Goal: Task Accomplishment & Management: Complete application form

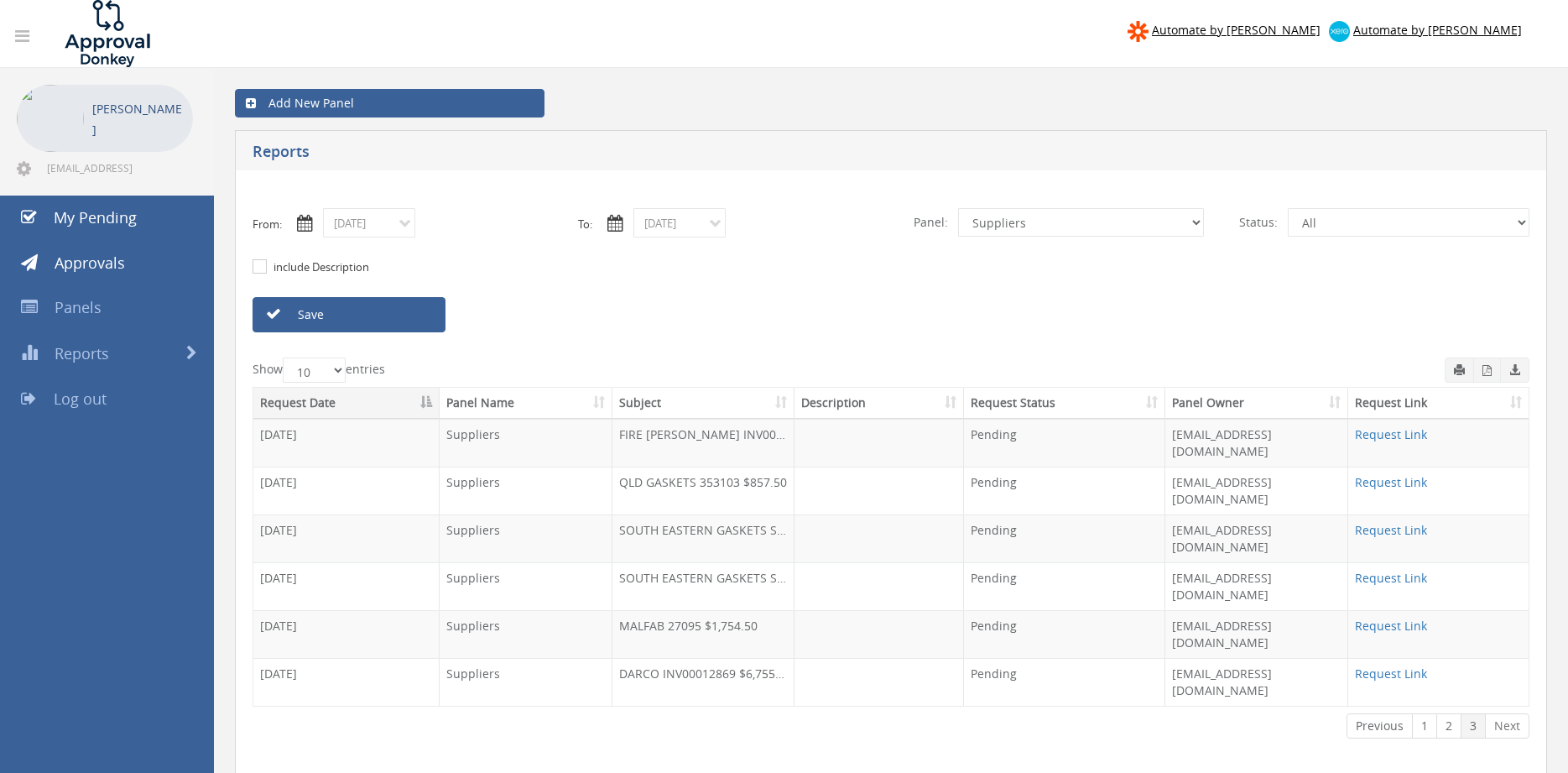
select select "number:9632"
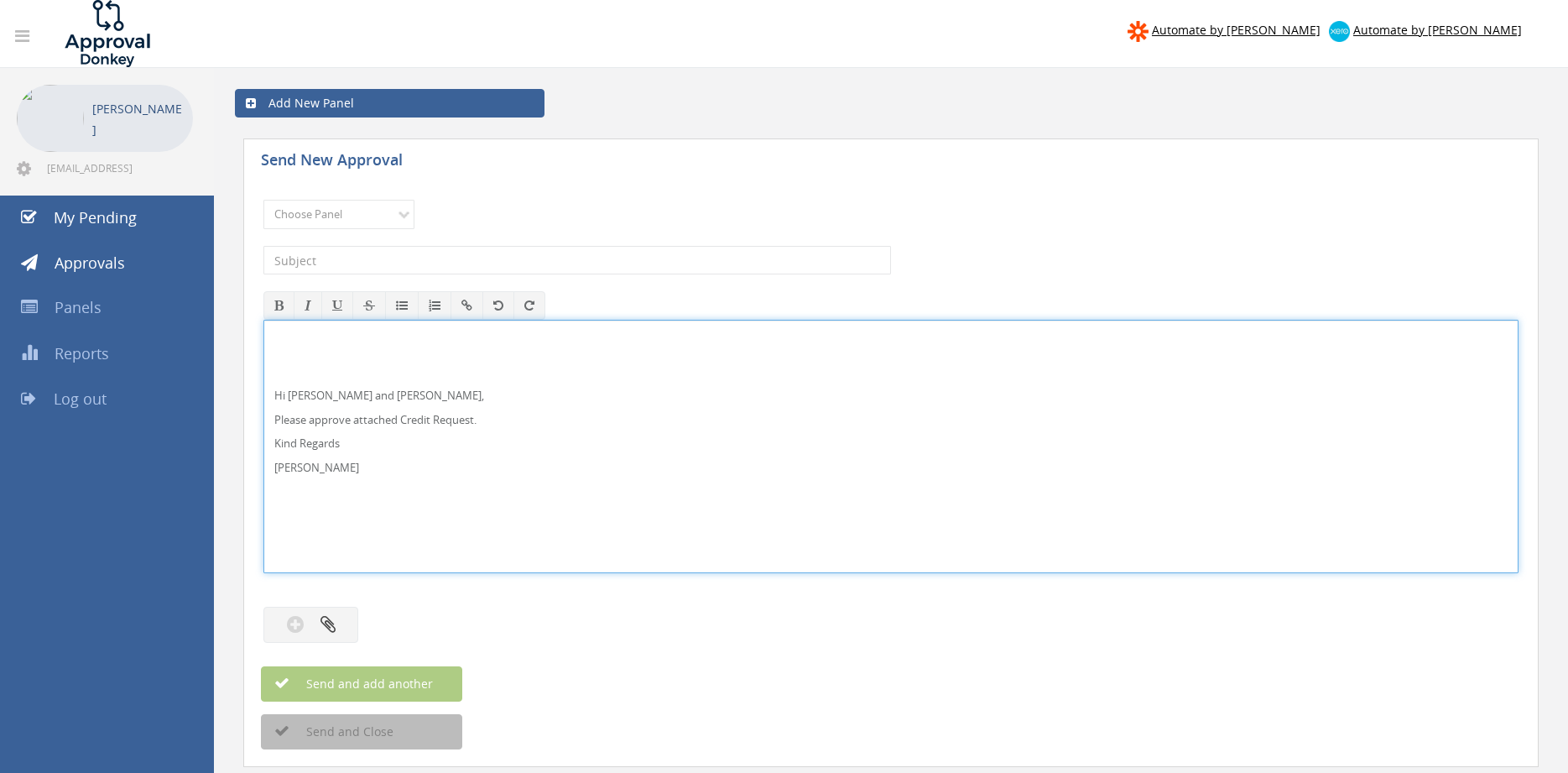
click at [394, 484] on div "Hi [PERSON_NAME] and [PERSON_NAME], Please approve attached Credit Request. Kin…" at bounding box center [890, 447] width 1254 height 252
drag, startPoint x: 272, startPoint y: 431, endPoint x: 258, endPoint y: 376, distance: 56.8
click at [263, 376] on div "Hi [PERSON_NAME] and [PERSON_NAME], Please approve attached Credit Request. Kin…" at bounding box center [890, 447] width 1255 height 253
copy div "Hi [PERSON_NAME] and [PERSON_NAME], Please approve attached Credit Request. Kin…"
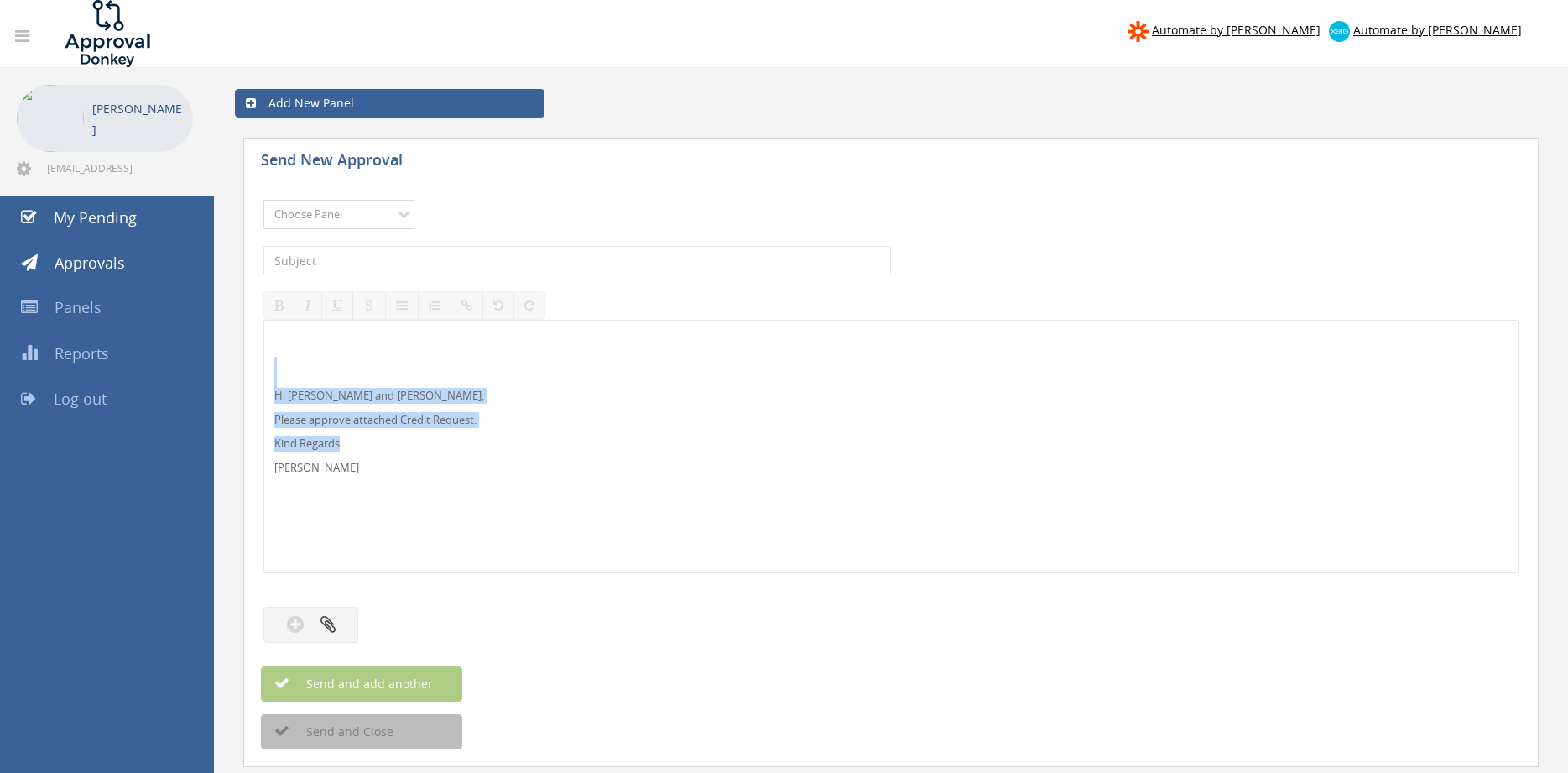
select select "13144"
click option "Alarm Credits RG - 3" at bounding box center [0, 0] width 0 height 0
click at [363, 261] on input "text" at bounding box center [577, 261] width 628 height 29
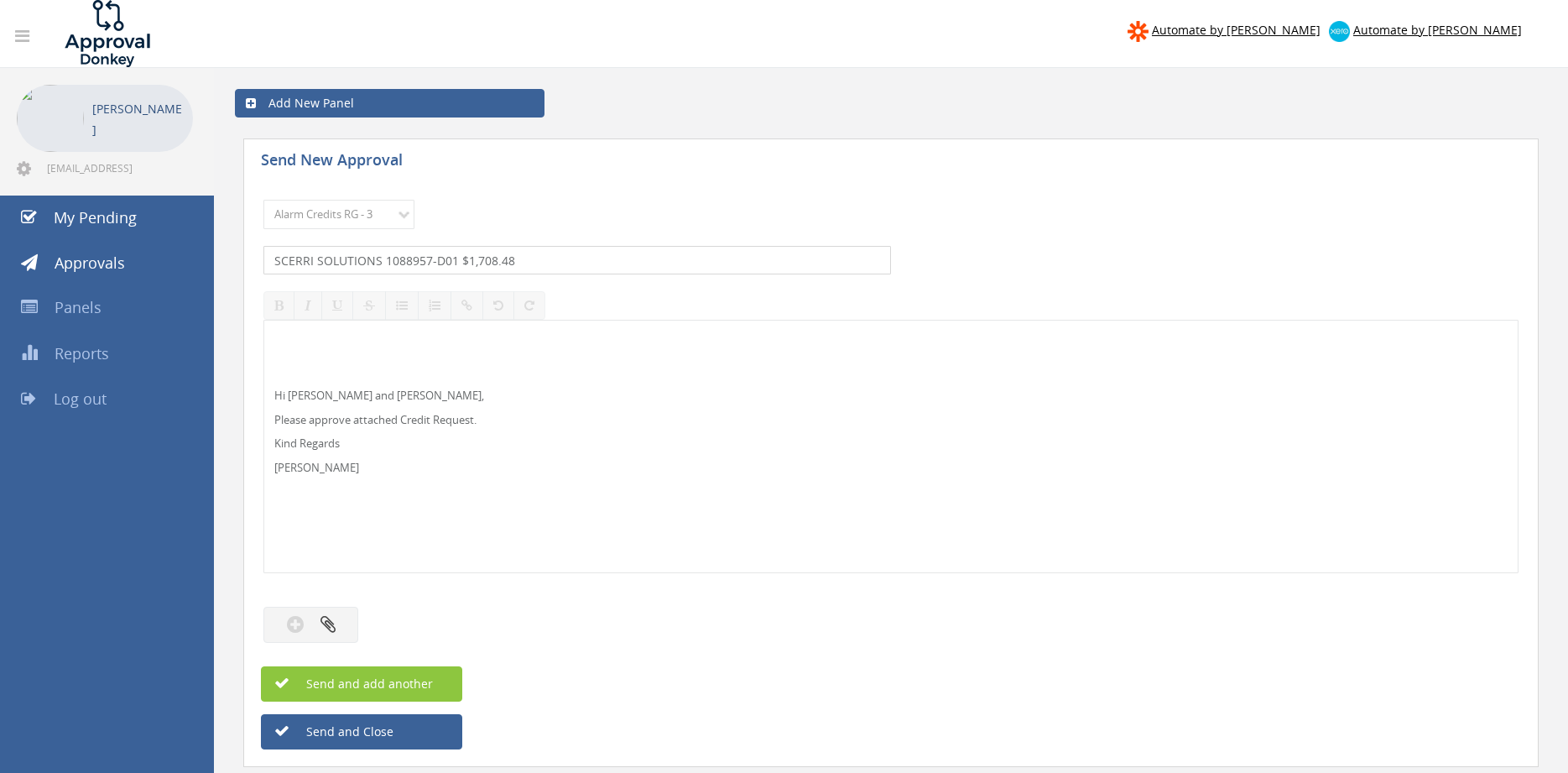
type input "SCERRI SOLUTIONS 1088957-D01 $1,708.48"
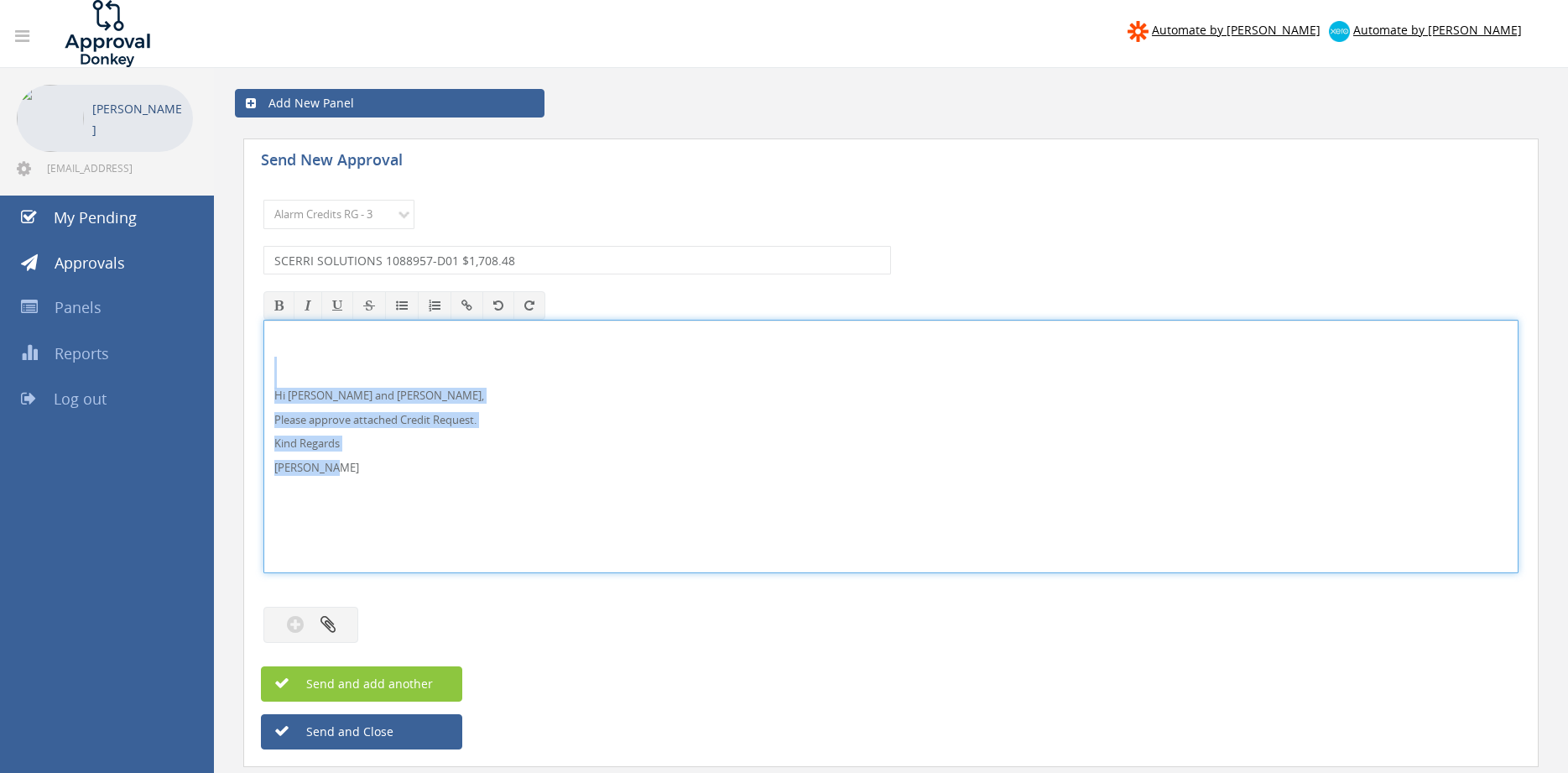
drag, startPoint x: 304, startPoint y: 461, endPoint x: 262, endPoint y: 377, distance: 93.9
click at [263, 378] on div "Hi [PERSON_NAME] and [PERSON_NAME], Please approve attached Credit Request. Kin…" at bounding box center [890, 447] width 1255 height 253
copy div "Hi [PERSON_NAME] and [PERSON_NAME], Please approve attached Credit Request. Kin…"
click at [350, 618] on button "button" at bounding box center [311, 625] width 95 height 36
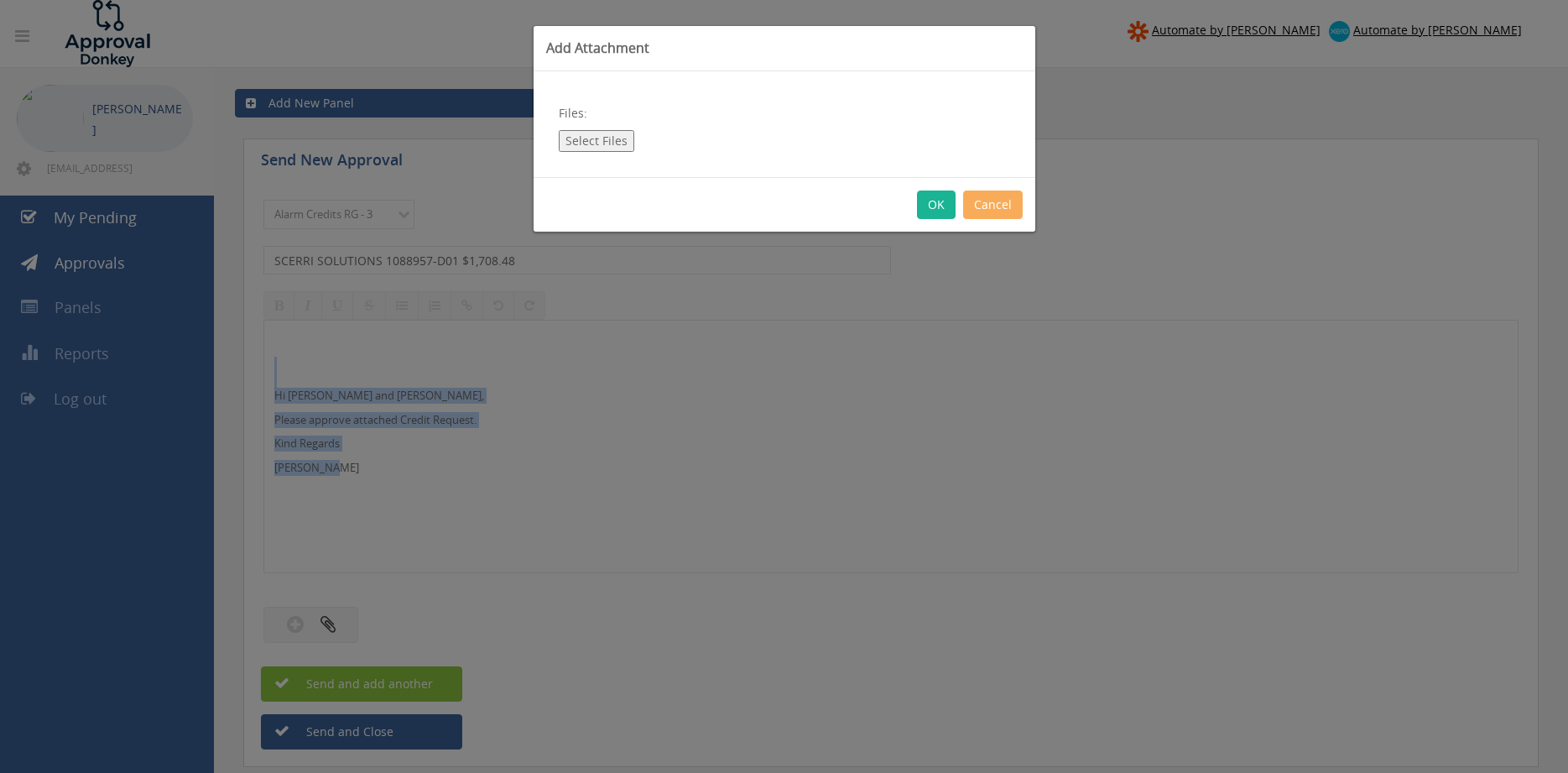
click at [600, 138] on button "Select Files" at bounding box center [597, 141] width 75 height 22
type input "C:\fakepath\SCERRI SOLUTIONS 1088957-D01.pdf"
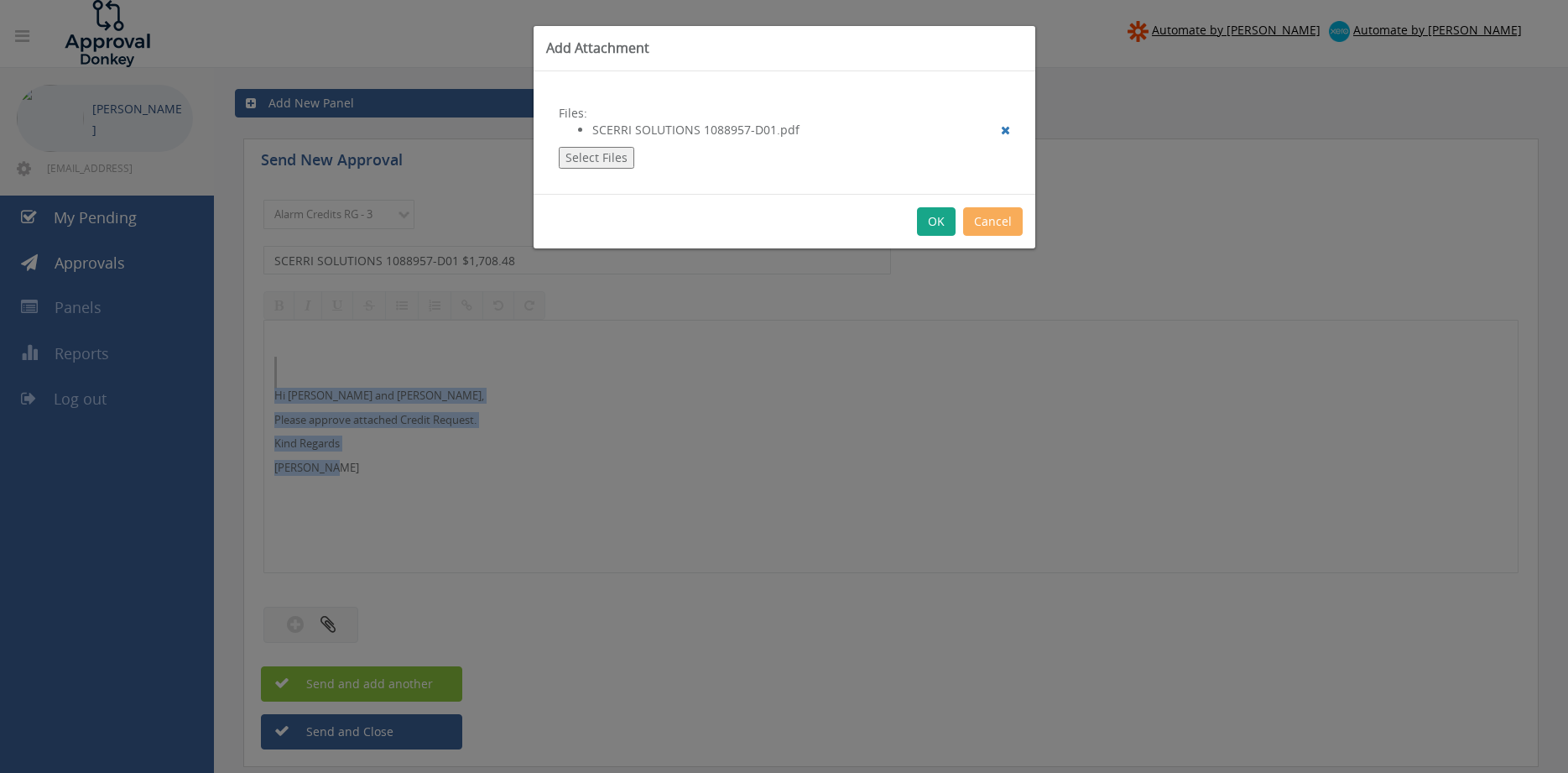
click at [937, 219] on button "OK" at bounding box center [936, 222] width 39 height 29
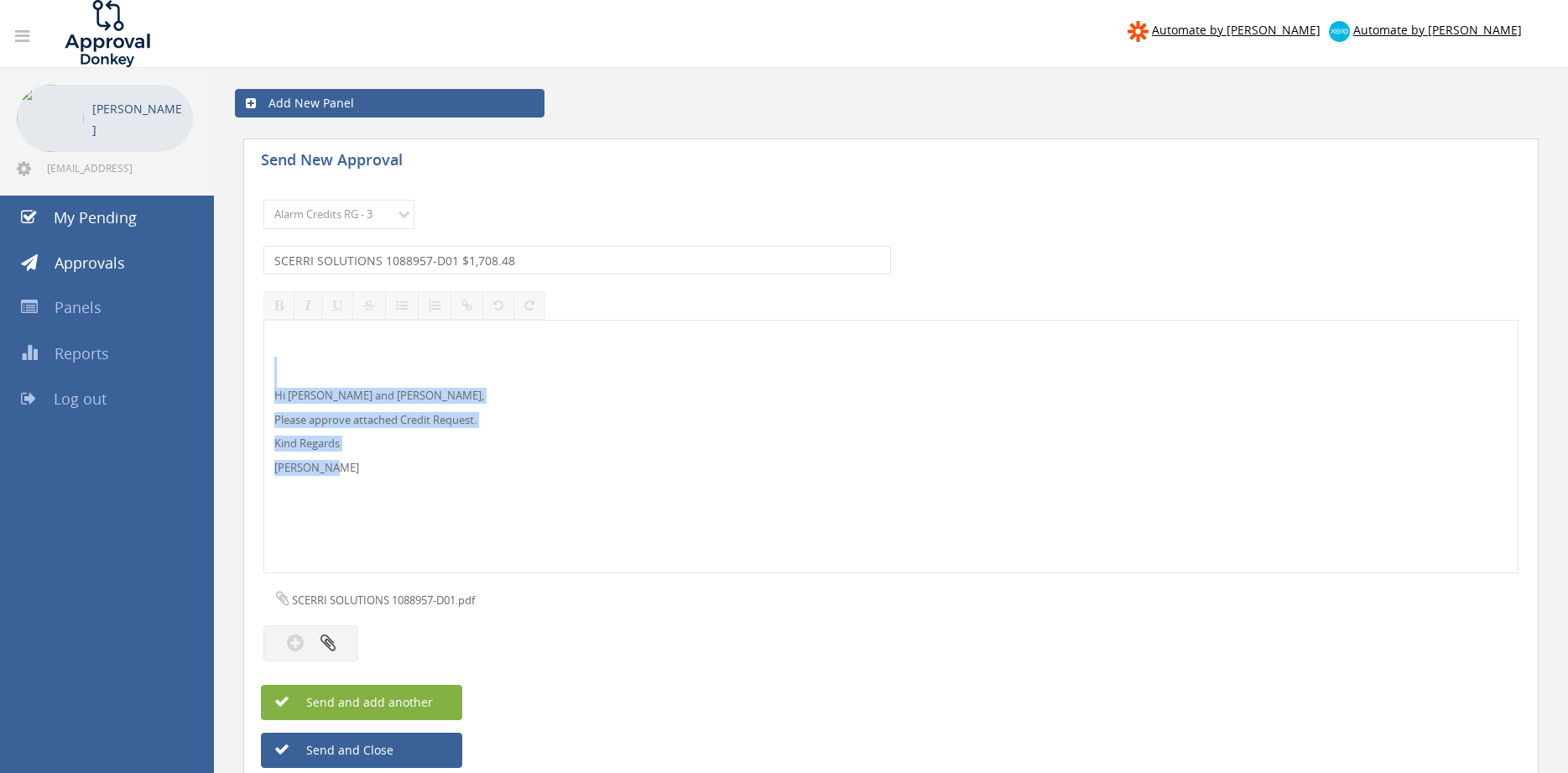
click at [423, 702] on span "Send and add another" at bounding box center [351, 702] width 163 height 16
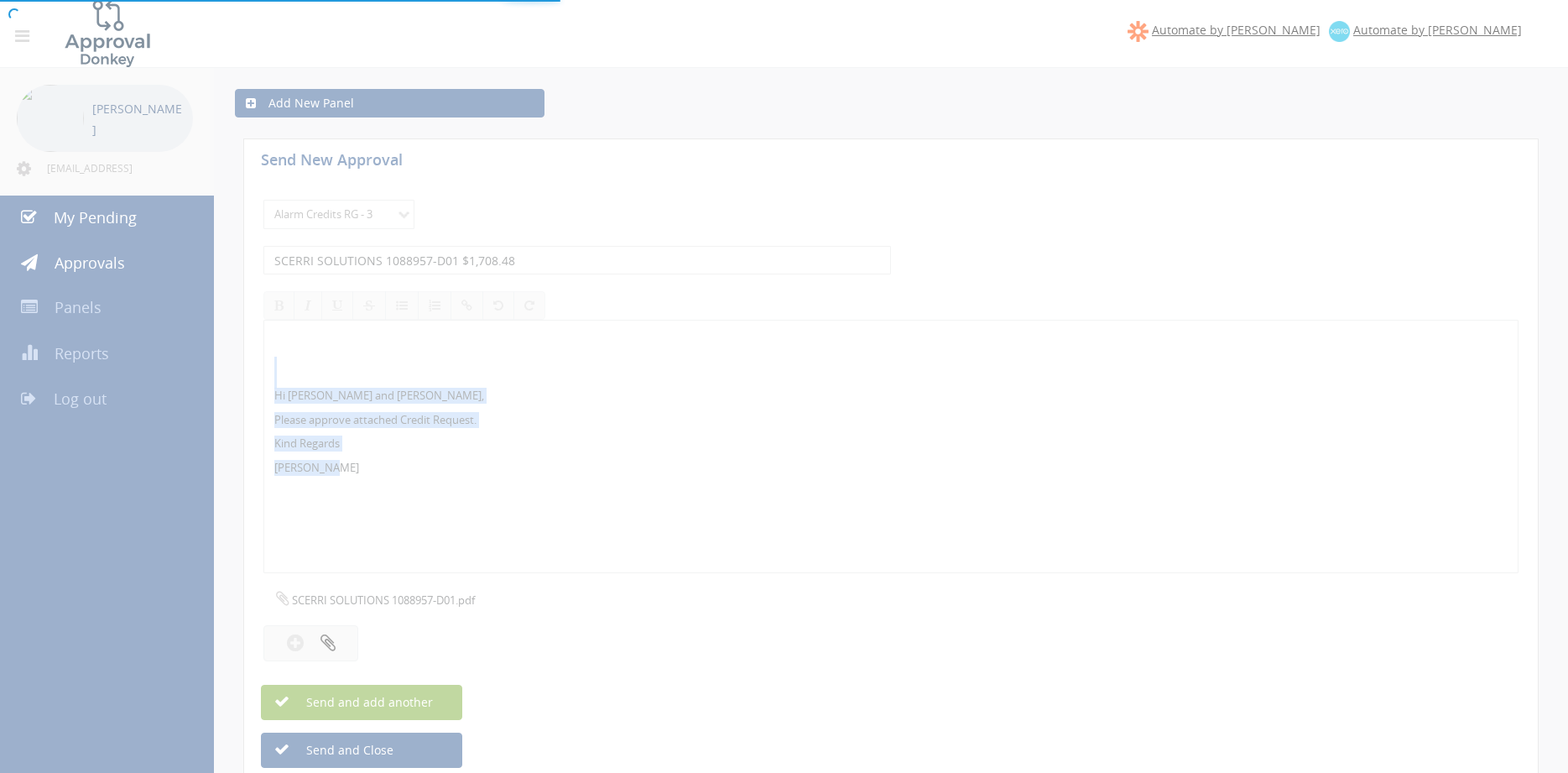
select select
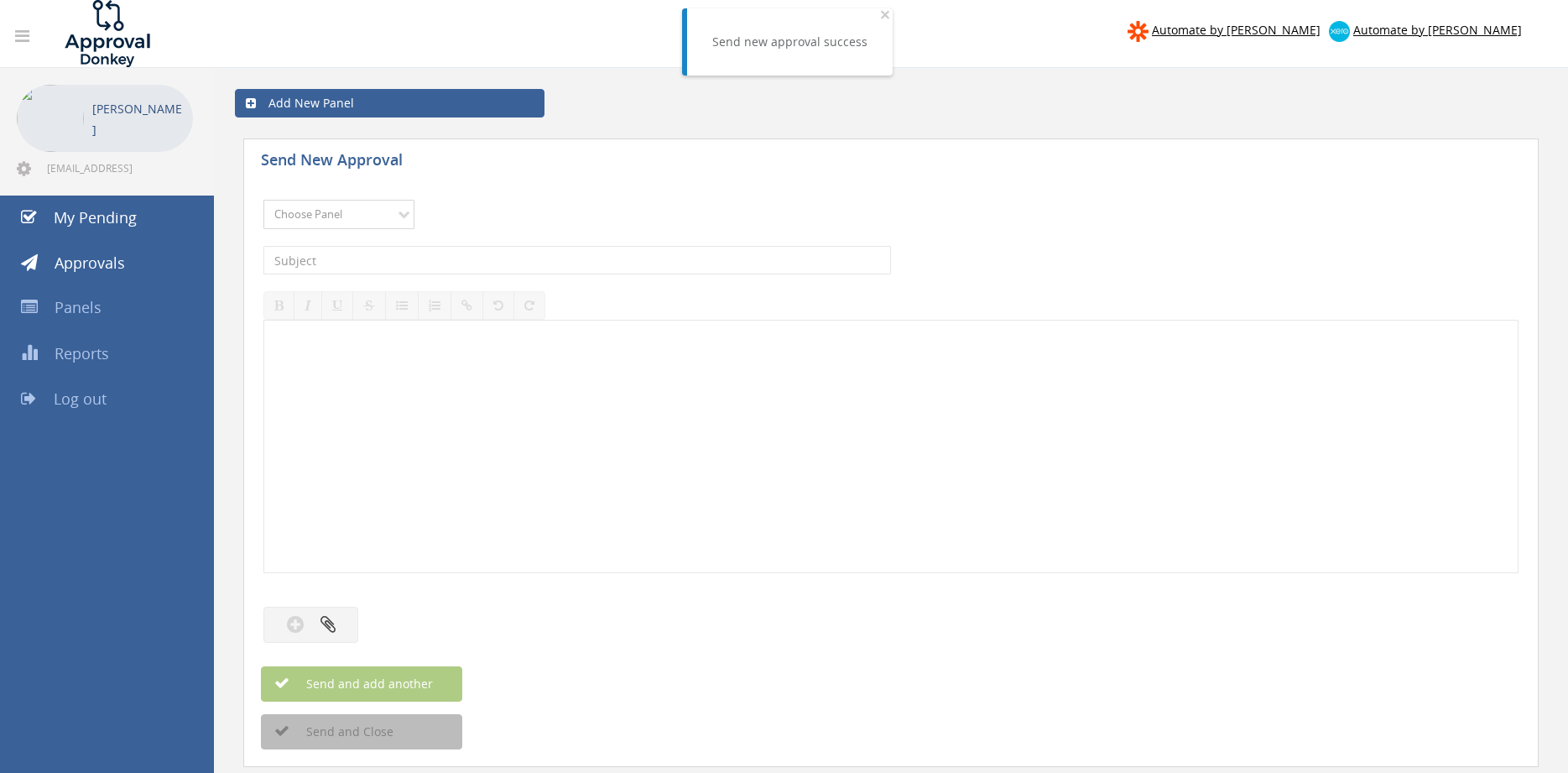
click at [263, 200] on select "Choose Panel Alarm Credits RG - 3 NZ Utilities Cable and SAI Global NZ Alarms-1…" at bounding box center [339, 214] width 151 height 30
select select "13144"
click option "Alarm Credits RG - 3" at bounding box center [0, 0] width 0 height 0
click at [374, 255] on input "text" at bounding box center [577, 261] width 628 height 29
type input "m"
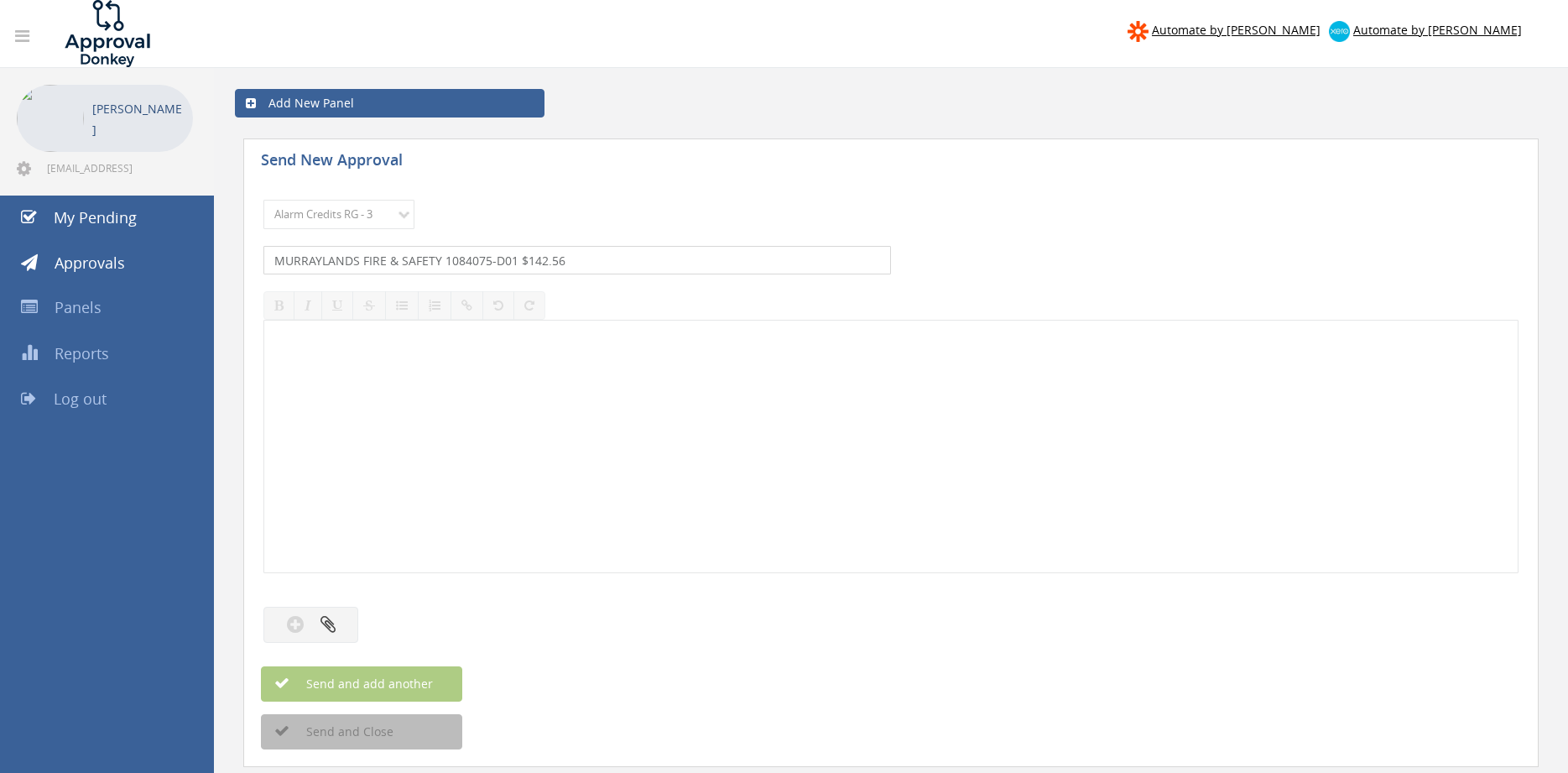
type input "MURRAYLANDS FIRE & SAFETY 1084075-D01 $142.56"
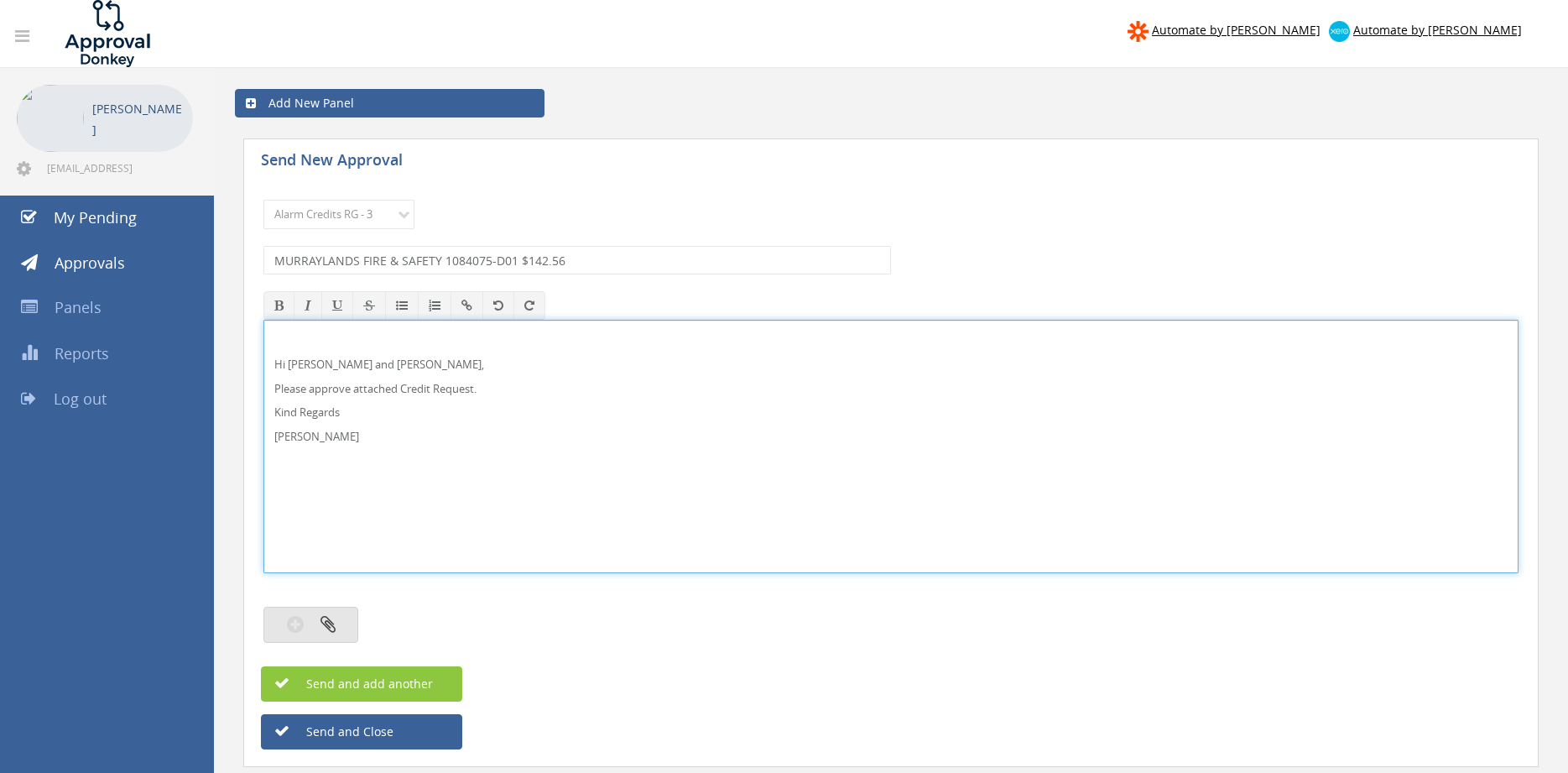
click at [326, 618] on icon "button" at bounding box center [328, 624] width 15 height 19
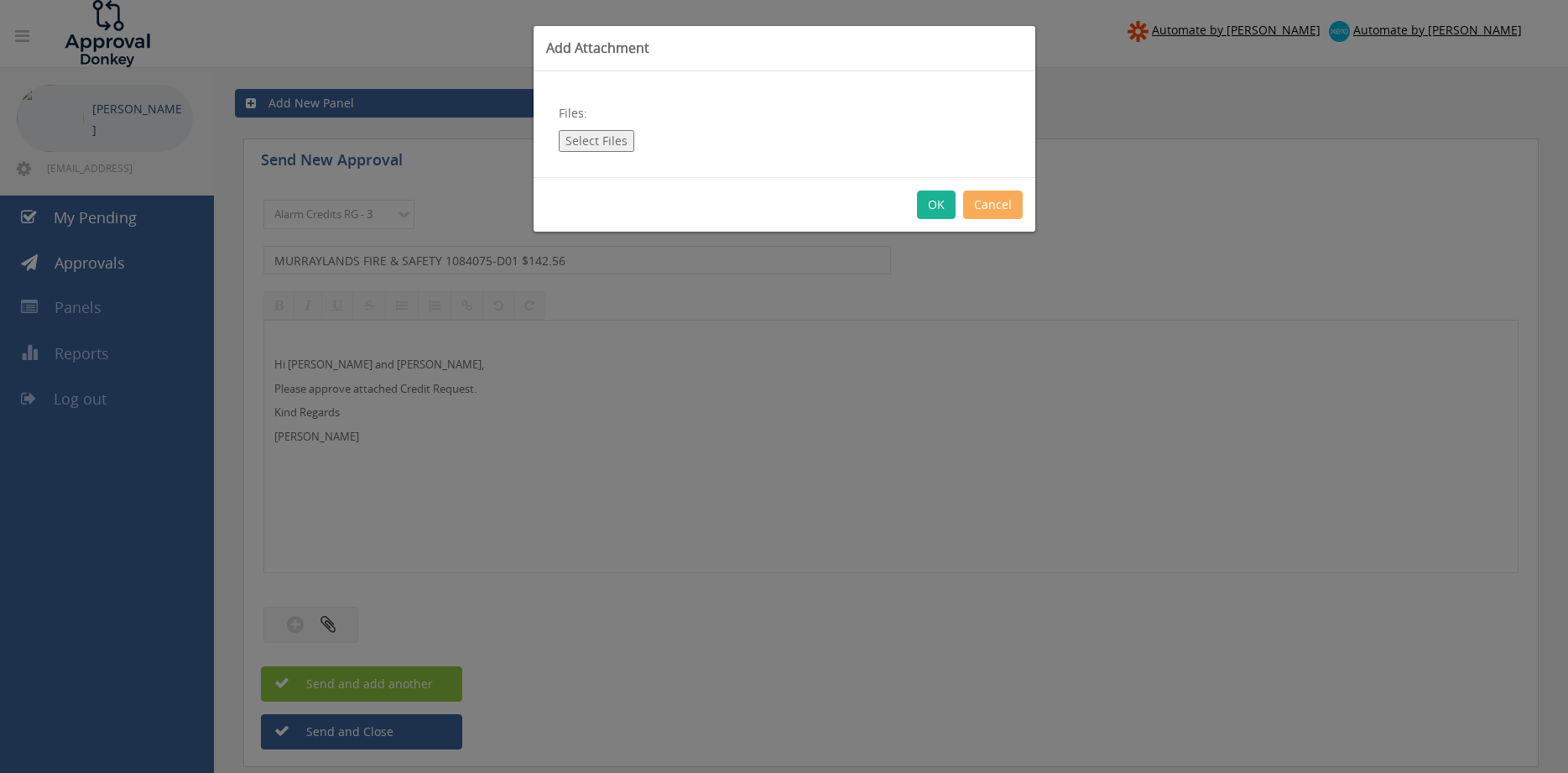
click at [584, 151] on button "Select Files" at bounding box center [597, 141] width 75 height 22
type input "C:\fakepath\MURRAYLANDS FIRE & SAFETY 1084075-D01.pdf"
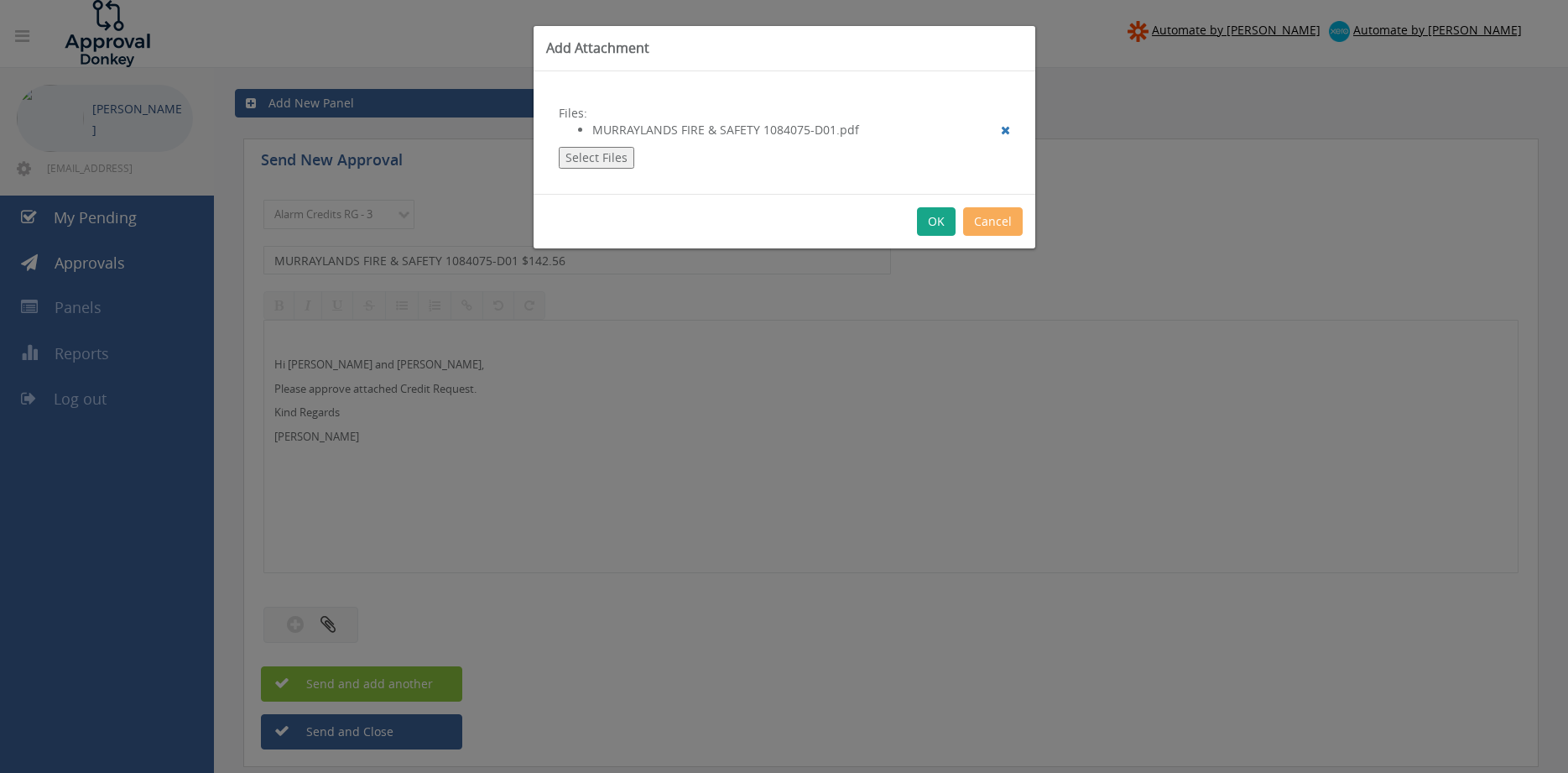
click at [929, 222] on button "OK" at bounding box center [936, 222] width 39 height 29
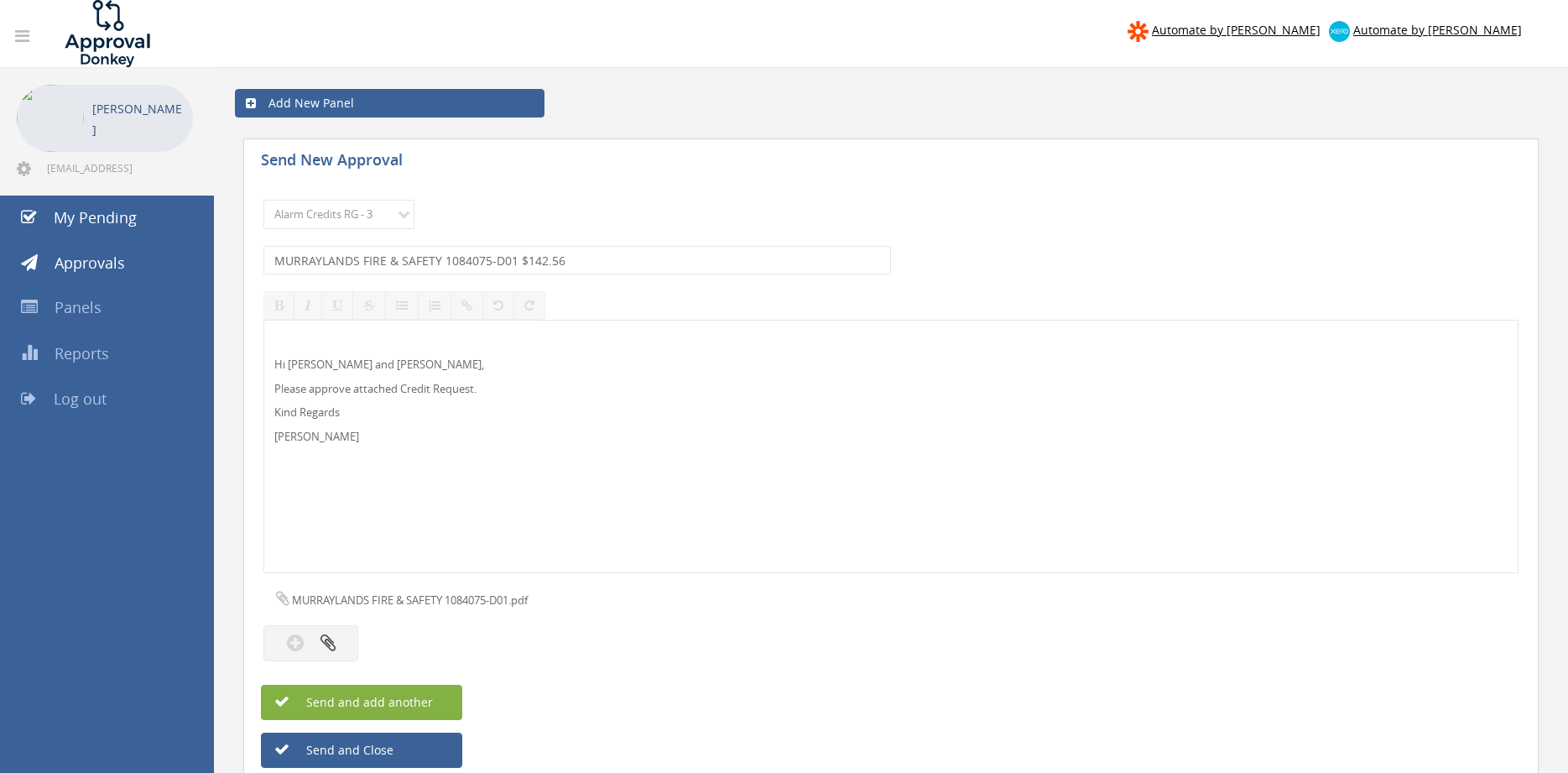
click at [443, 707] on button "Send and add another" at bounding box center [361, 702] width 201 height 35
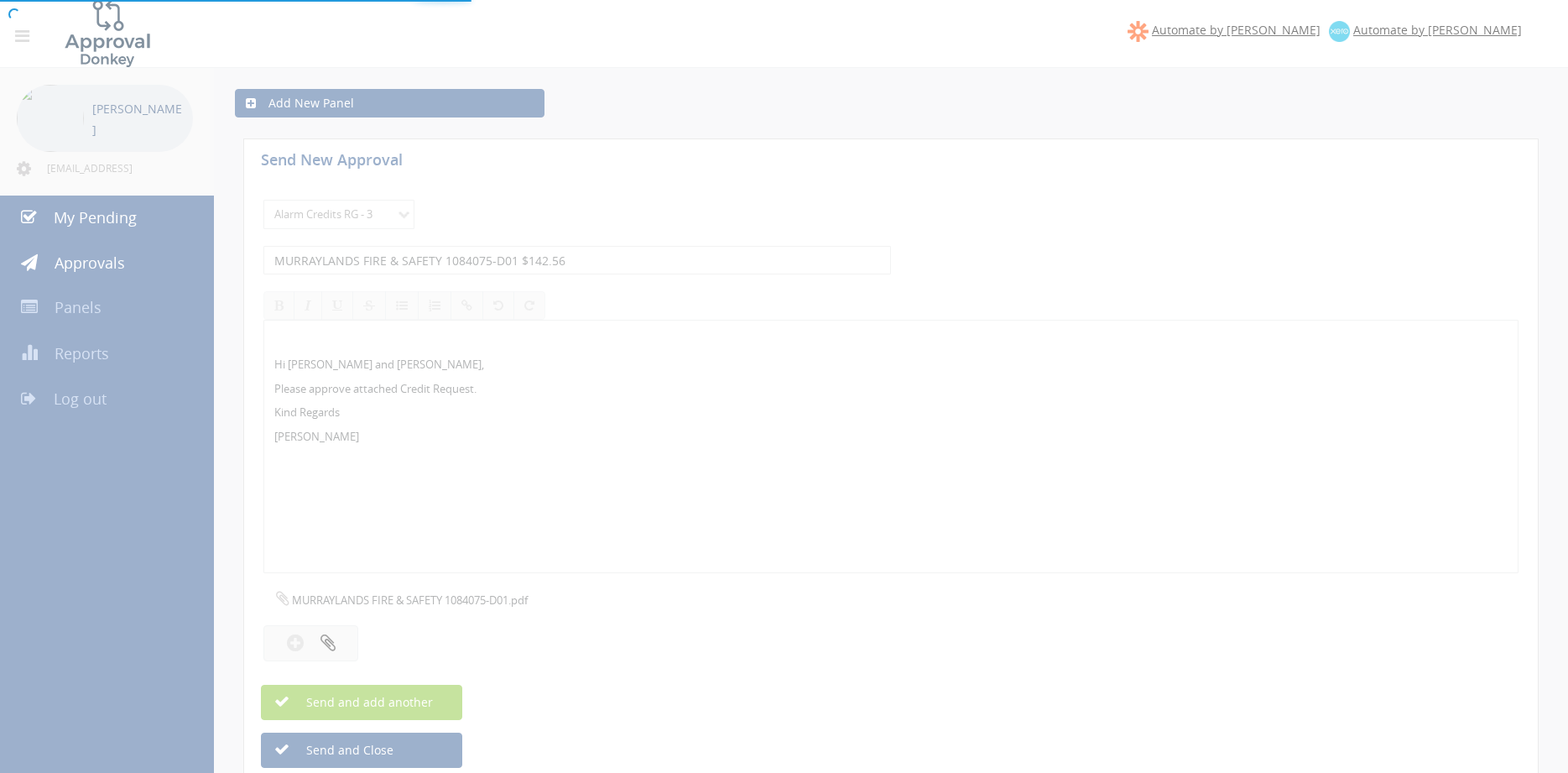
select select
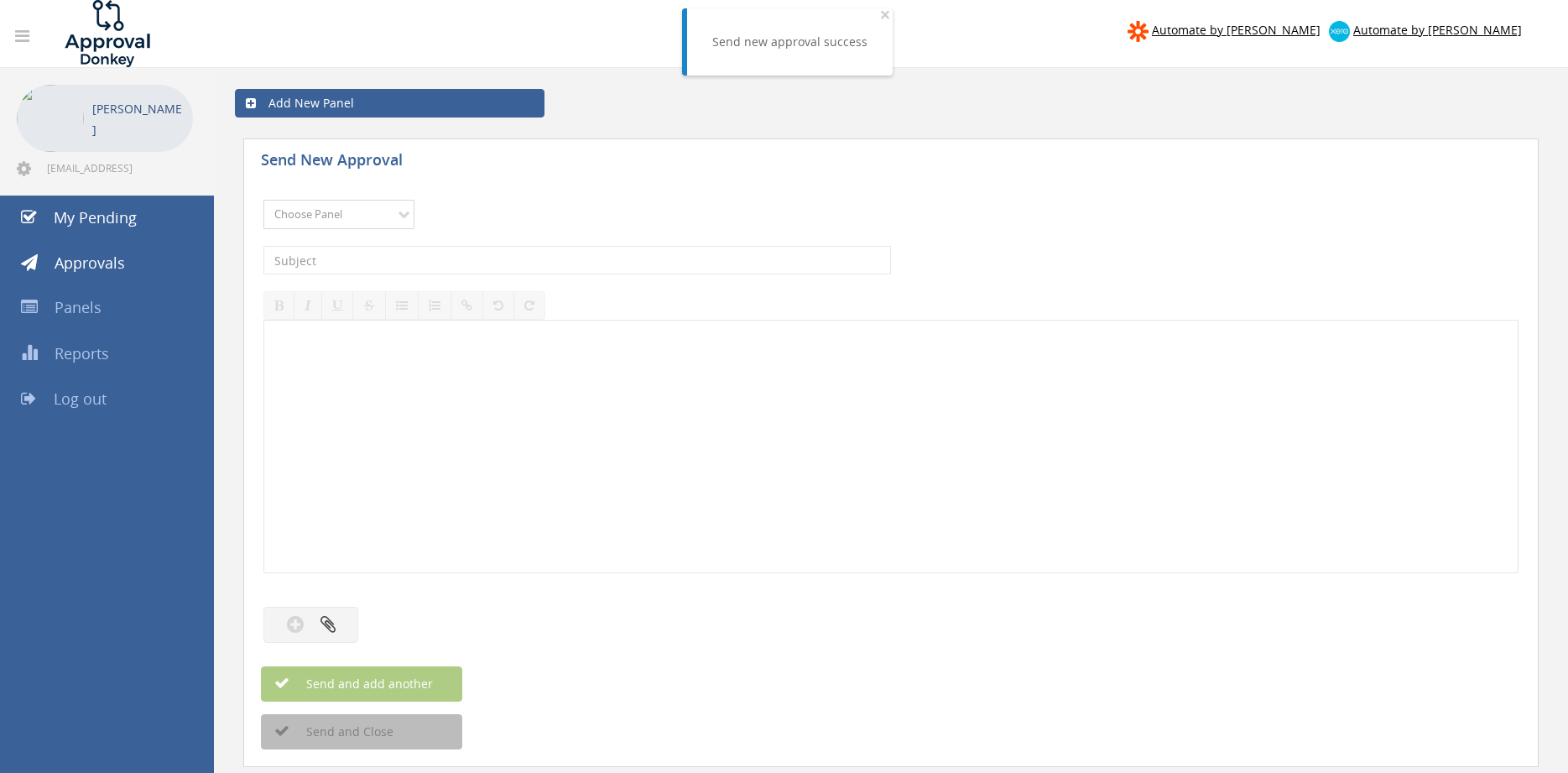
click at [263, 200] on select "Choose Panel Alarm Credits RG - 3 NZ Utilities Cable and SAI Global NZ Alarms-1…" at bounding box center [339, 214] width 151 height 30
select select "13144"
click option "Alarm Credits RG - 3" at bounding box center [0, 0] width 0 height 0
click at [363, 265] on input "text" at bounding box center [577, 261] width 628 height 29
type input "[PERSON_NAME] FIRE PROTECTION 1089933-D01 $106.16"
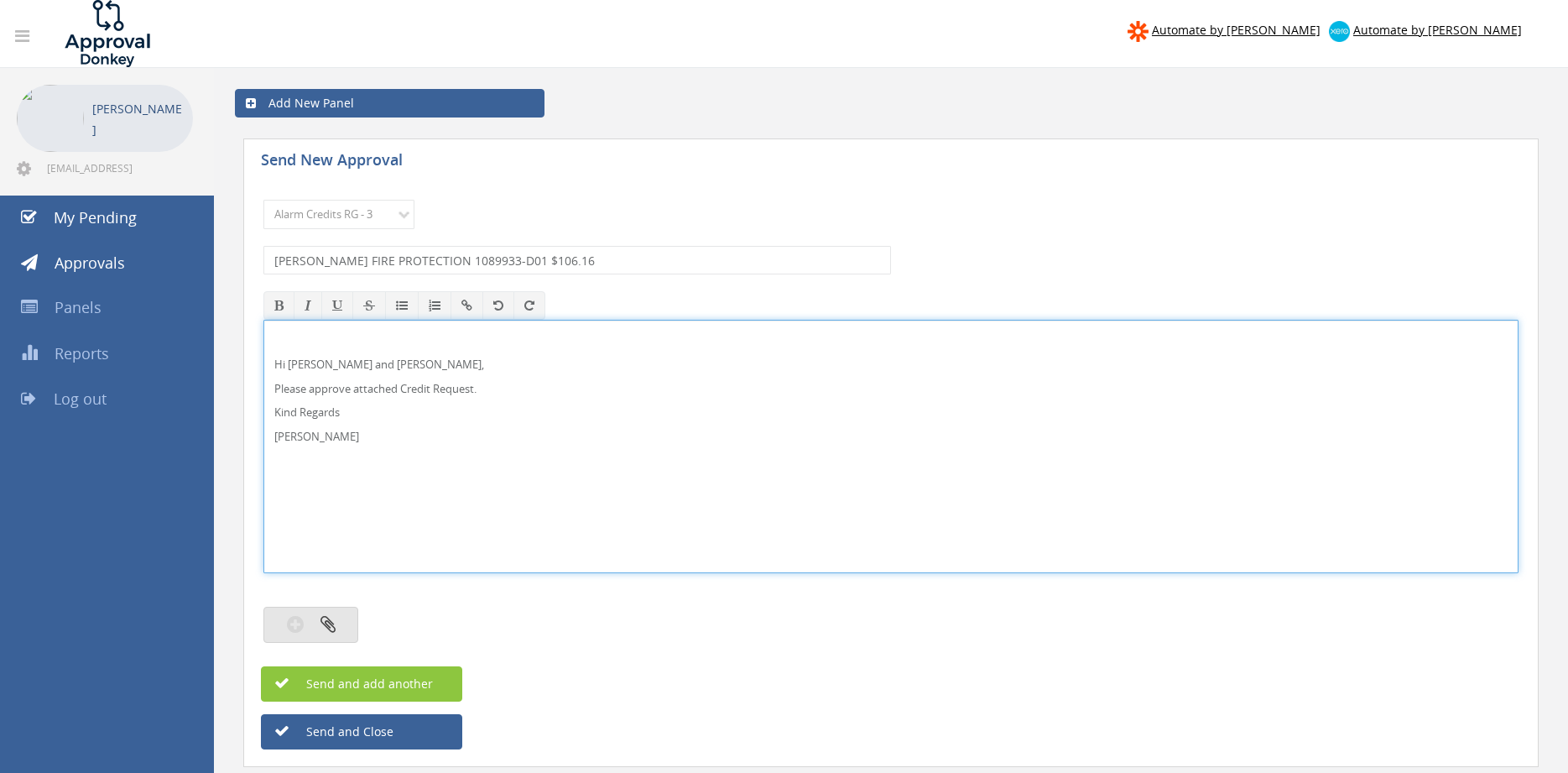
click at [314, 621] on button "button" at bounding box center [311, 625] width 95 height 36
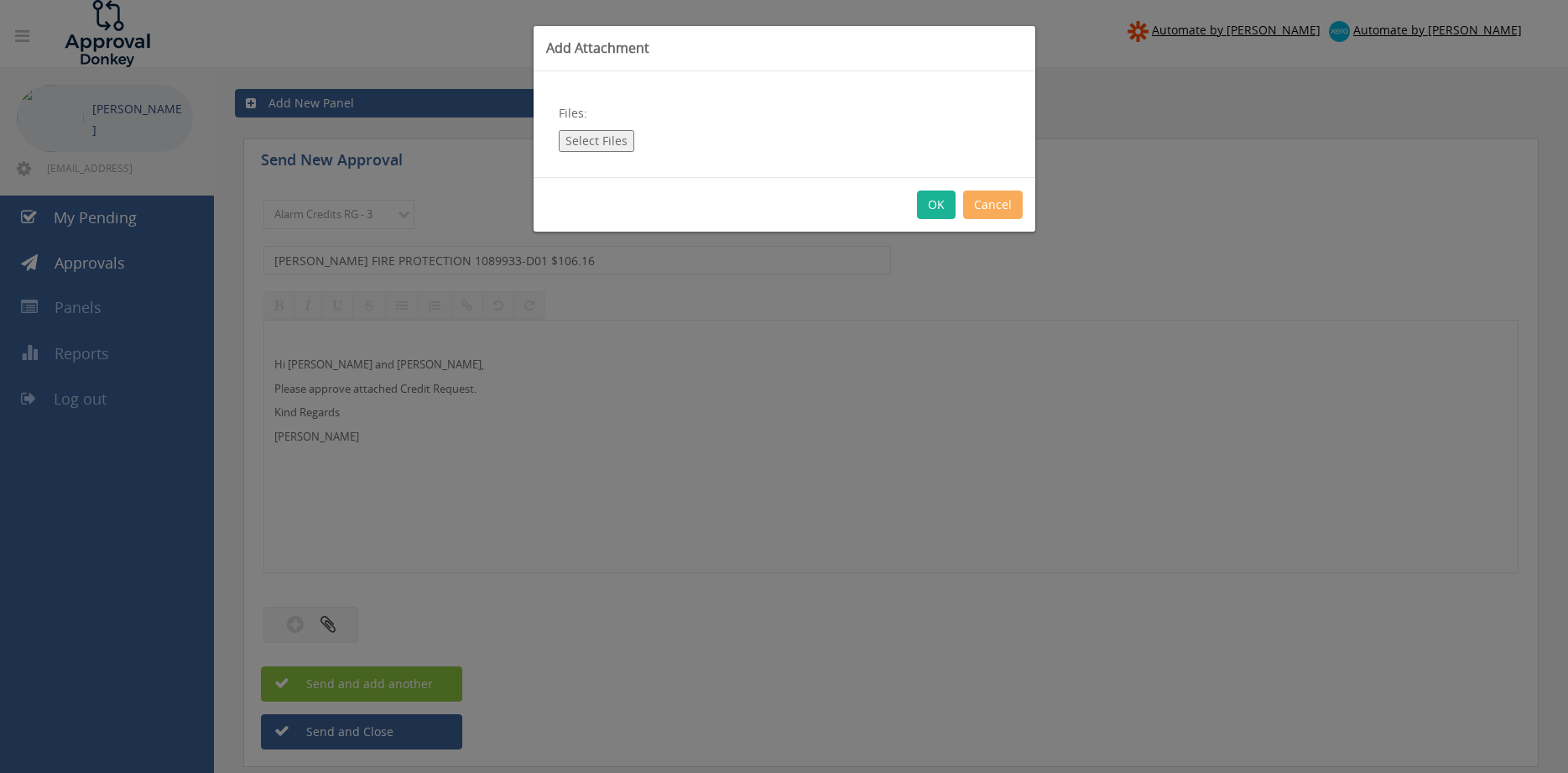
click at [603, 136] on button "Select Files" at bounding box center [597, 141] width 75 height 22
type input "C:\fakepath\[PERSON_NAME] FIRE PROTECTION 1089933-D01.pdf"
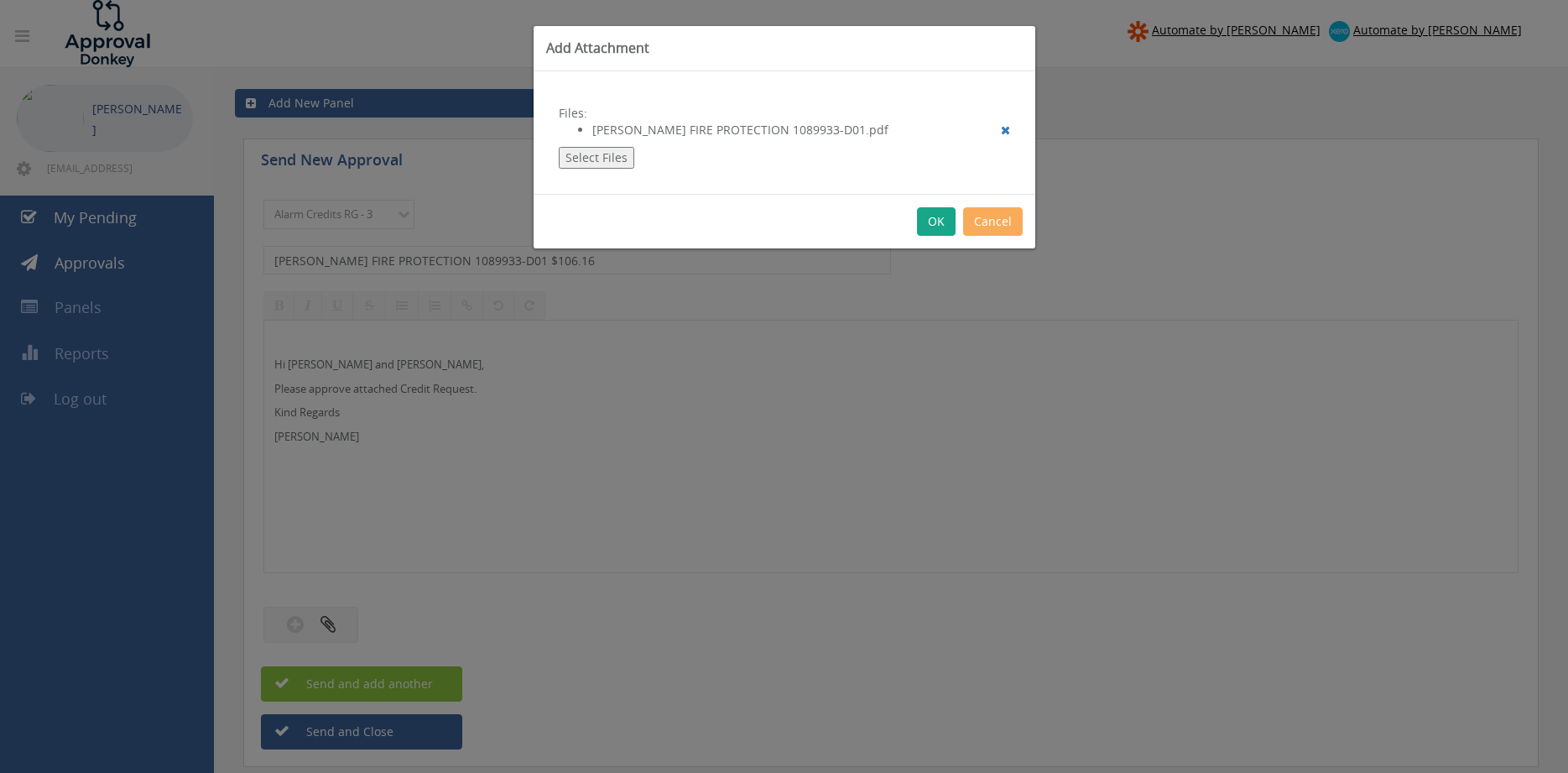
click at [933, 222] on button "OK" at bounding box center [936, 222] width 39 height 29
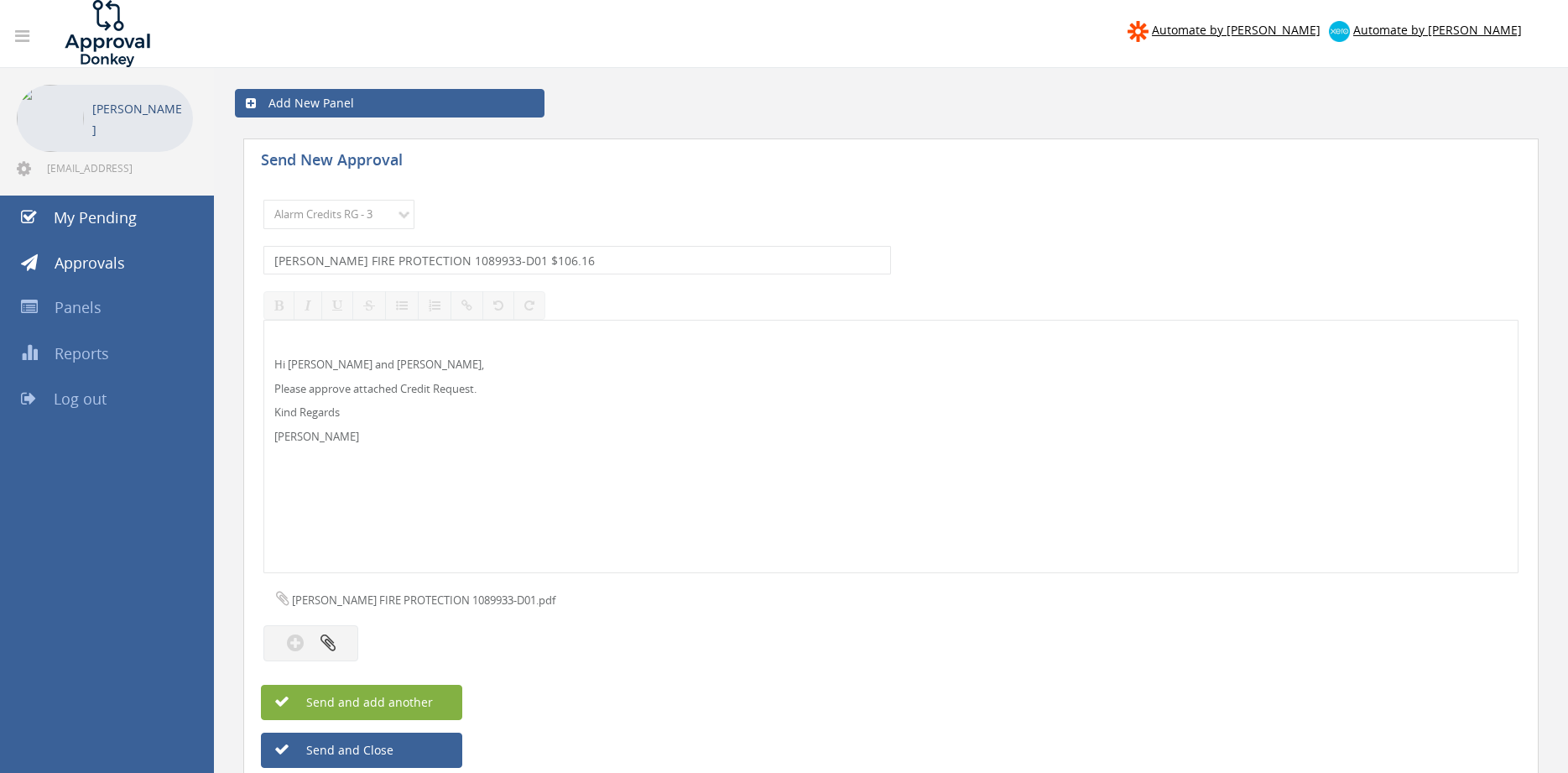
click at [439, 707] on button "Send and add another" at bounding box center [361, 702] width 201 height 35
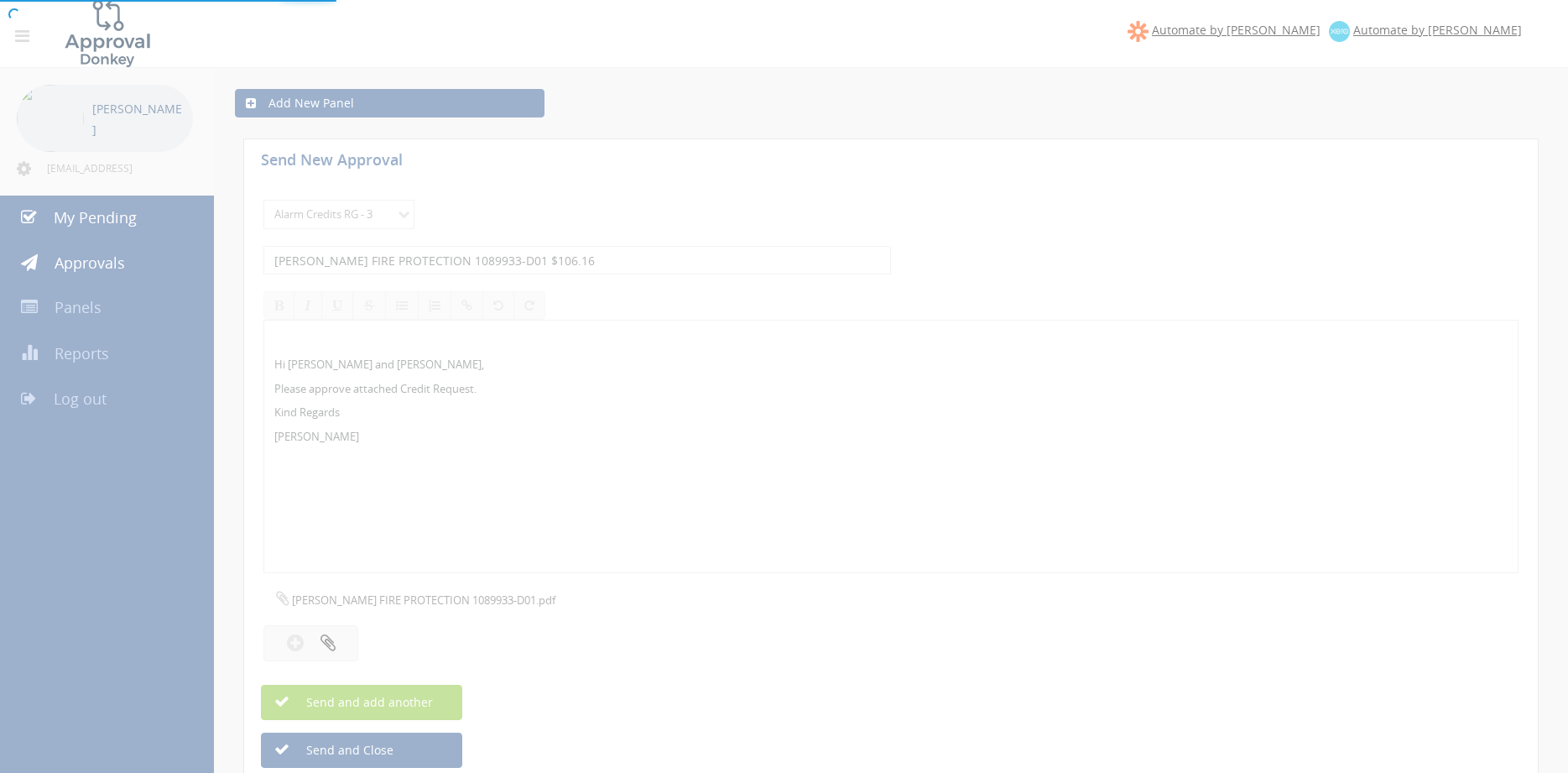
select select
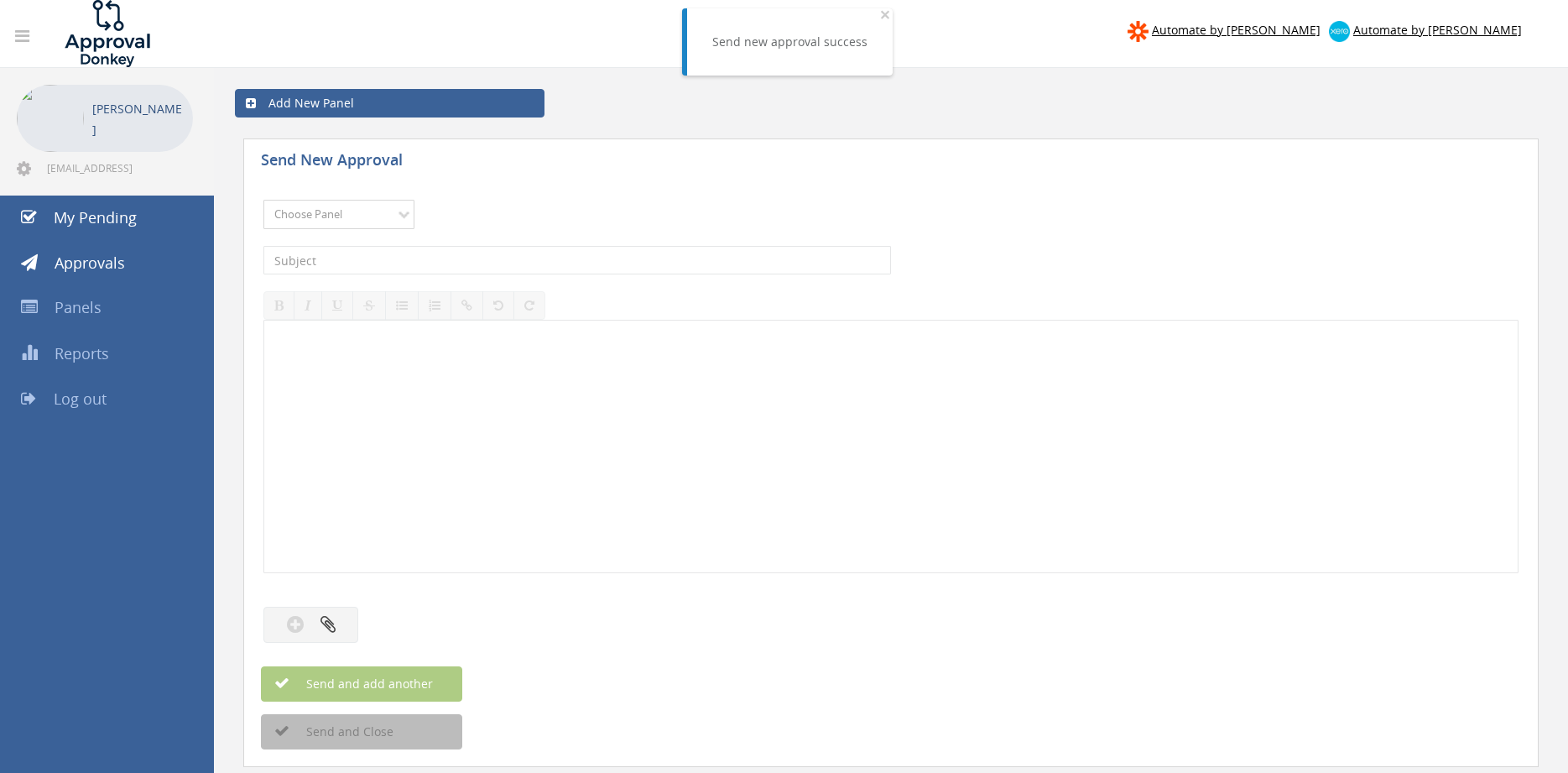
click at [263, 200] on select "Choose Panel Alarm Credits RG - 3 NZ Utilities Cable and SAI Global NZ Alarms-1…" at bounding box center [339, 214] width 151 height 30
select select "13144"
click option "Alarm Credits RG - 3" at bounding box center [0, 0] width 0 height 0
click at [361, 263] on input "text" at bounding box center [577, 261] width 628 height 29
type input "FLAMING NORTH 1068234-D02 $39.40"
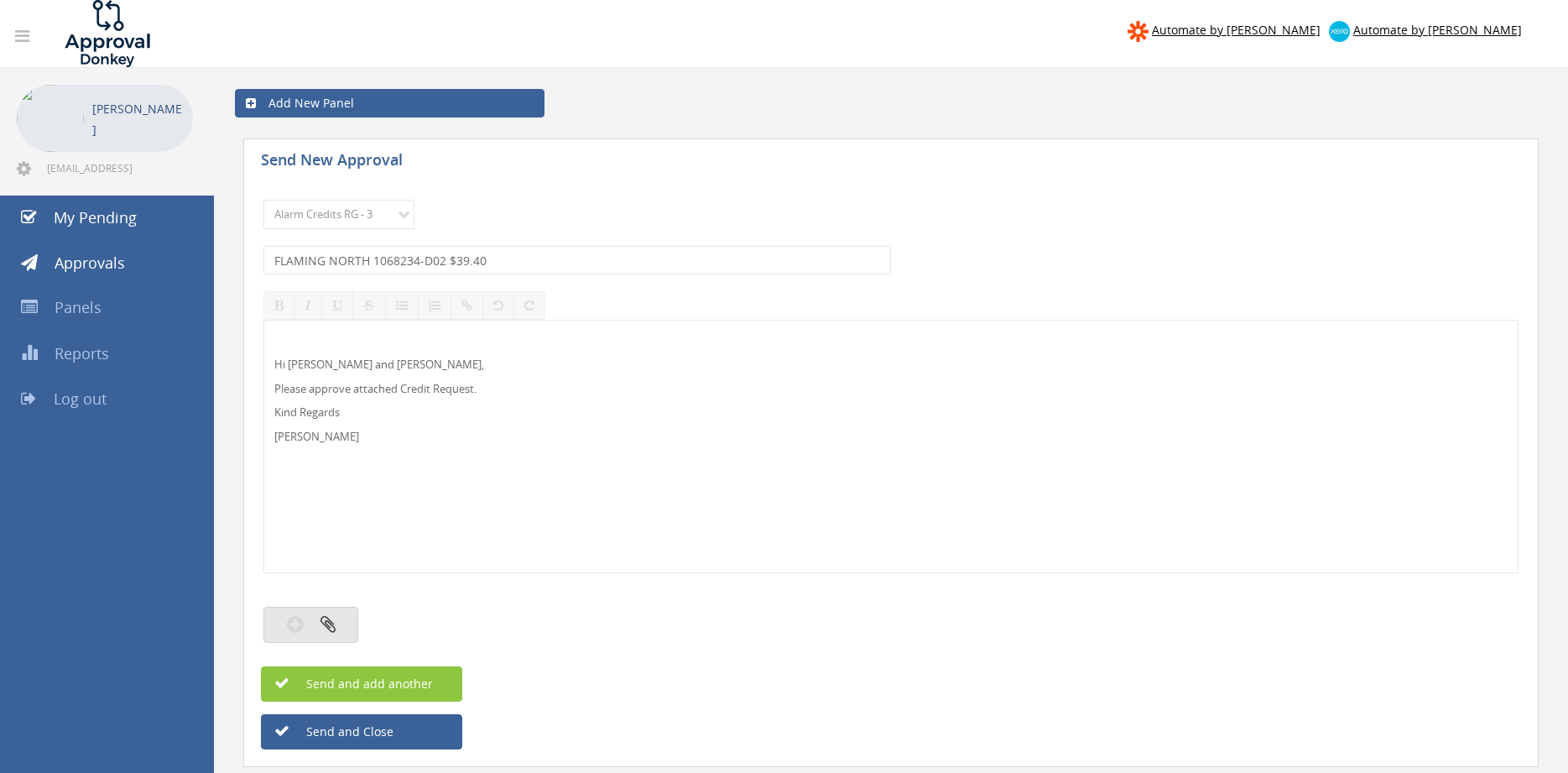
click at [314, 613] on button "button" at bounding box center [311, 625] width 95 height 36
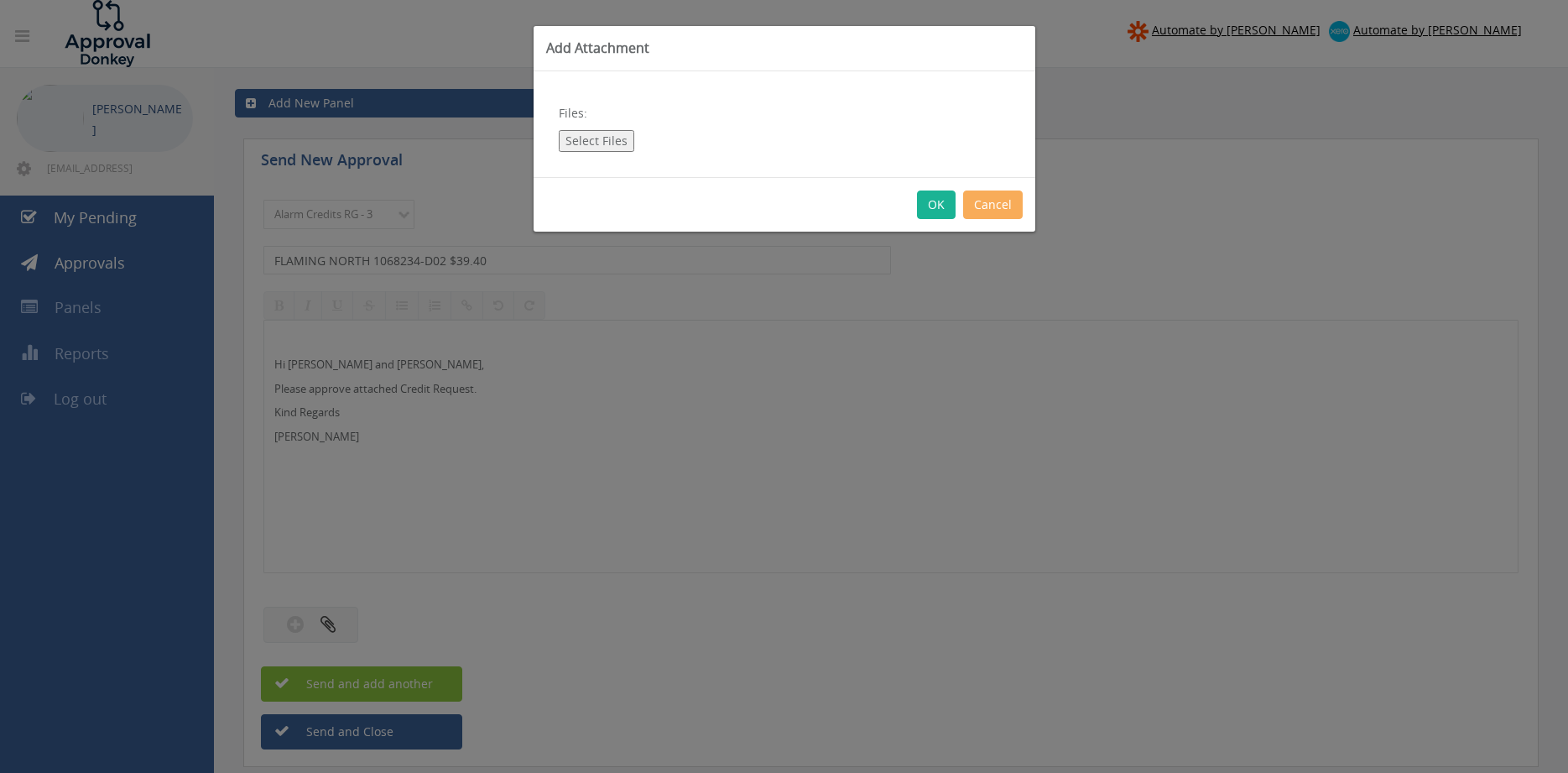
click at [609, 145] on button "Select Files" at bounding box center [597, 141] width 75 height 22
type input "C:\fakepath\FLAMING NORTH 1068234-D02.pdf"
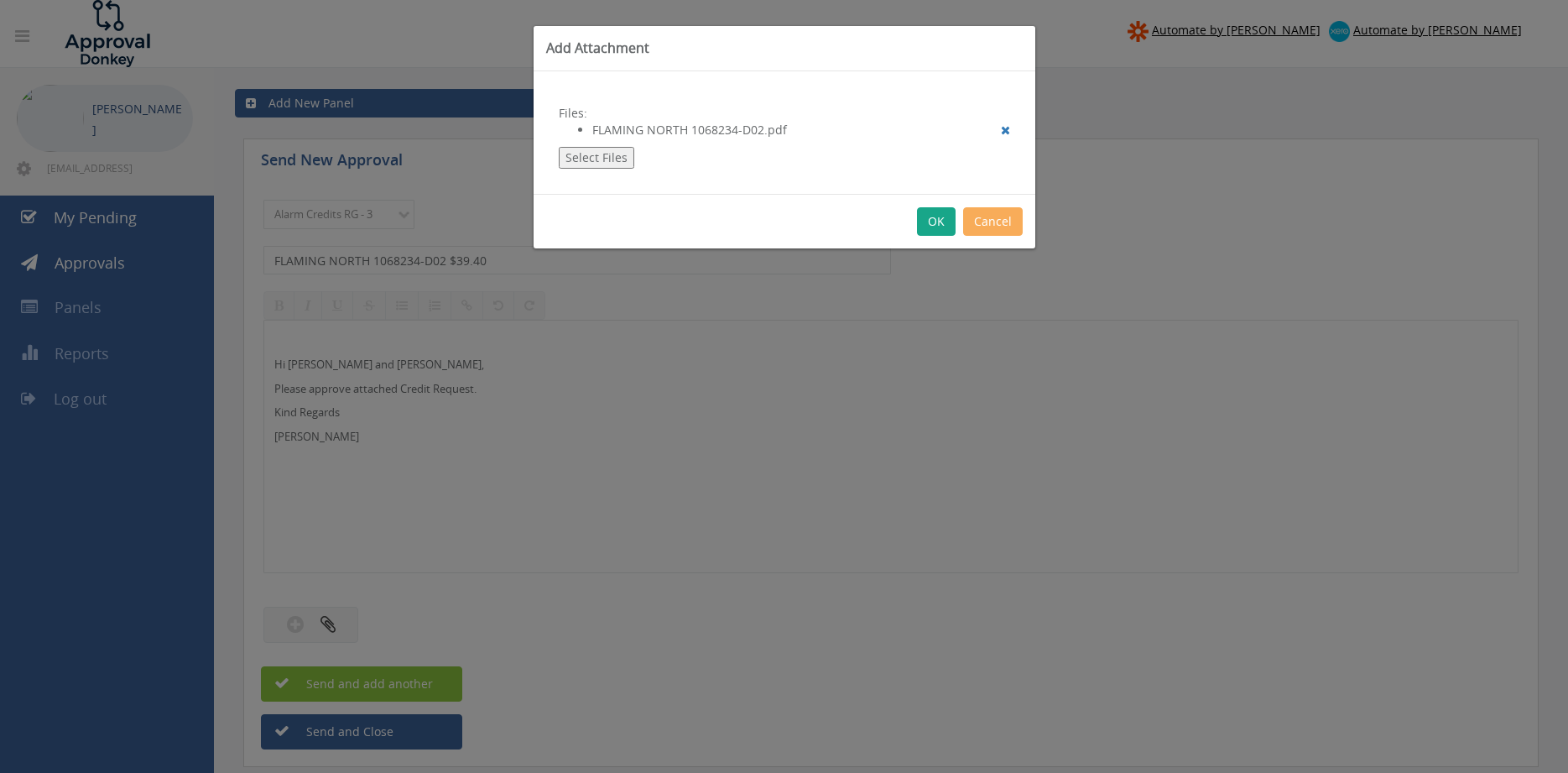
click at [932, 215] on button "OK" at bounding box center [936, 222] width 39 height 29
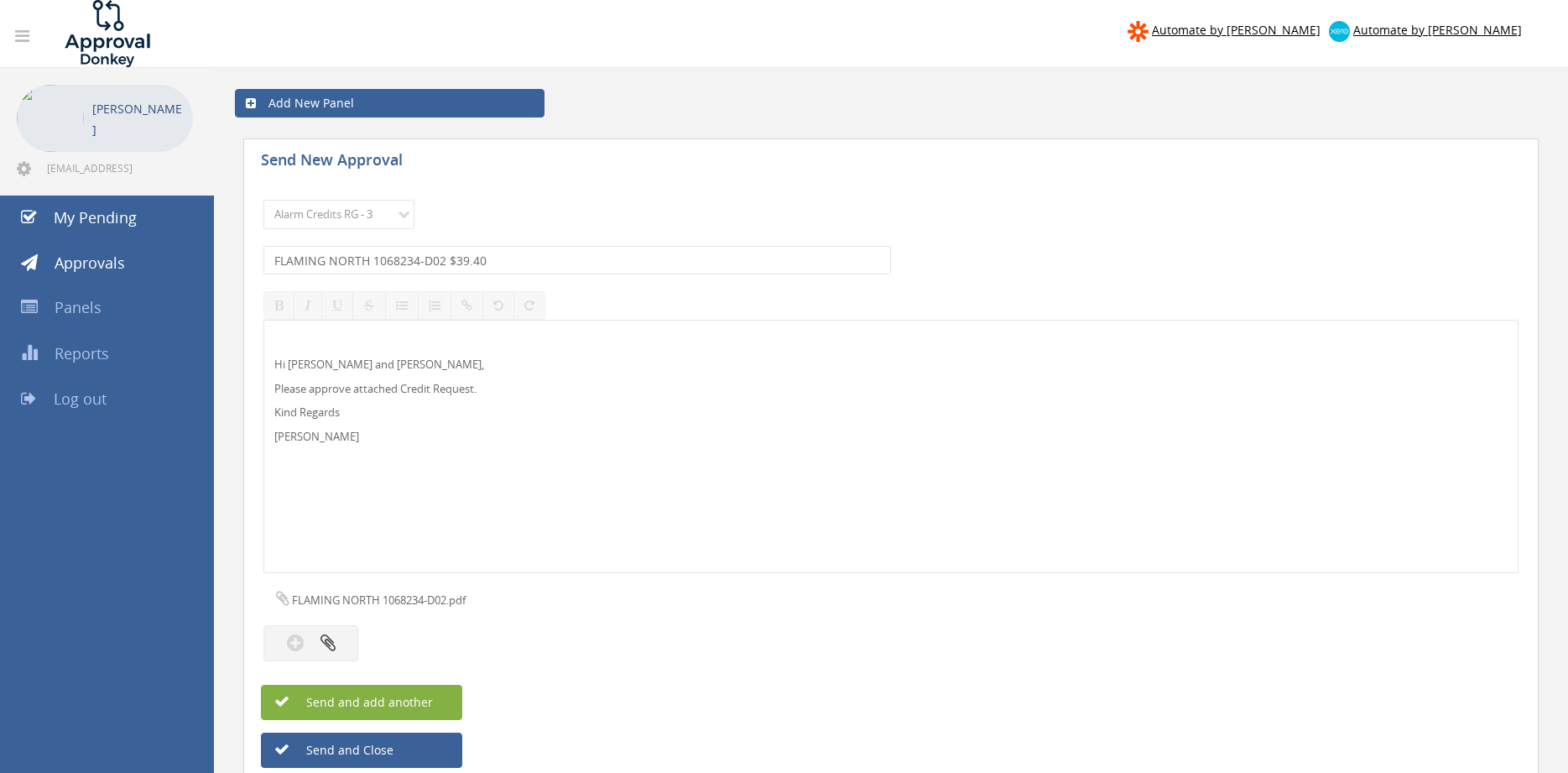
click at [382, 706] on span "Send and add another" at bounding box center [351, 702] width 163 height 16
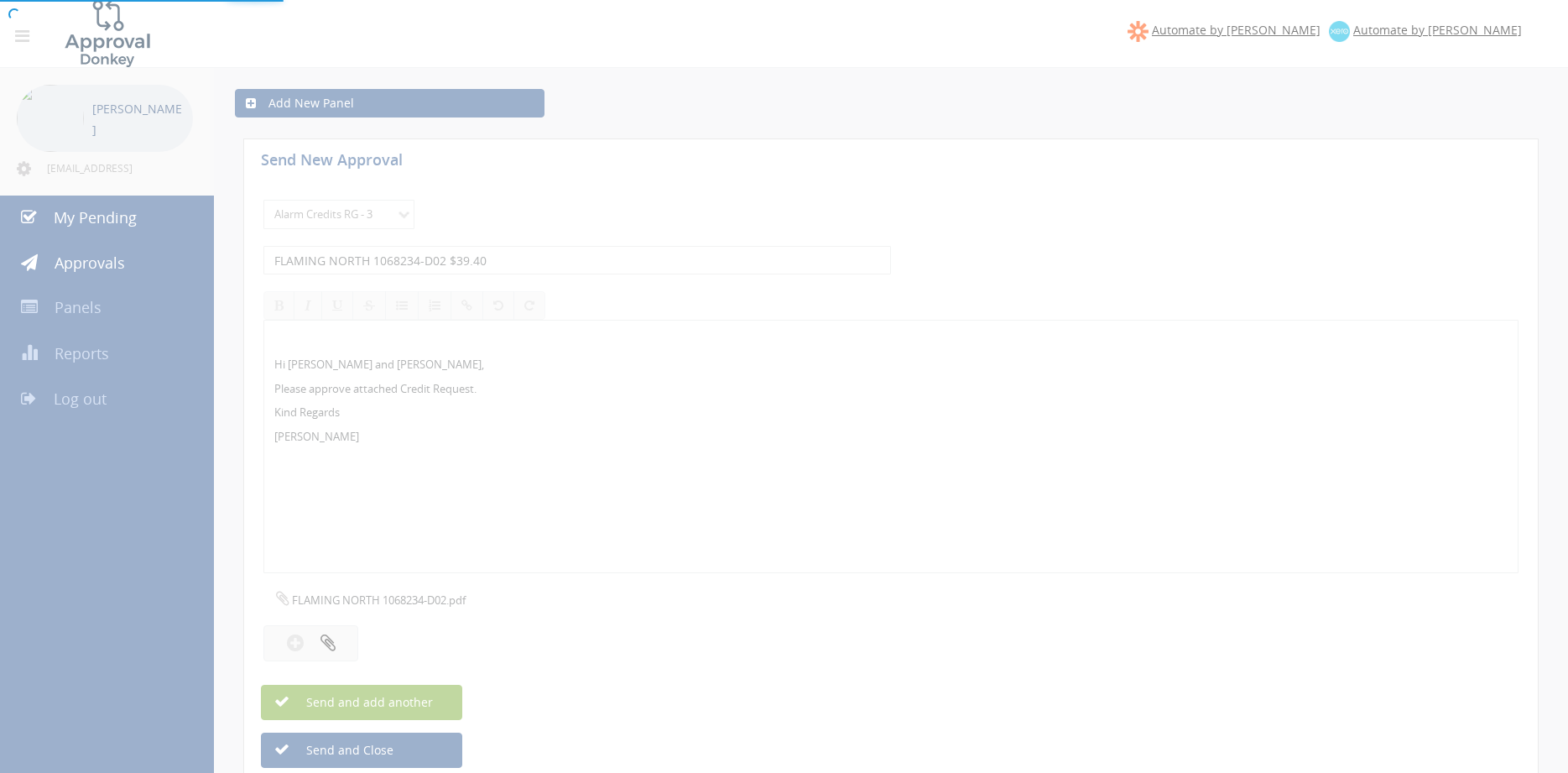
select select
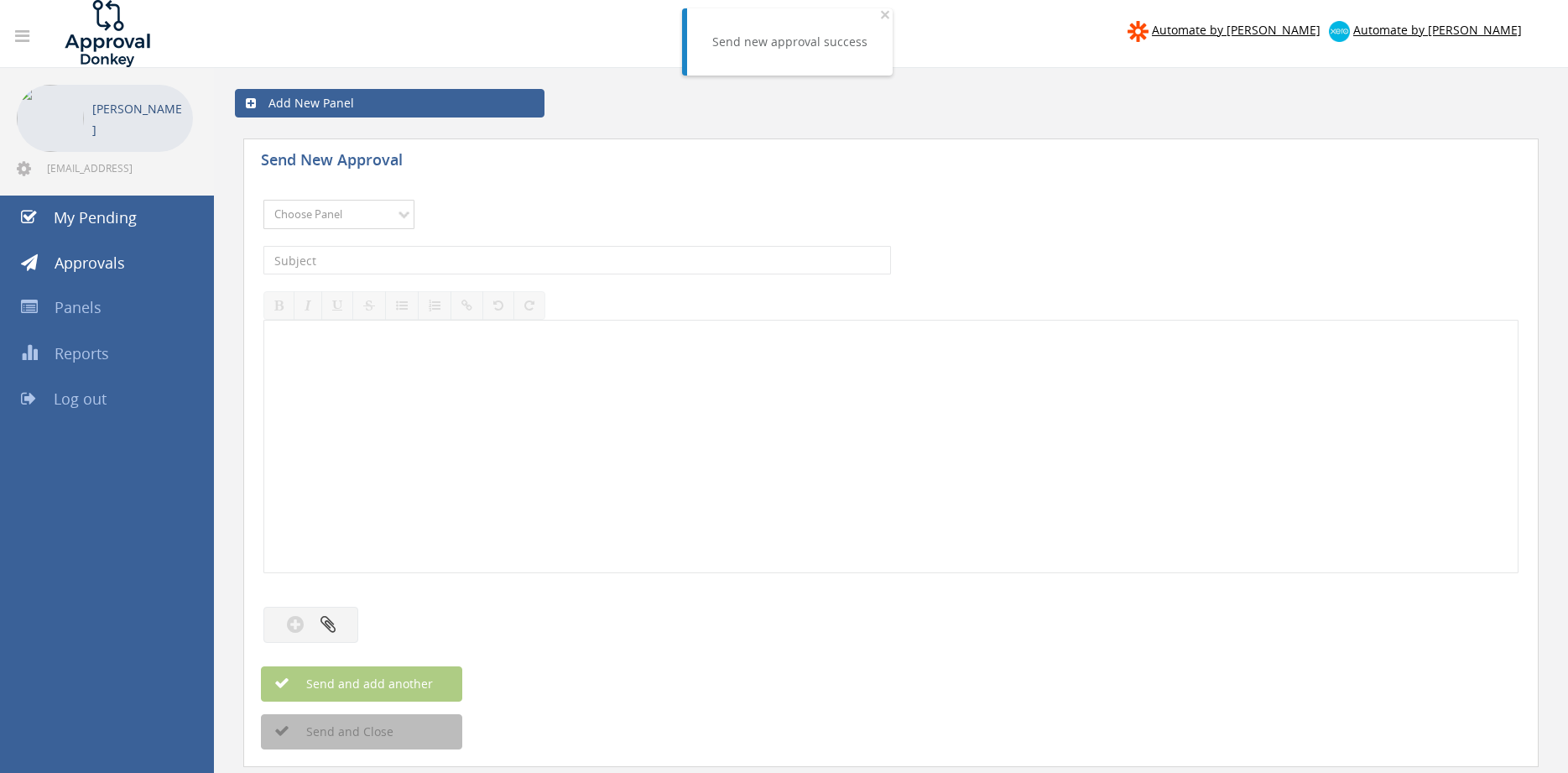
click at [263, 200] on select "Choose Panel Alarm Credits RG - 3 NZ Utilities Cable and SAI Global NZ Alarms-1…" at bounding box center [339, 214] width 151 height 30
select select "13144"
click option "Alarm Credits RG - 3" at bounding box center [0, 0] width 0 height 0
click at [331, 263] on input "text" at bounding box center [577, 261] width 628 height 29
type input "CHUBB FIRE WA 1085170-D01 $926.97"
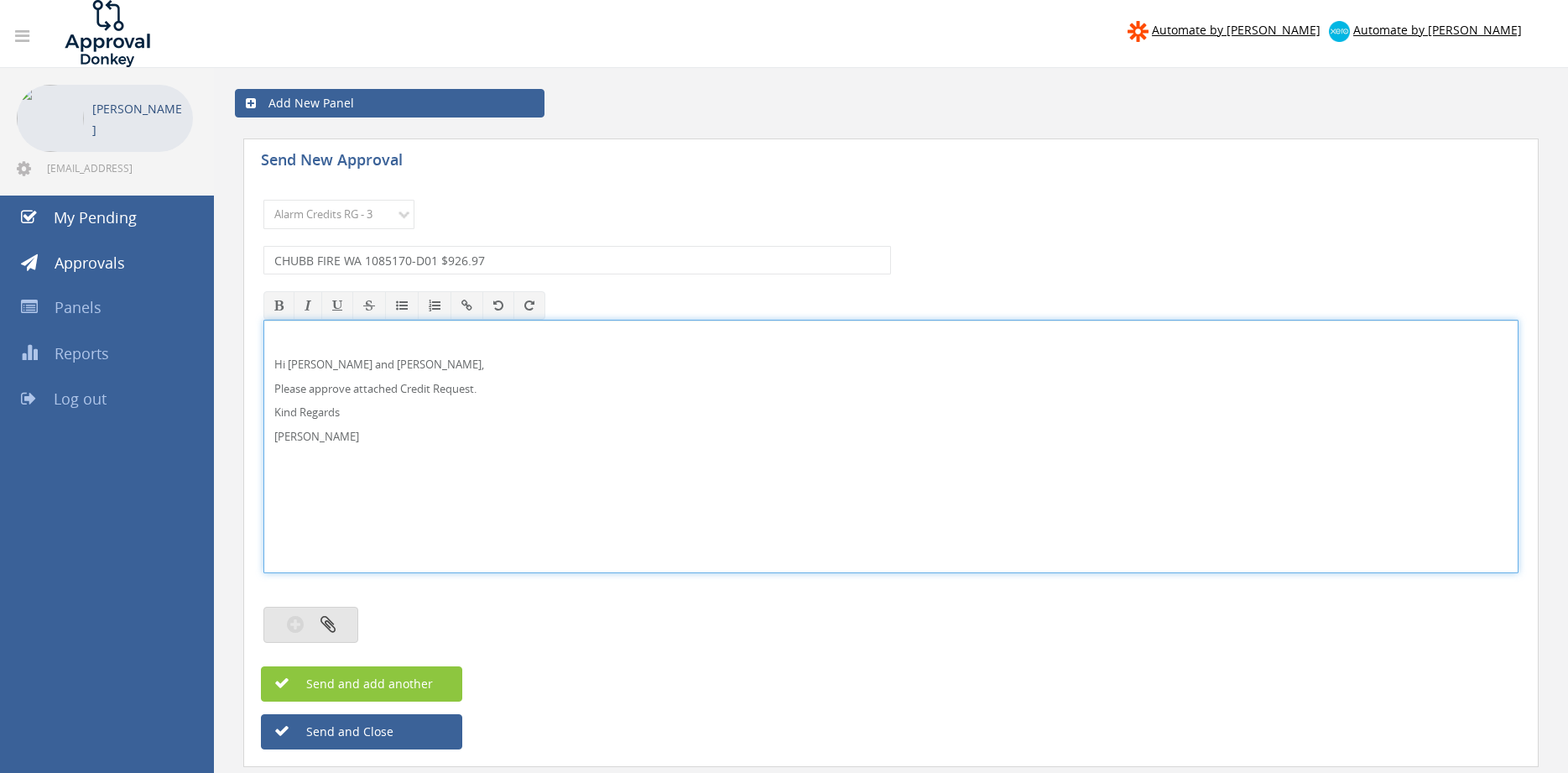
click at [342, 616] on button "button" at bounding box center [311, 625] width 95 height 36
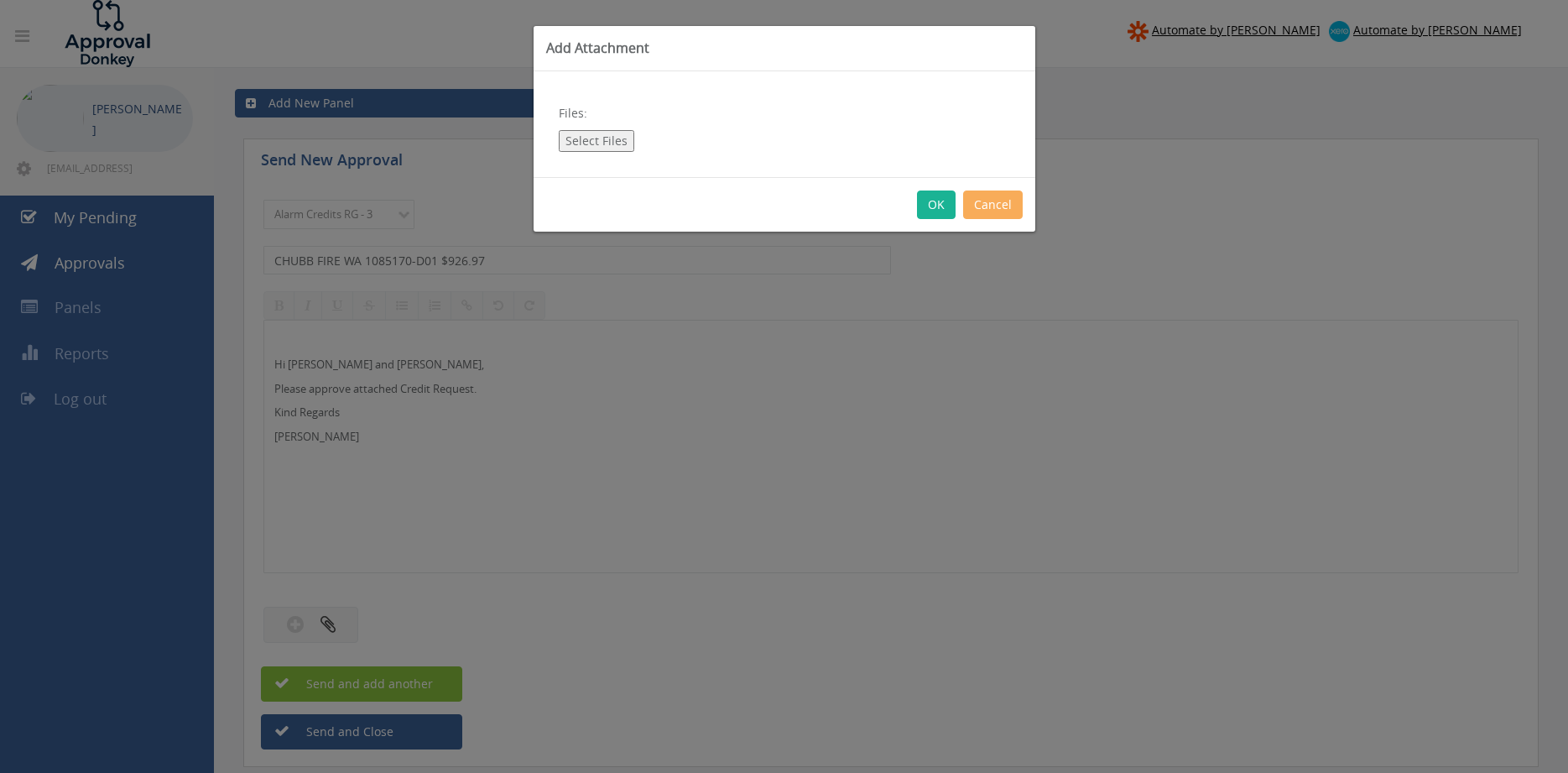
click at [590, 133] on button "Select Files" at bounding box center [597, 141] width 75 height 22
type input "C:\fakepath\CHUBB 1085170-D01.pdf"
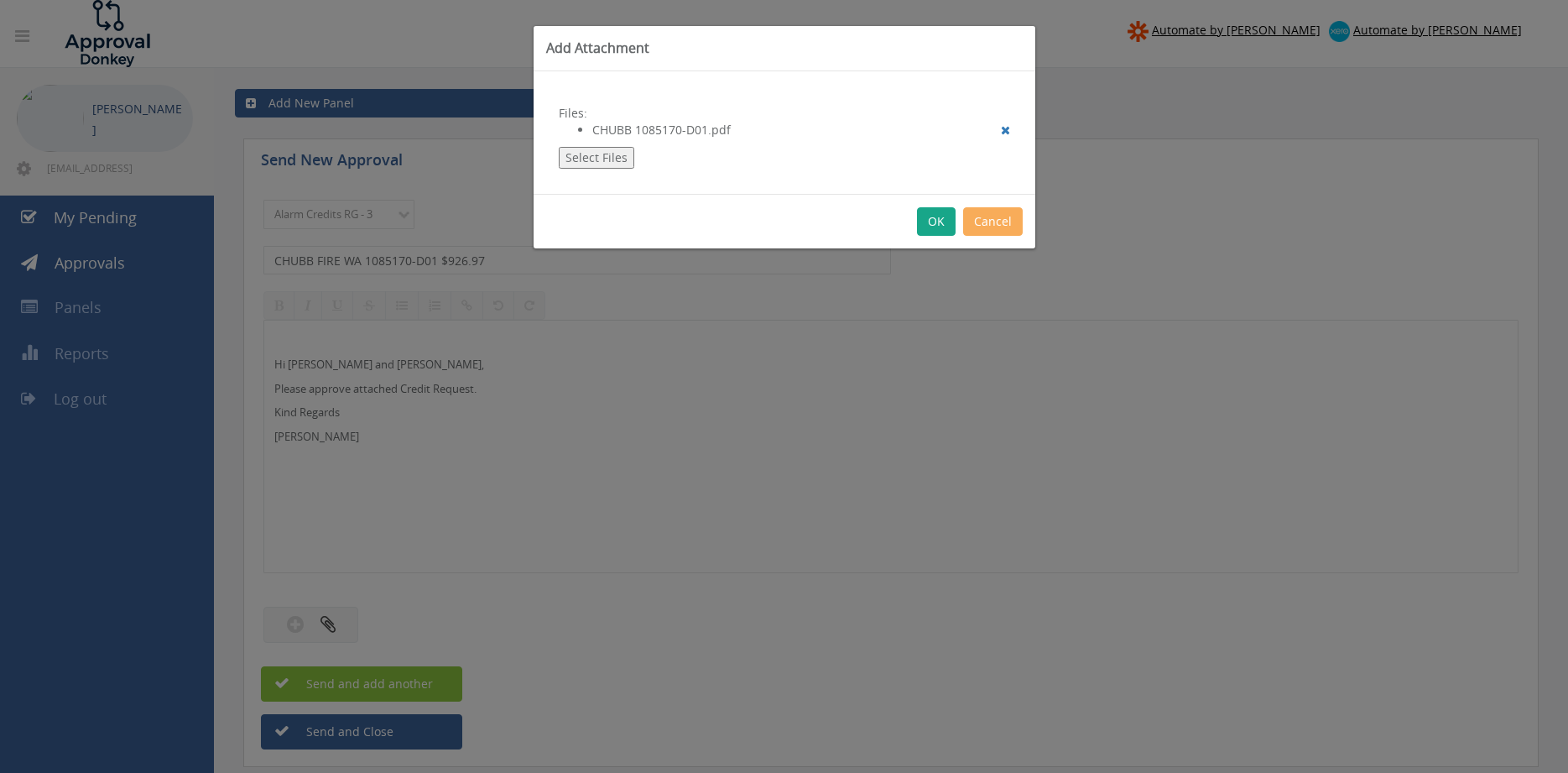
click at [933, 221] on button "OK" at bounding box center [936, 222] width 39 height 29
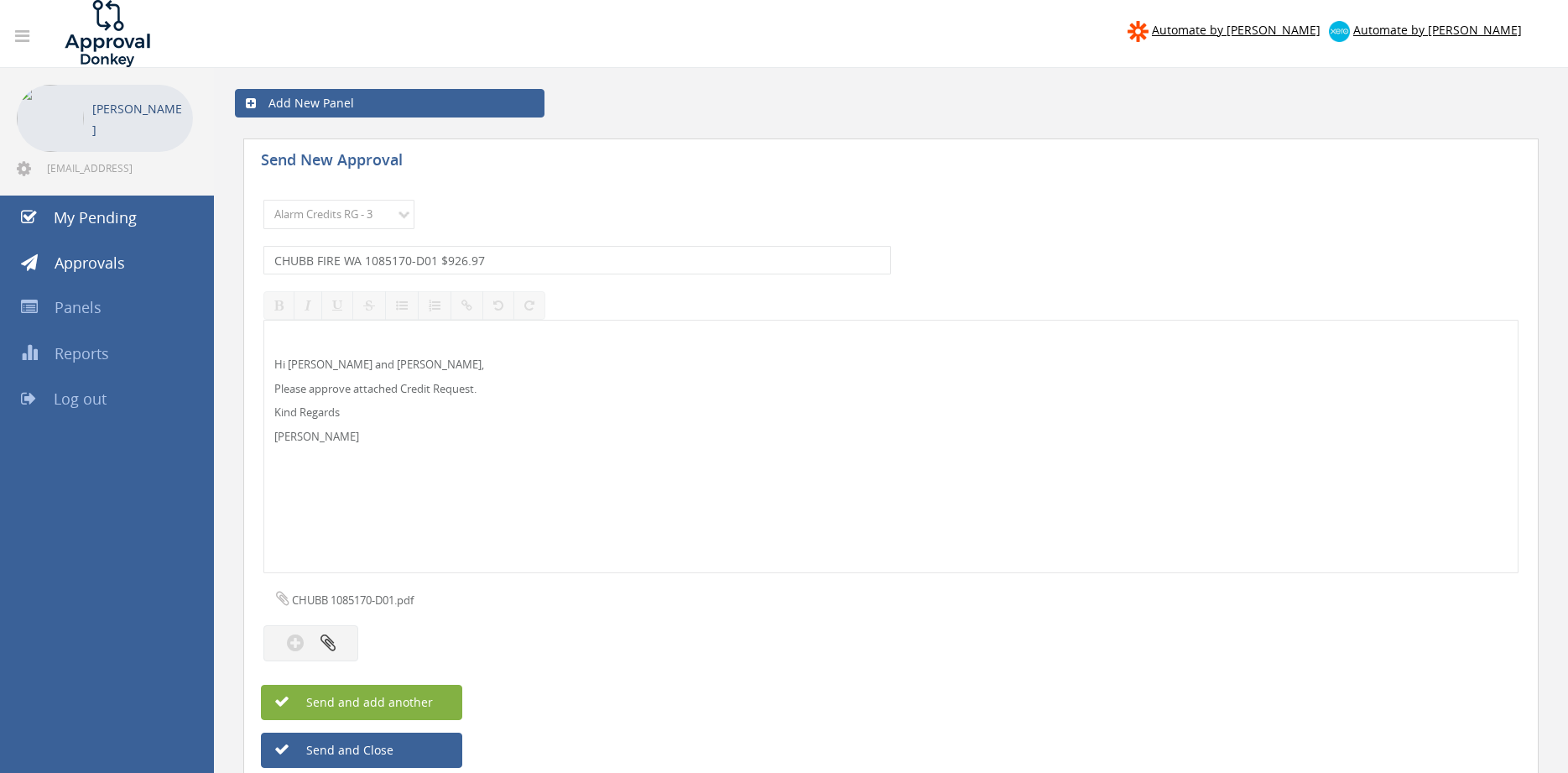
click at [438, 702] on button "Send and add another" at bounding box center [361, 702] width 201 height 35
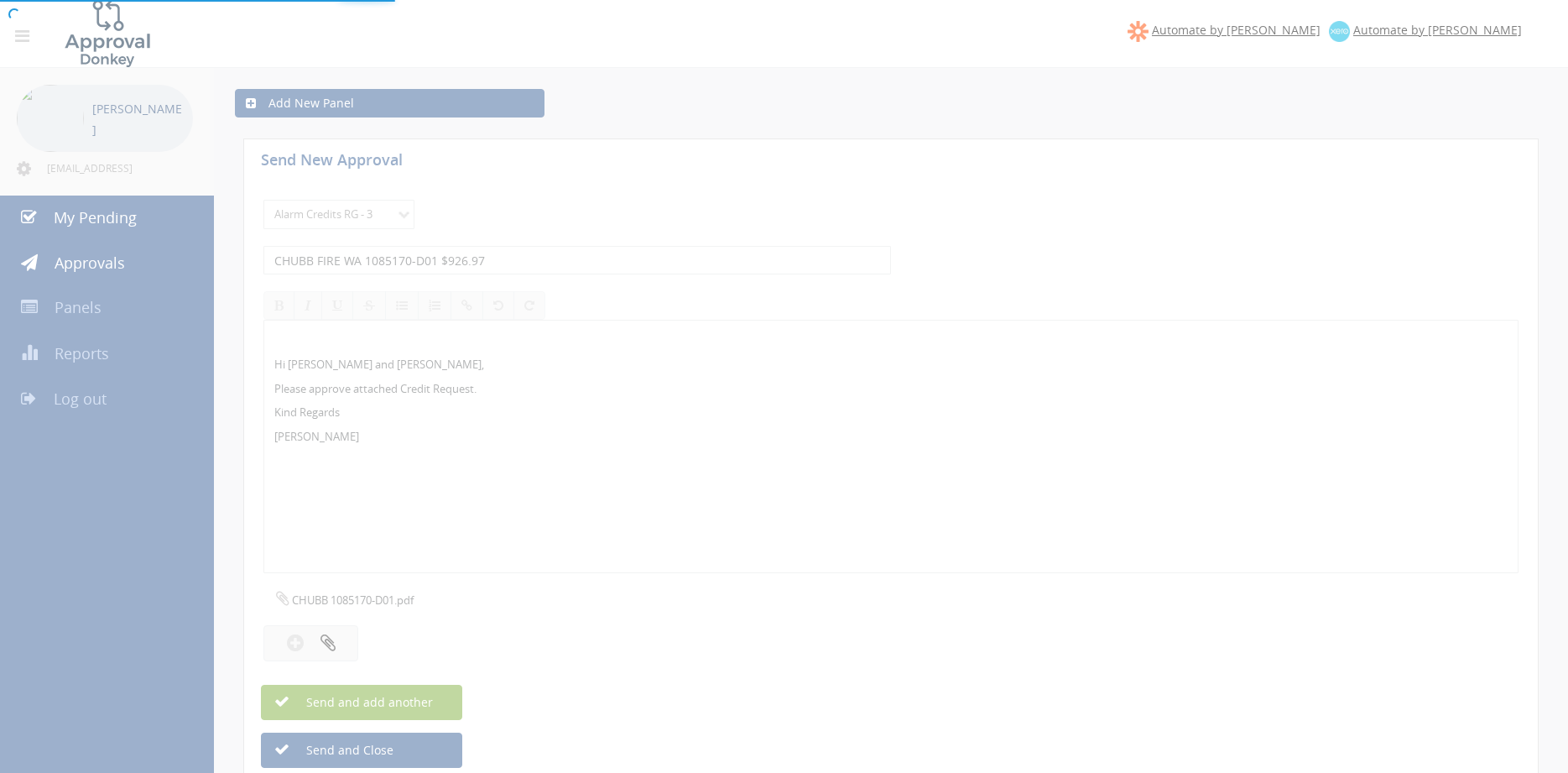
select select
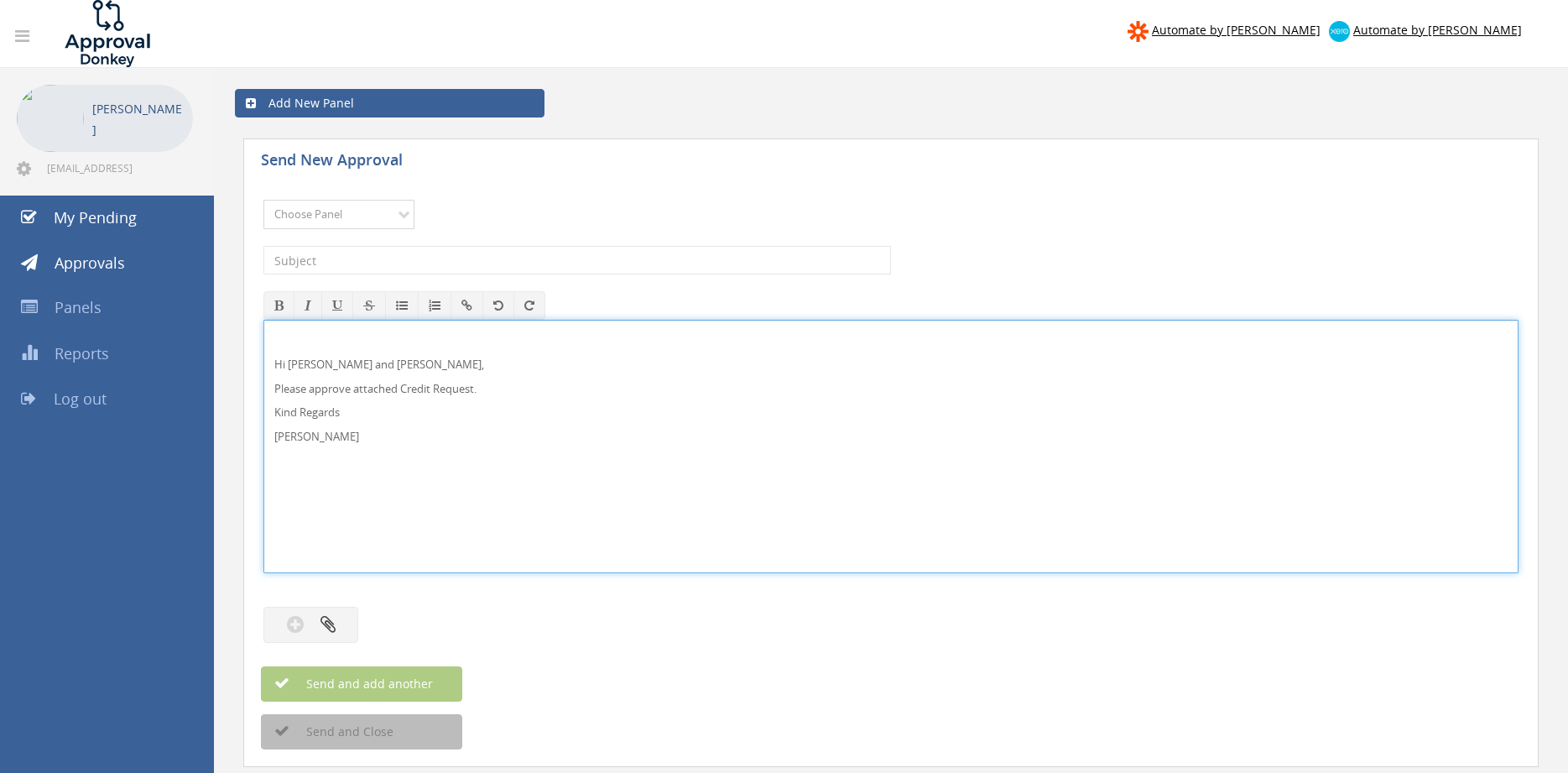
click at [332, 215] on select "Choose Panel Alarm Credits RG - 3 NZ Utilities Cable and SAI Global NZ Alarms-1…" at bounding box center [339, 214] width 151 height 30
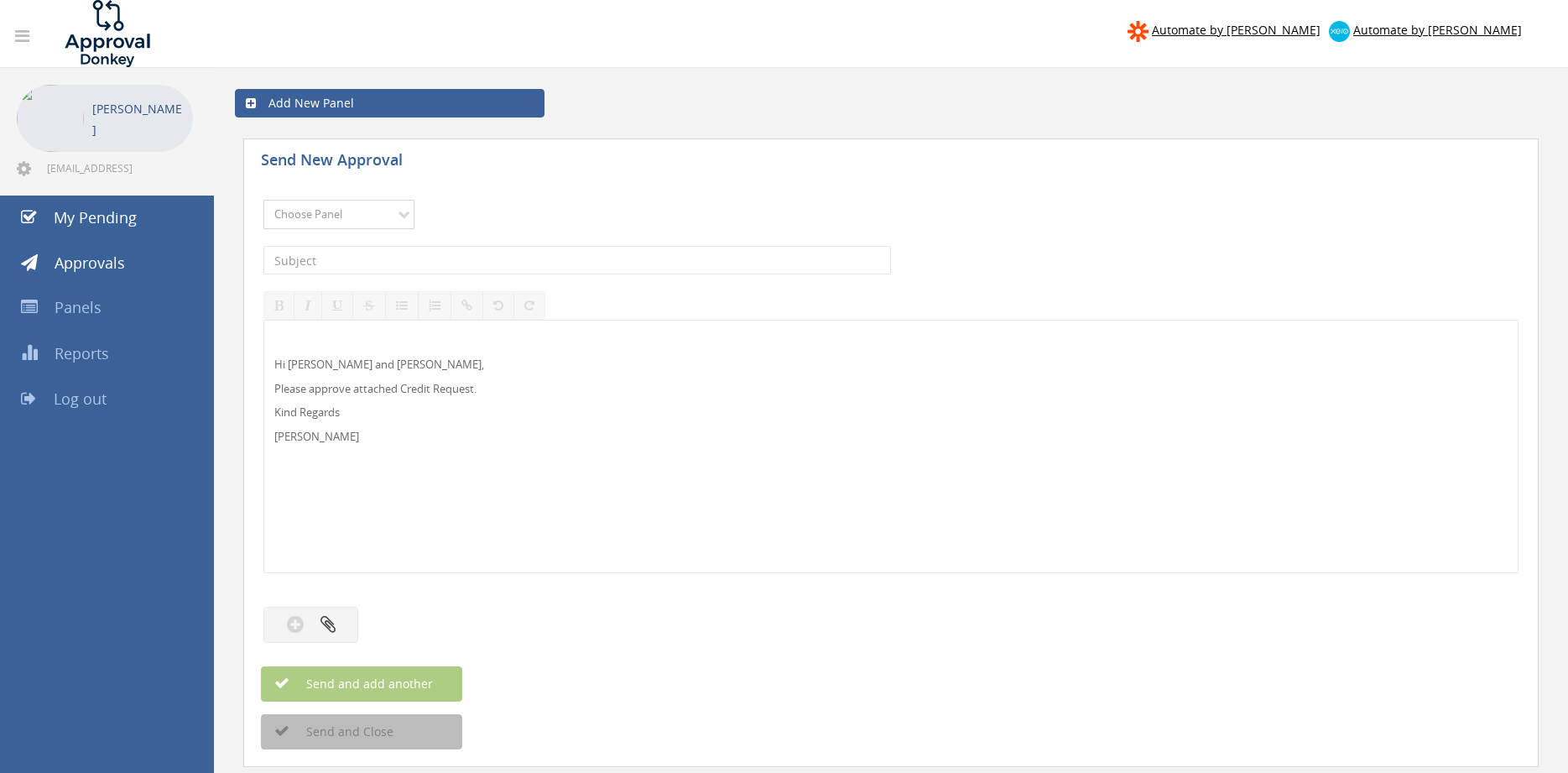
select select "9739"
click option "Credit Requests - 2" at bounding box center [0, 0] width 0 height 0
click at [316, 369] on p "Hi [PERSON_NAME] and [PERSON_NAME]," at bounding box center [890, 365] width 1234 height 16
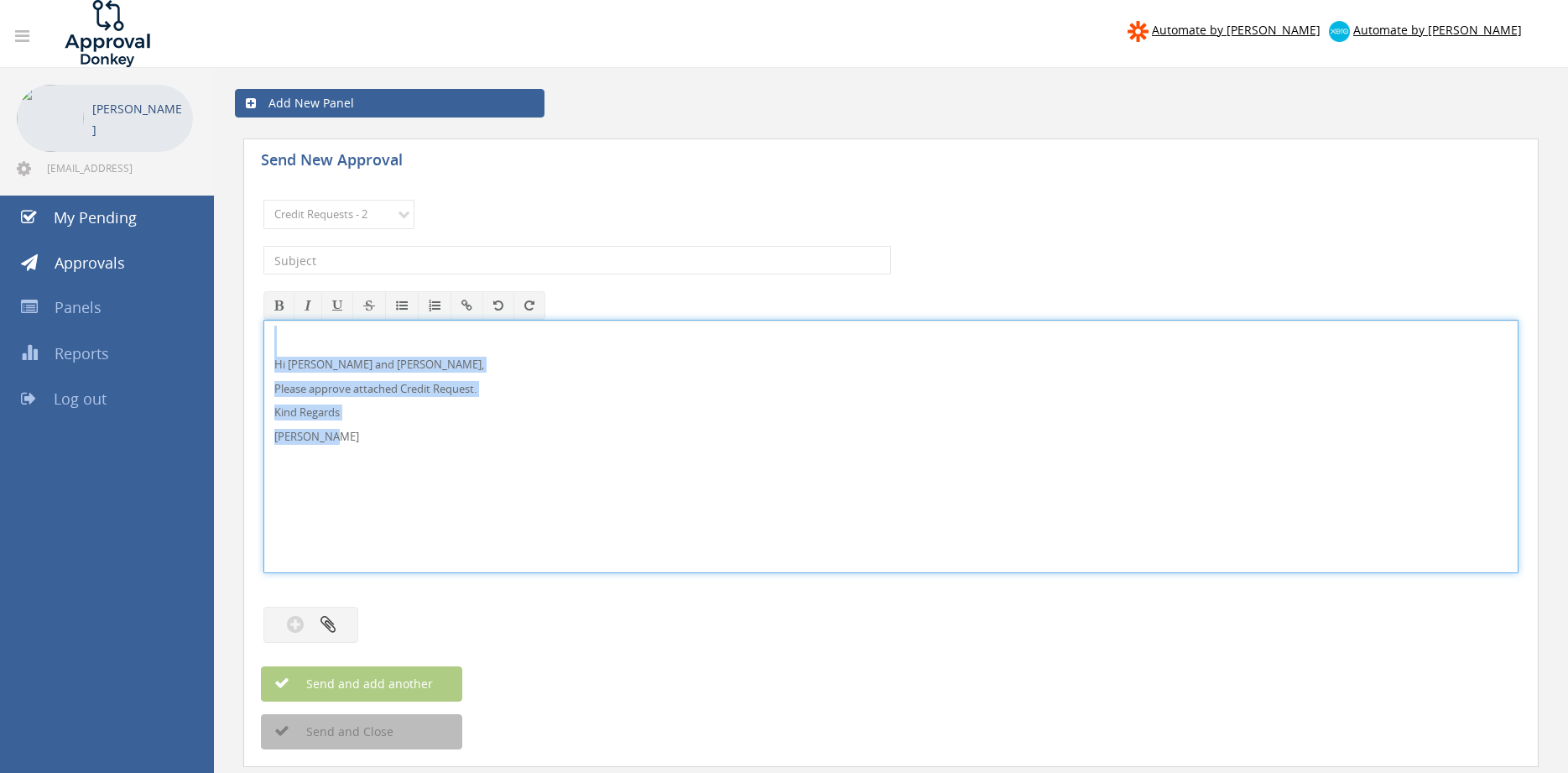
drag, startPoint x: 360, startPoint y: 448, endPoint x: 269, endPoint y: 347, distance: 135.9
click at [263, 320] on div "Hi [PERSON_NAME] and [PERSON_NAME], Please approve attached Credit Request. Kin…" at bounding box center [890, 447] width 1255 height 253
copy div "Hi [PERSON_NAME] and [PERSON_NAME], Please approve attached Credit Request. Kin…"
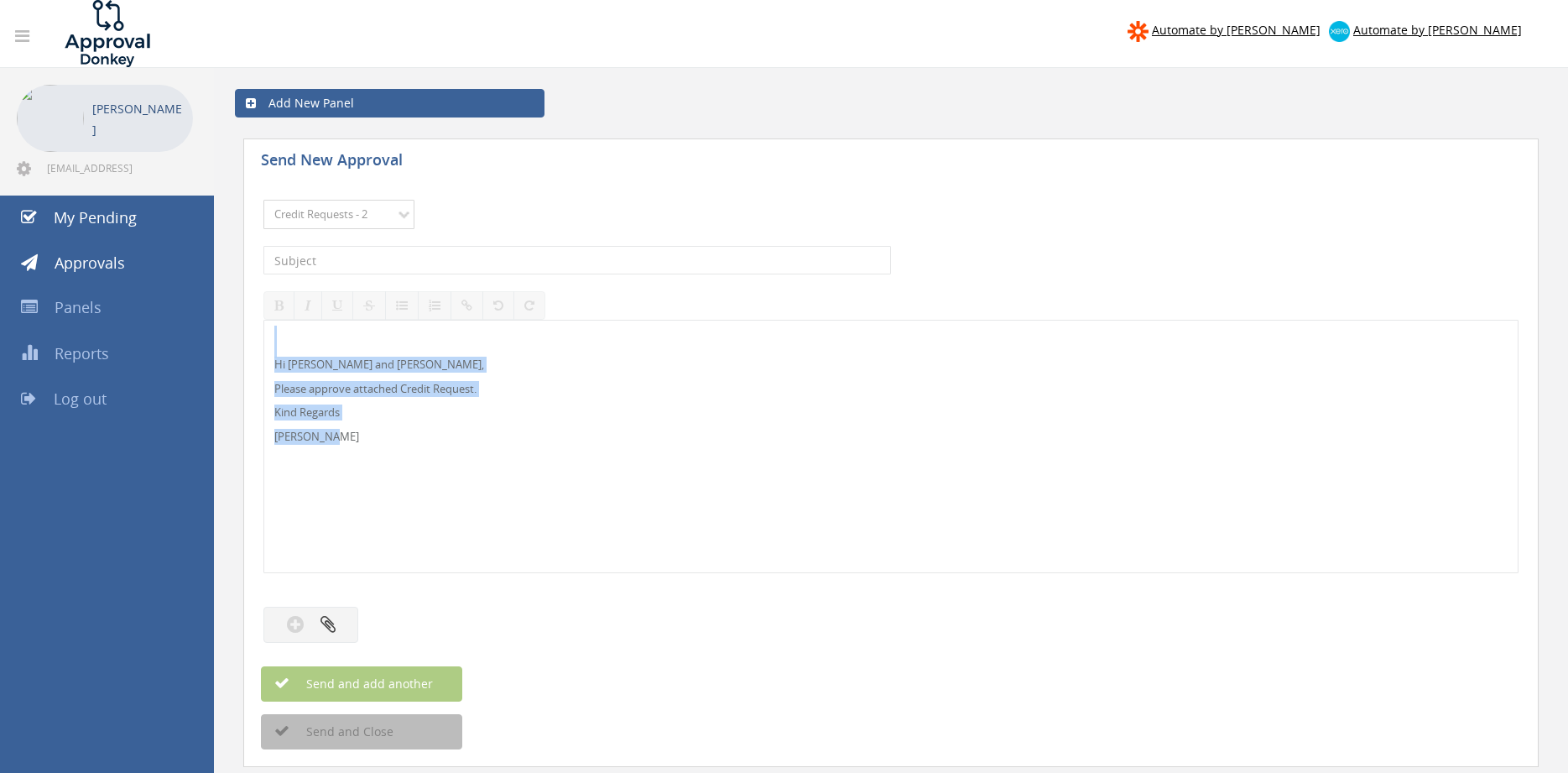
click at [263, 200] on select "Choose Panel Alarm Credits RG - 3 NZ Utilities Cable and SAI Global NZ Alarms-1…" at bounding box center [339, 214] width 151 height 30
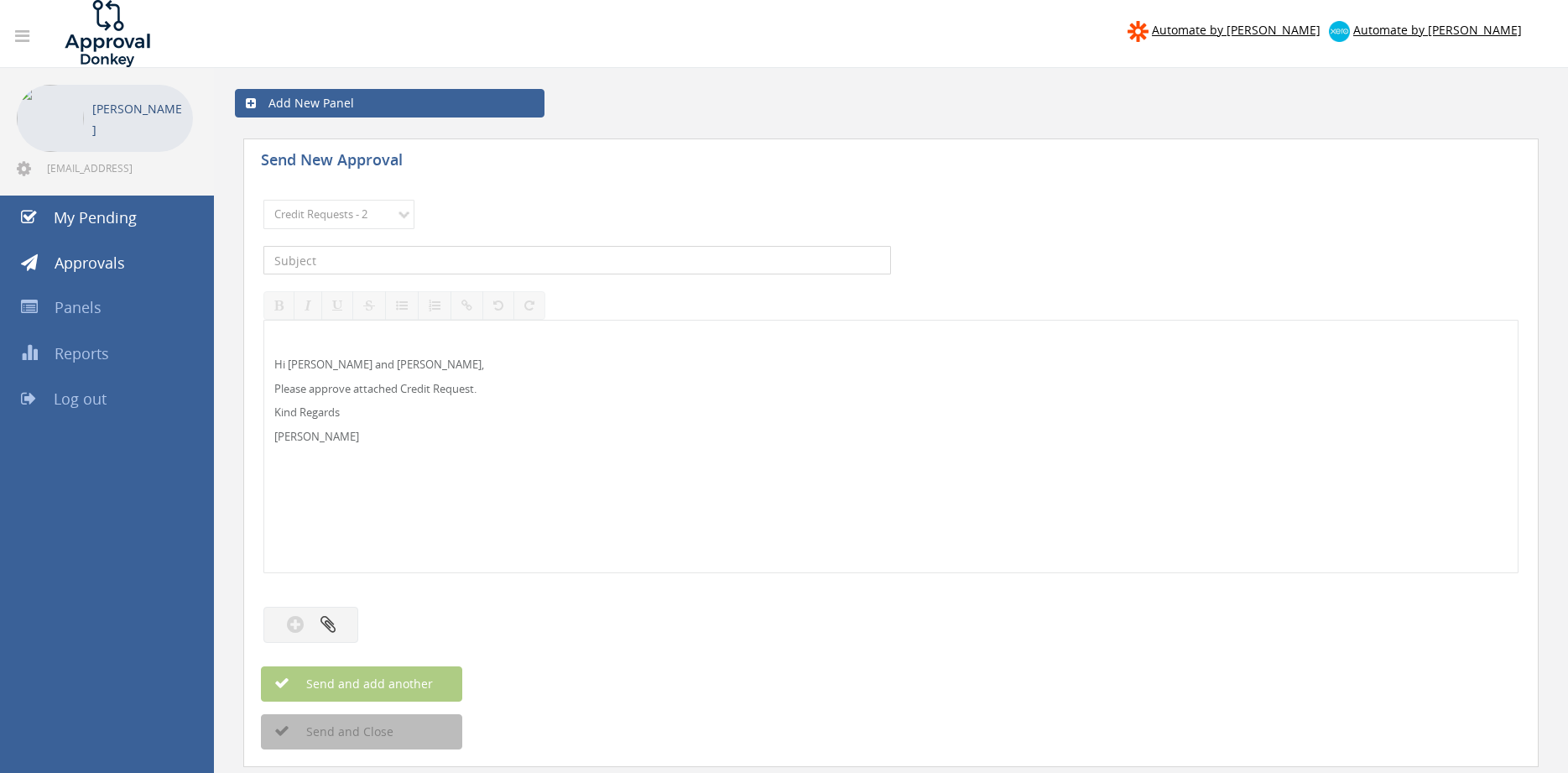
click at [457, 255] on input "text" at bounding box center [577, 261] width 628 height 29
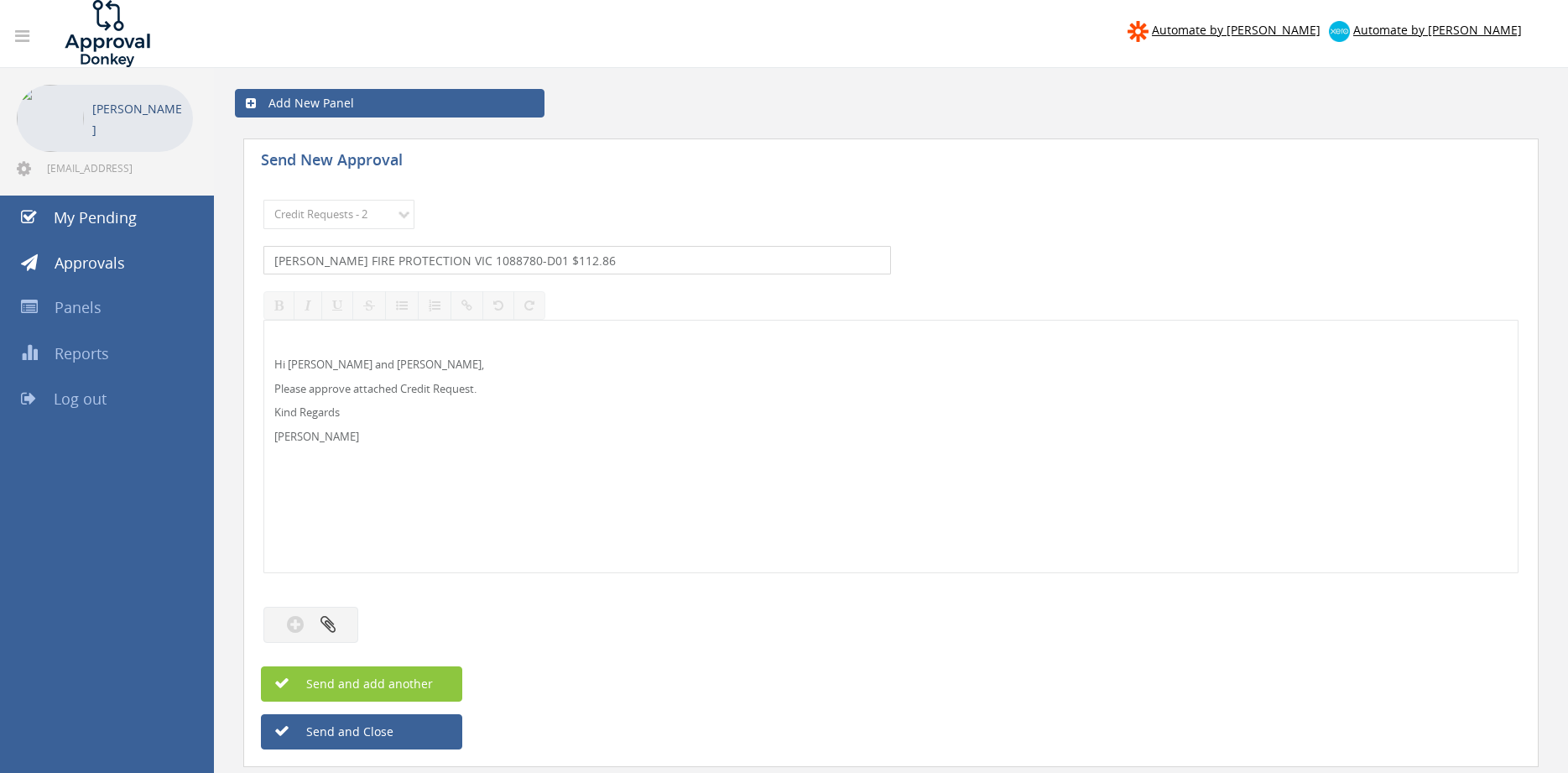
type input "[PERSON_NAME] FIRE PROTECTION VIC 1088780-D01 $112.86"
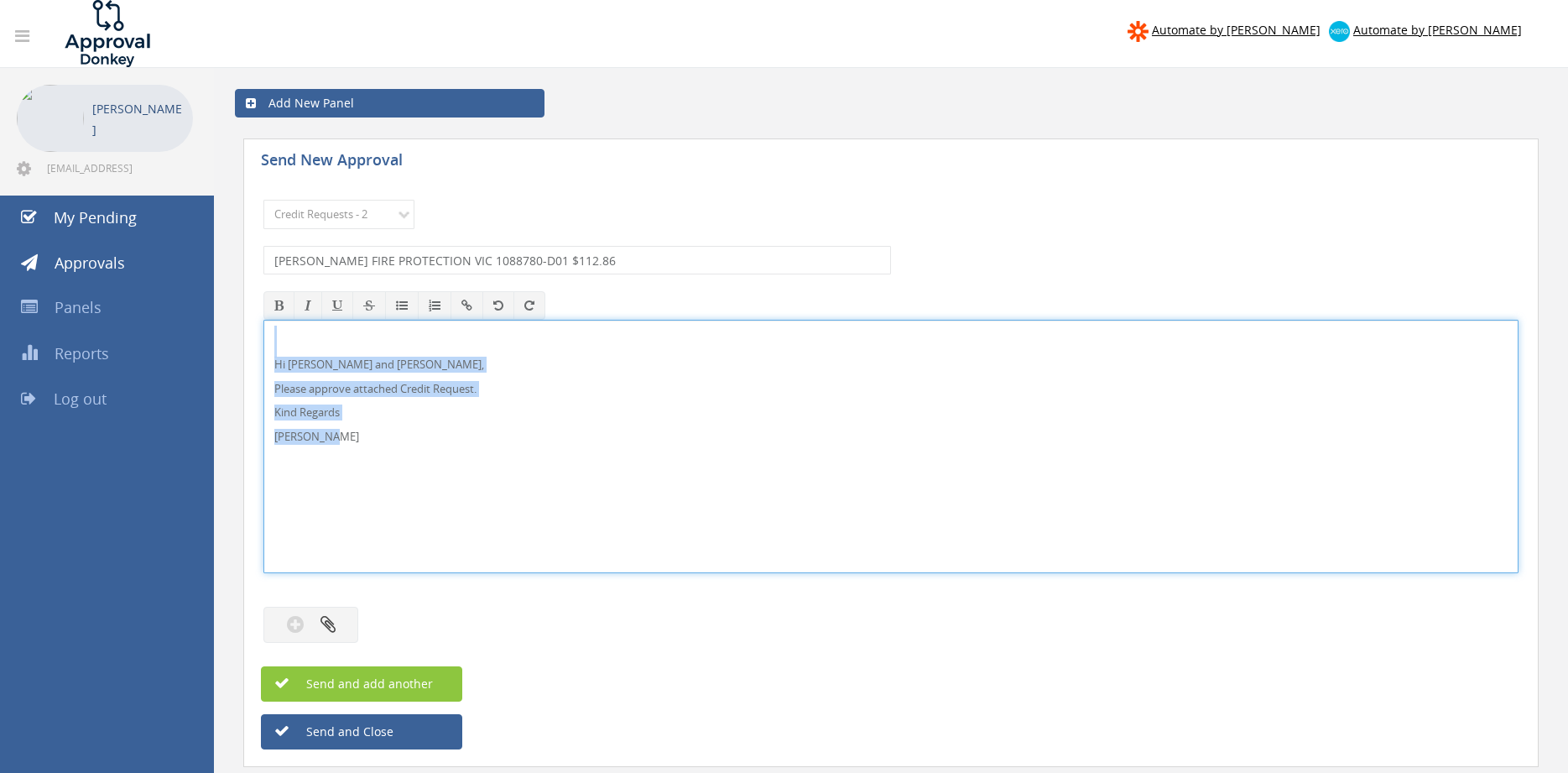
drag, startPoint x: 305, startPoint y: 419, endPoint x: 239, endPoint y: 335, distance: 106.8
click at [263, 335] on div "Hi [PERSON_NAME] and [PERSON_NAME], Please approve attached Credit Request. Kin…" at bounding box center [890, 447] width 1255 height 253
copy div "Hi [PERSON_NAME] and [PERSON_NAME], Please approve attached Credit Request. Kin…"
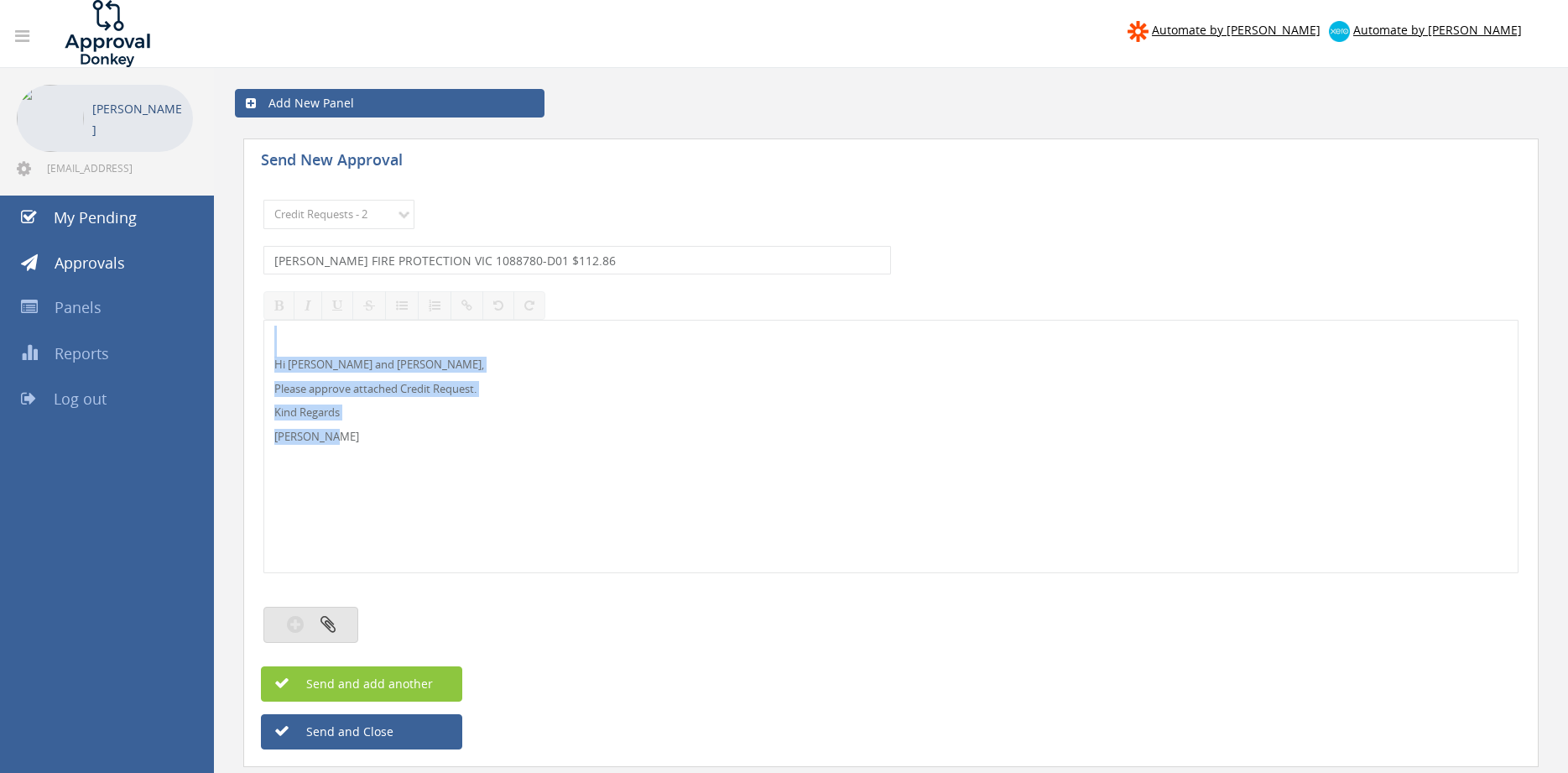
click at [332, 630] on icon "button" at bounding box center [328, 624] width 15 height 19
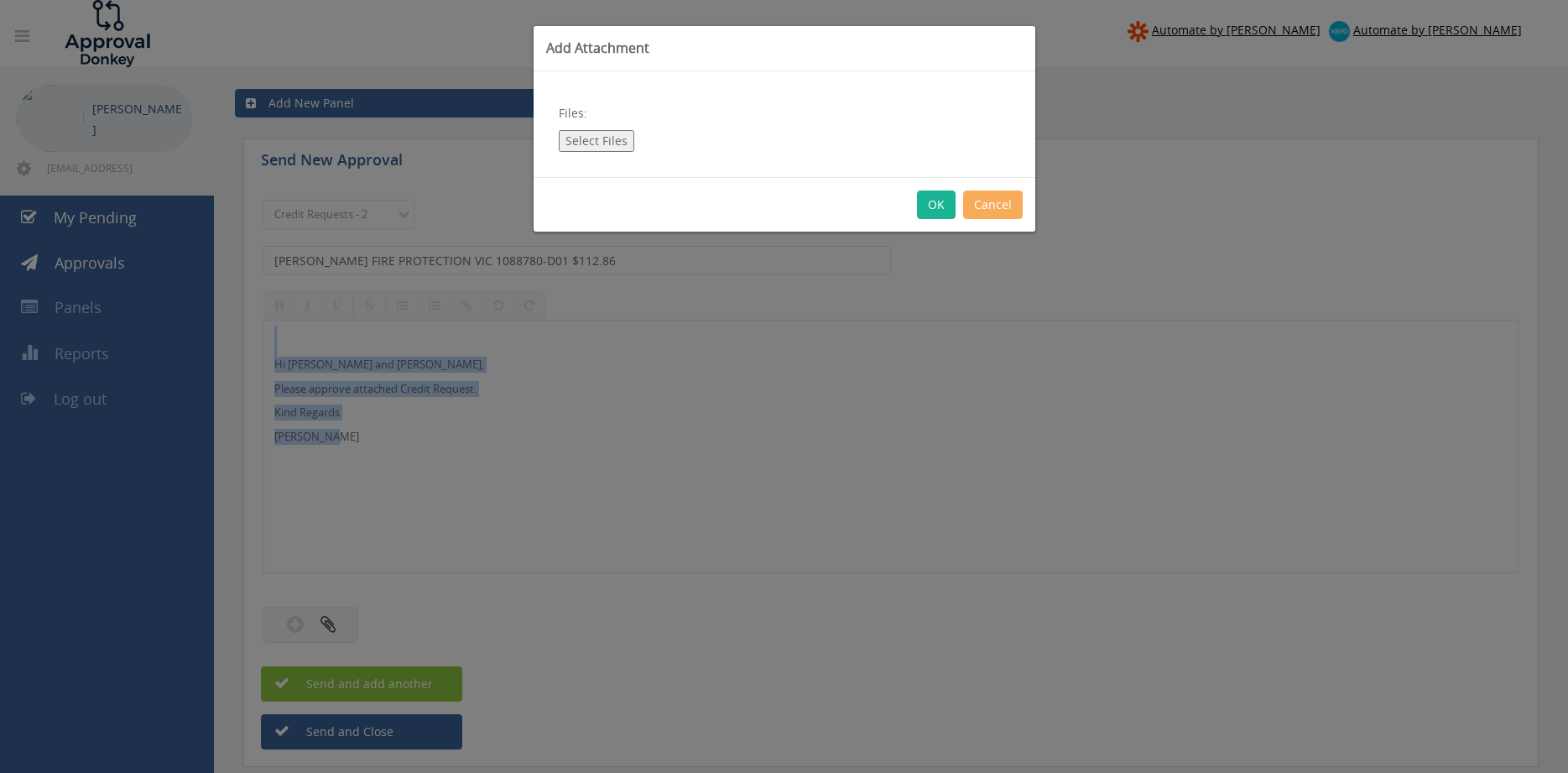
click at [606, 135] on button "Select Files" at bounding box center [597, 141] width 75 height 22
type input "C:\fakepath\[PERSON_NAME] FIRE 1088780-D01.pdf"
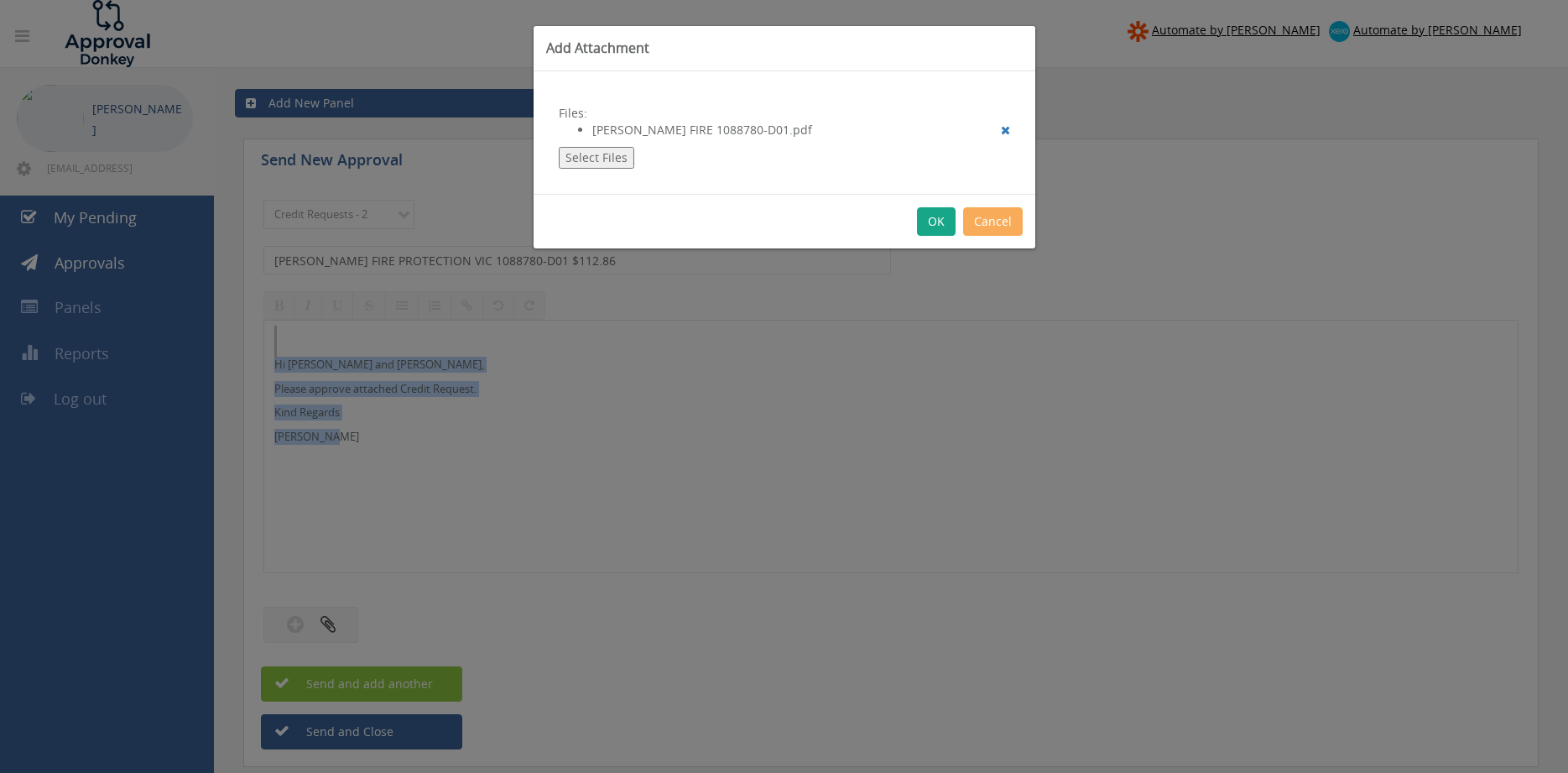
click at [935, 218] on button "OK" at bounding box center [936, 222] width 39 height 29
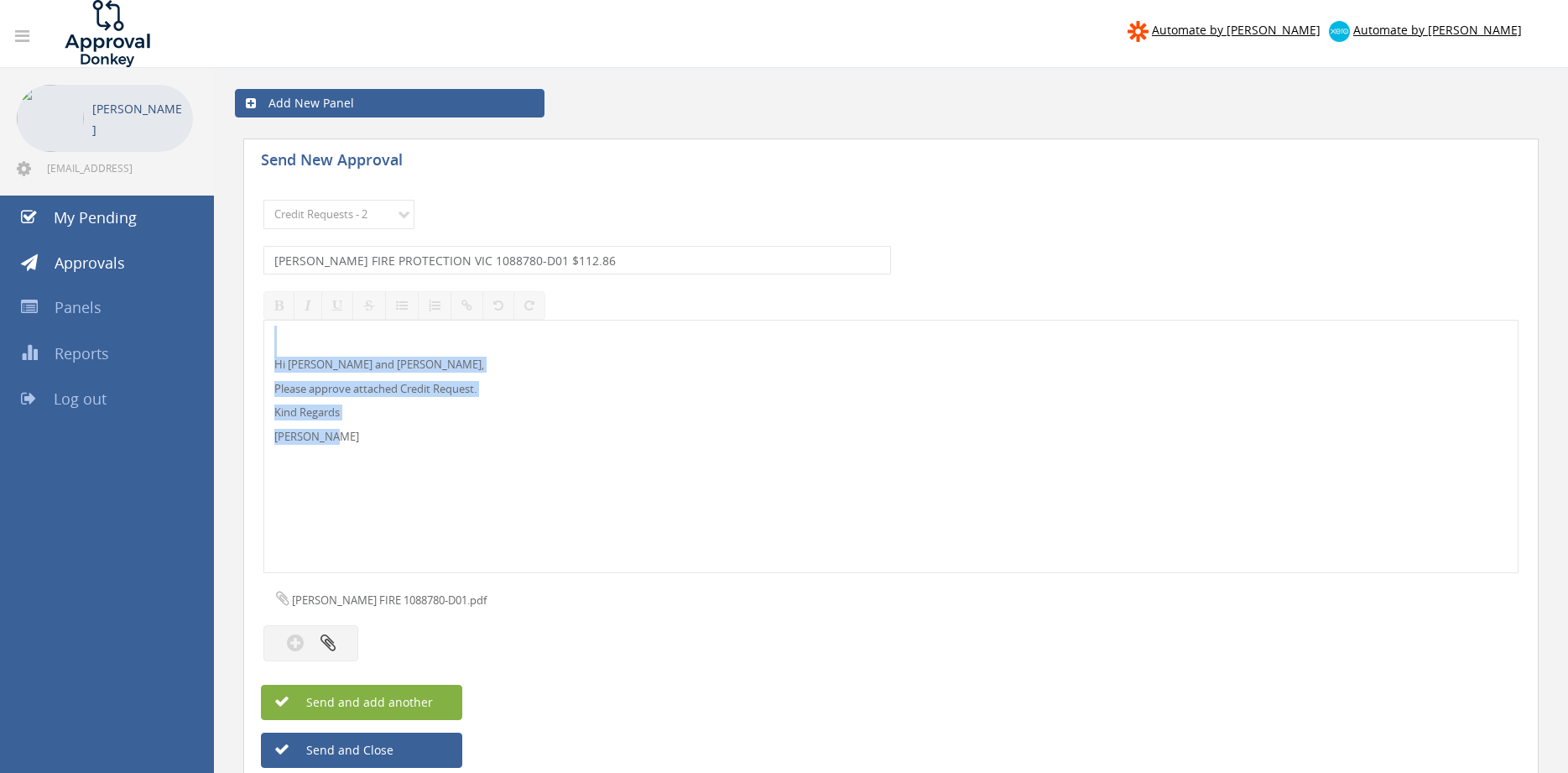
click at [424, 694] on span "Send and add another" at bounding box center [351, 702] width 163 height 16
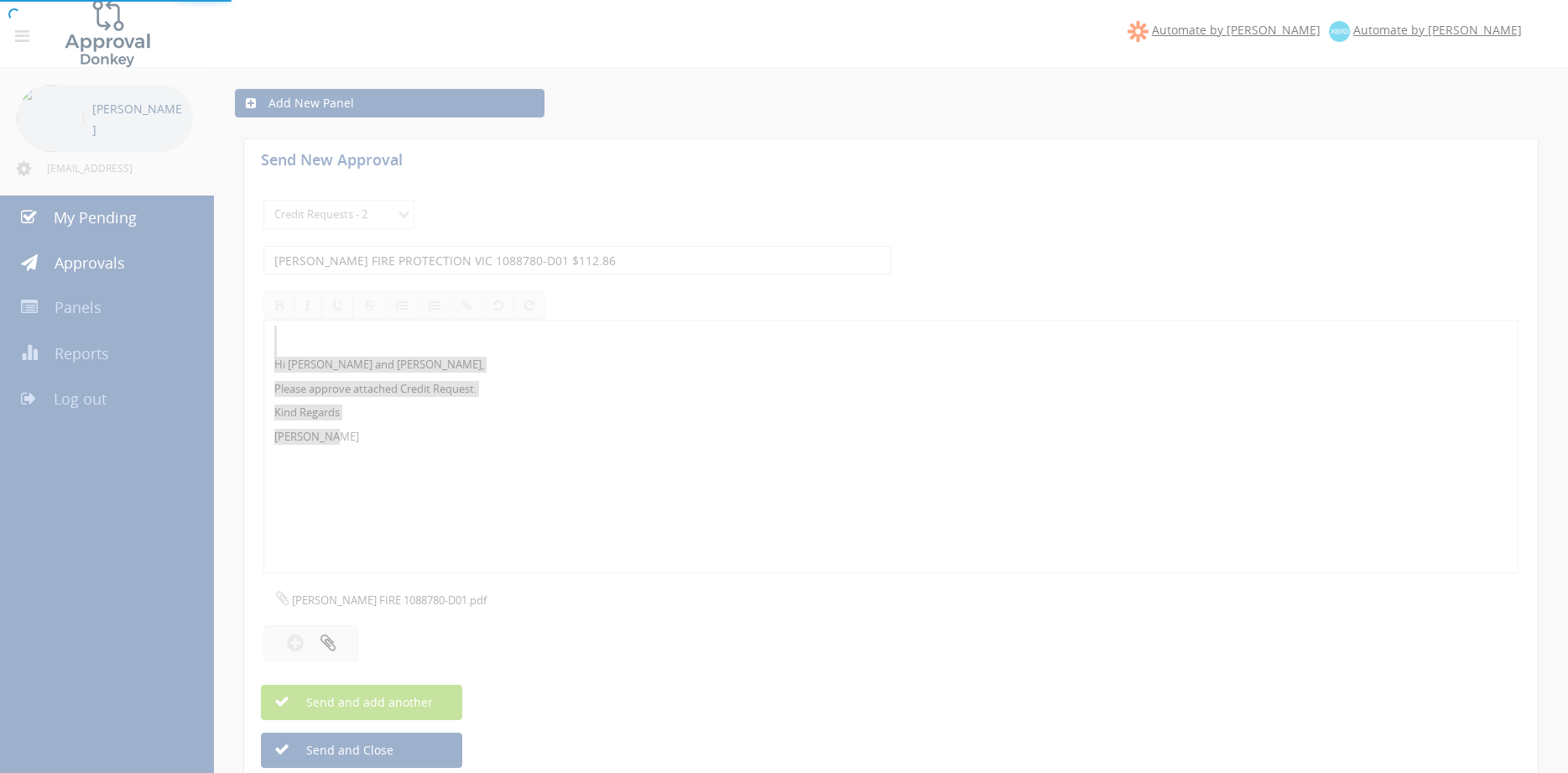
select select
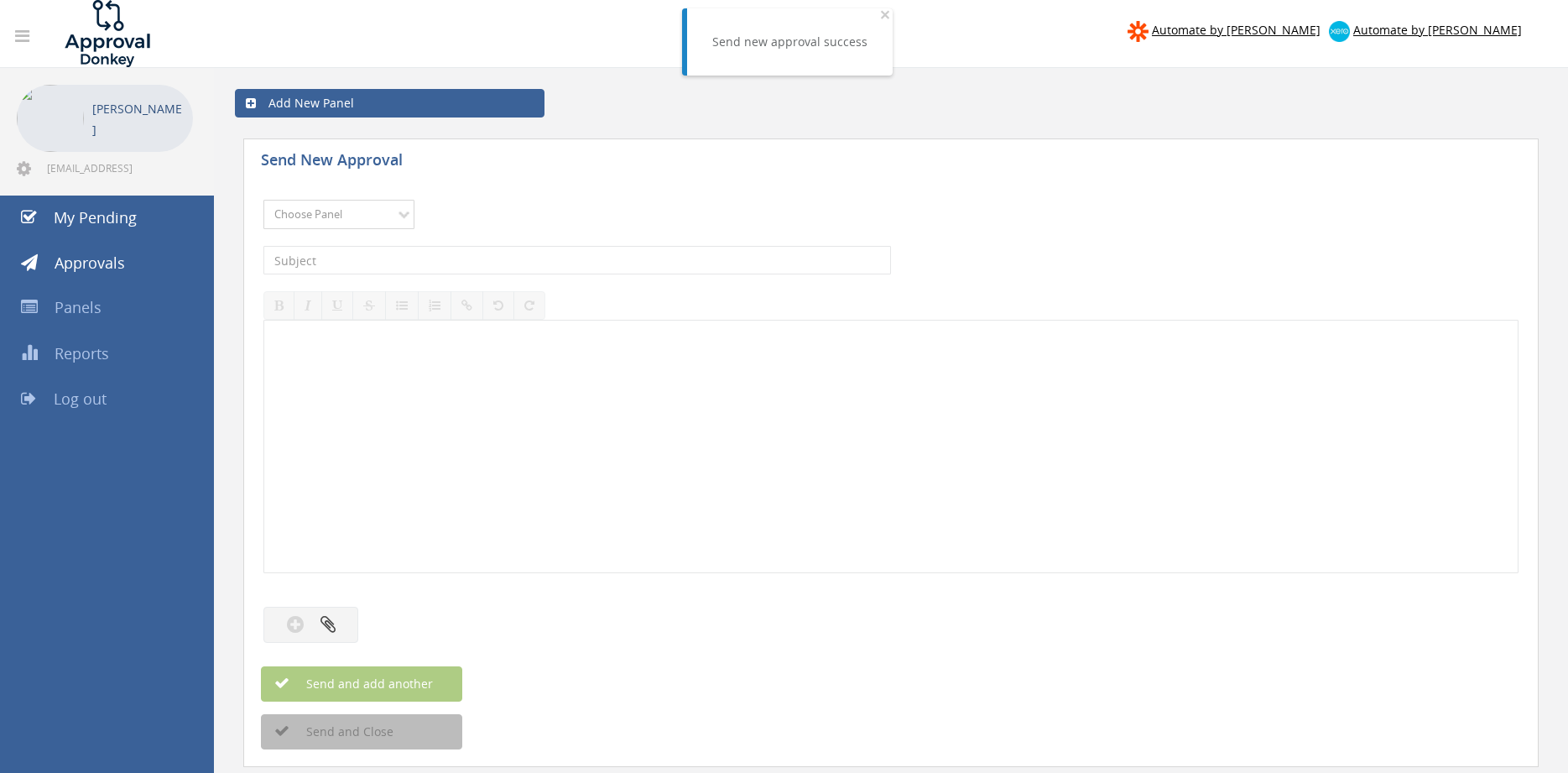
click at [263, 200] on select "Choose Panel Alarm Credits RG - 3 NZ Utilities Cable and SAI Global NZ Alarms-1…" at bounding box center [339, 214] width 151 height 30
select select "9739"
click option "Credit Requests - 2" at bounding box center [0, 0] width 0 height 0
click at [406, 244] on div "The subject is required." at bounding box center [890, 260] width 1255 height 45
click at [401, 262] on input "text" at bounding box center [577, 261] width 628 height 29
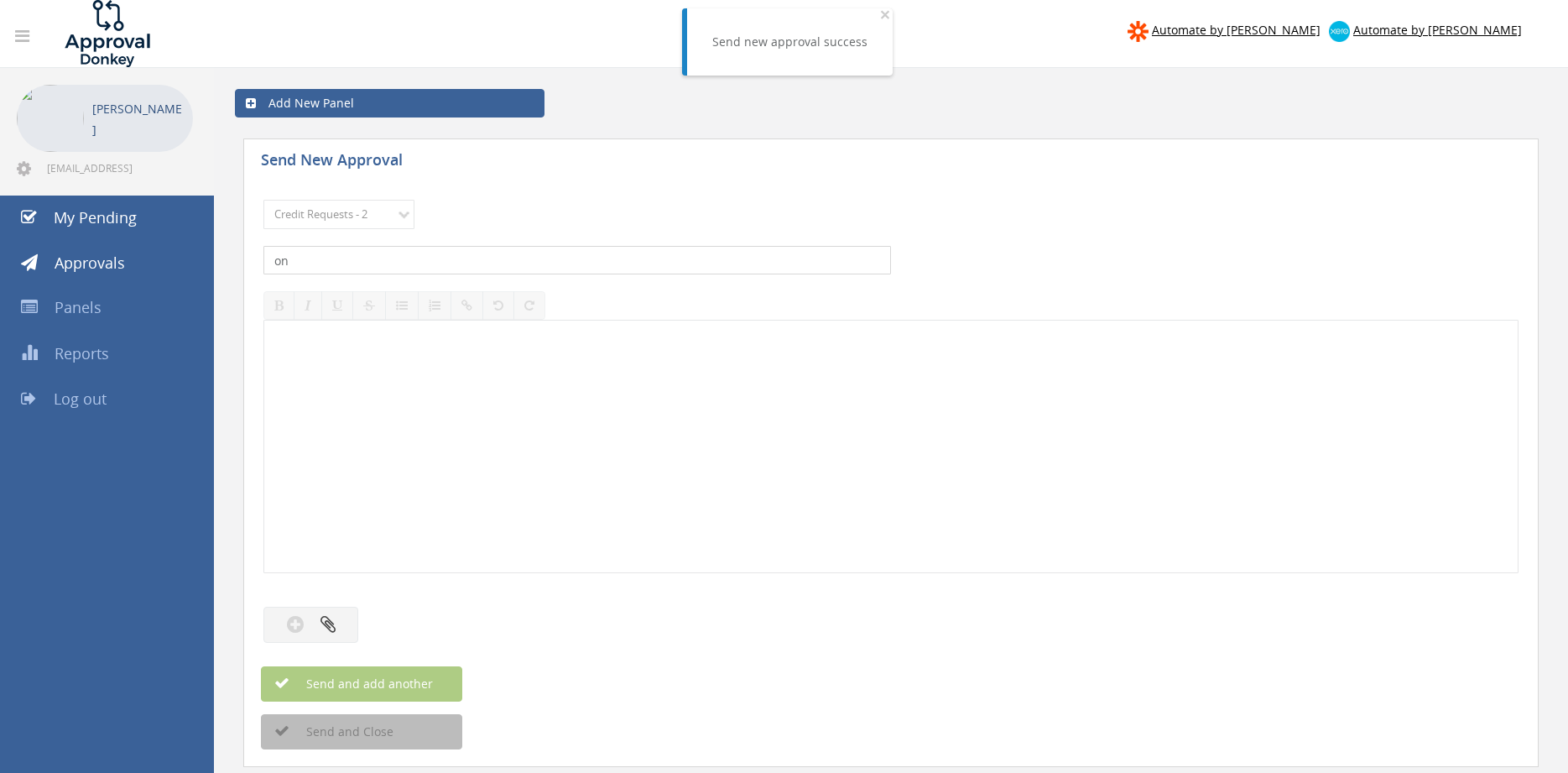
type input "o"
type input "N"
type input "[PERSON_NAME] & BROWN FIRE SERVICES 1091488-D01 $951.46"
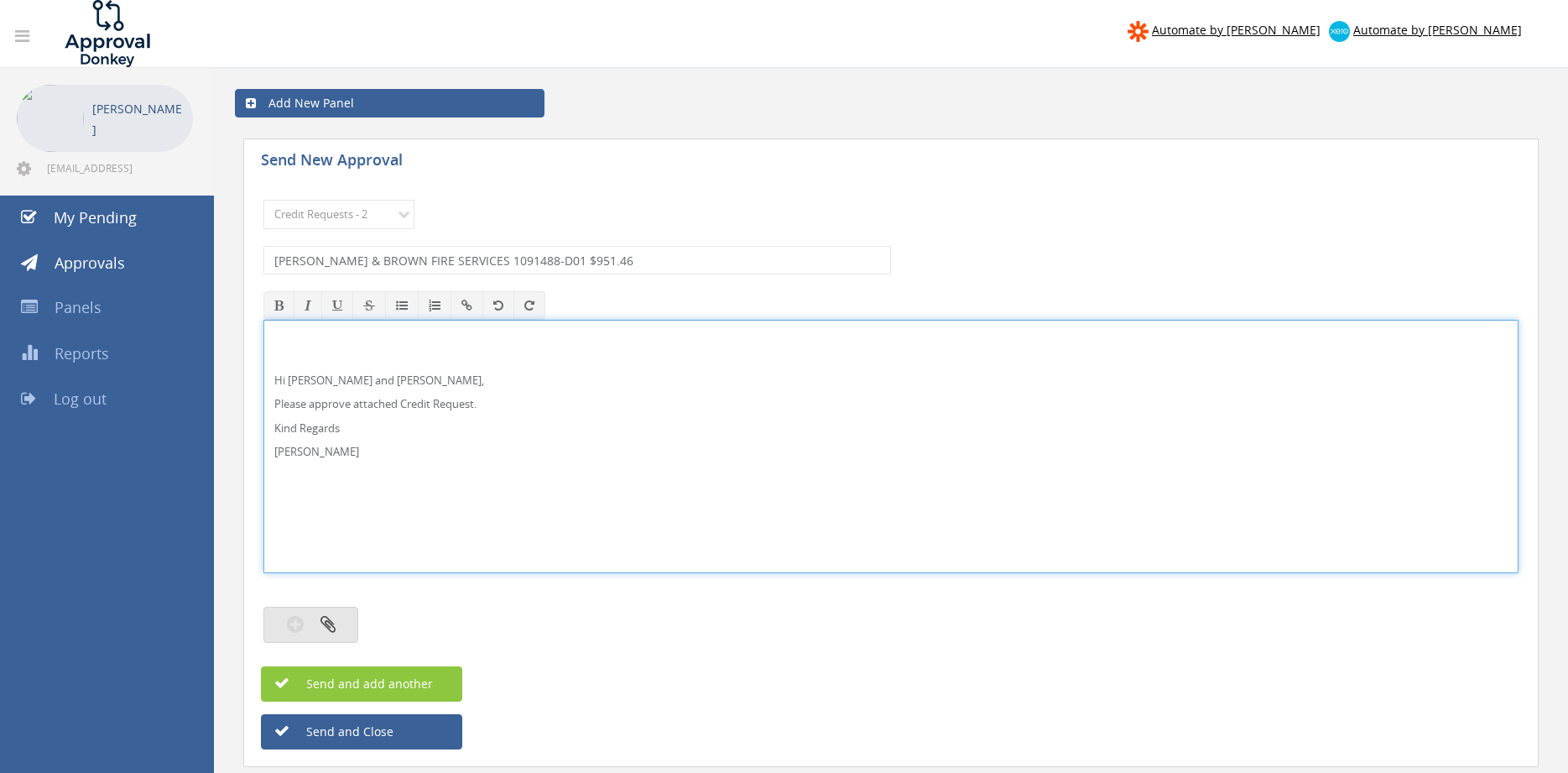
click at [325, 628] on icon "button" at bounding box center [328, 624] width 15 height 19
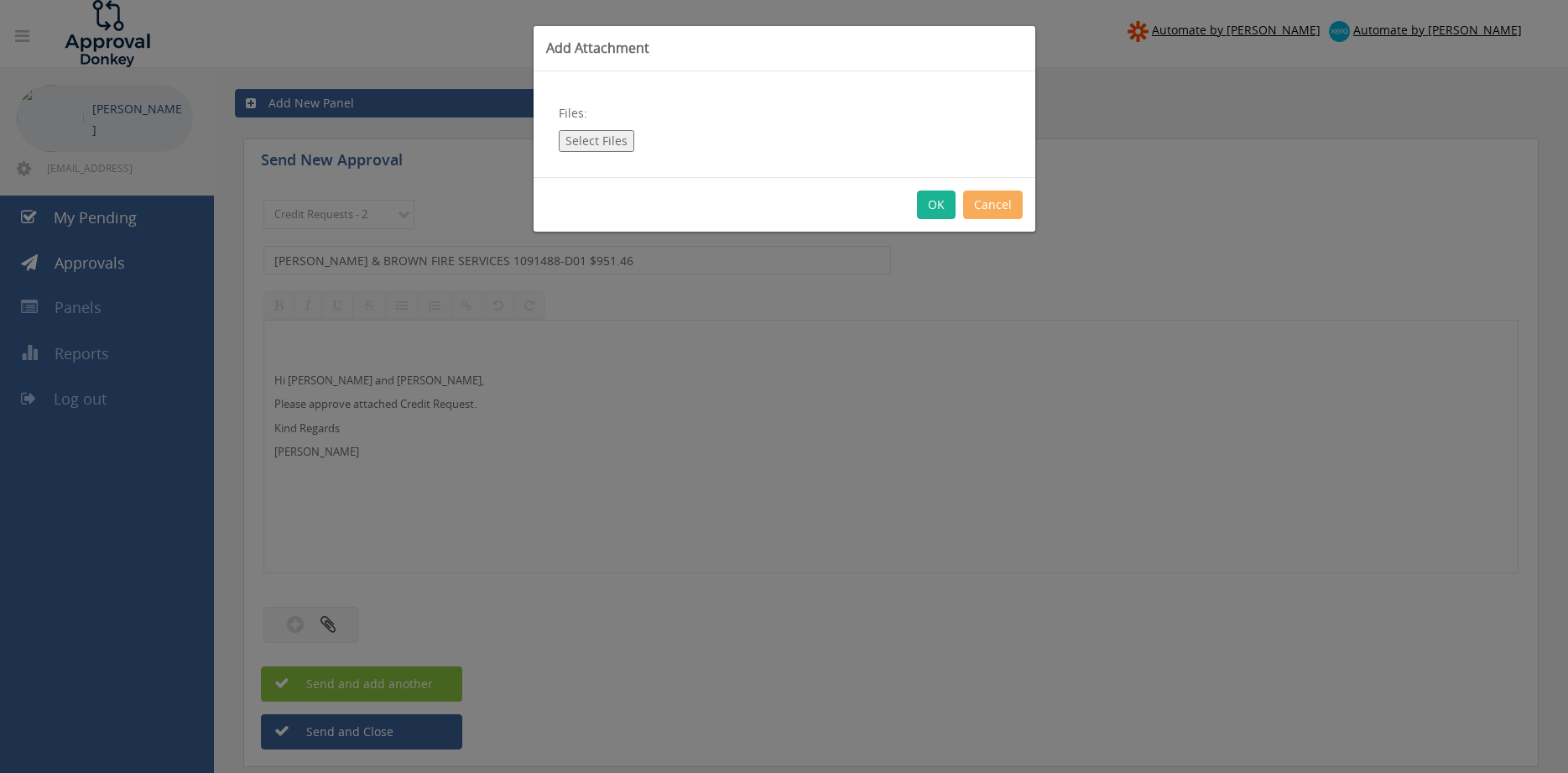
click at [609, 145] on button "Select Files" at bounding box center [597, 141] width 75 height 22
type input "C:\fakepath\[PERSON_NAME] & BROWN 1091488-D01.pdf"
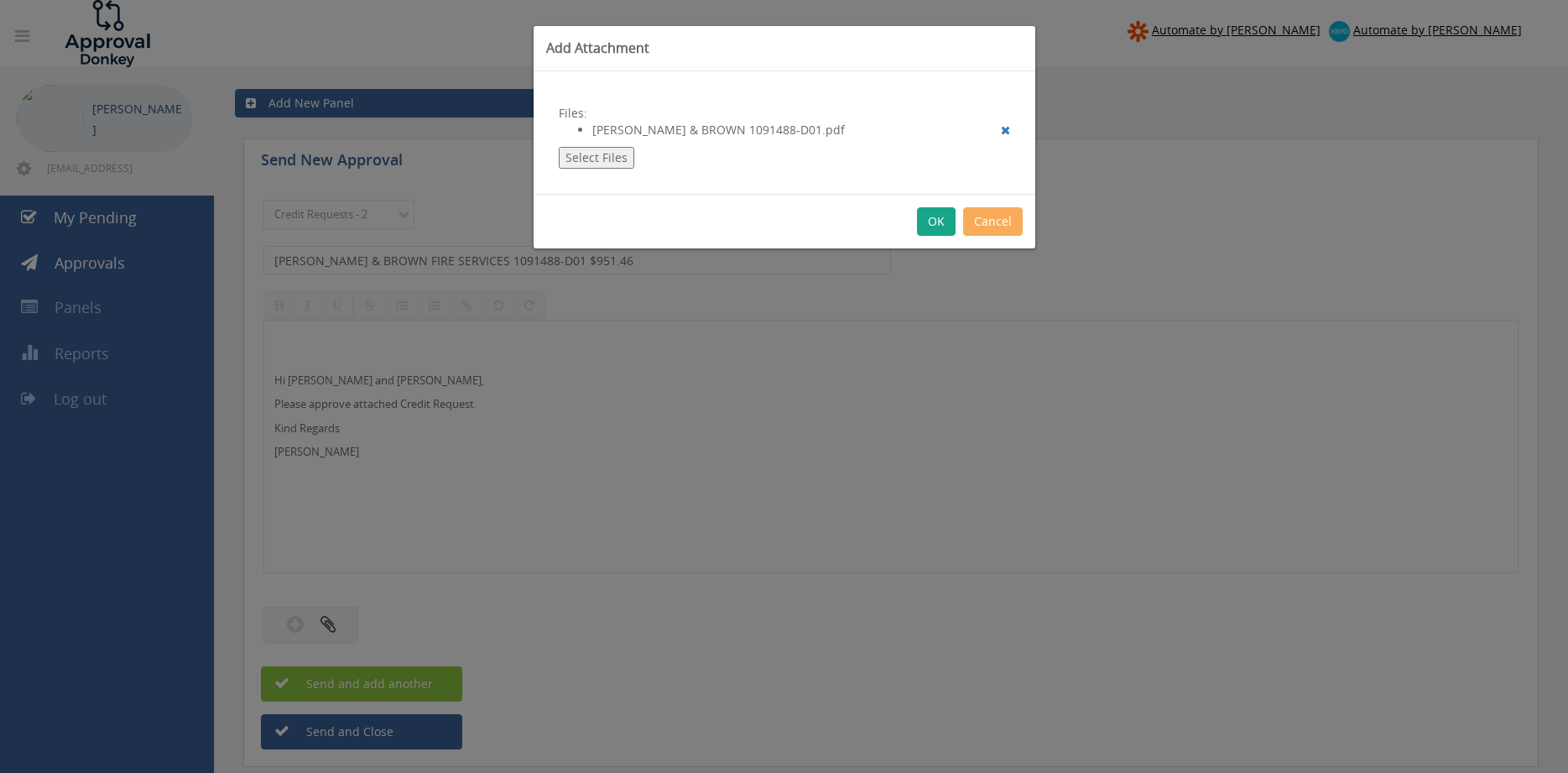
click at [935, 223] on button "OK" at bounding box center [936, 222] width 39 height 29
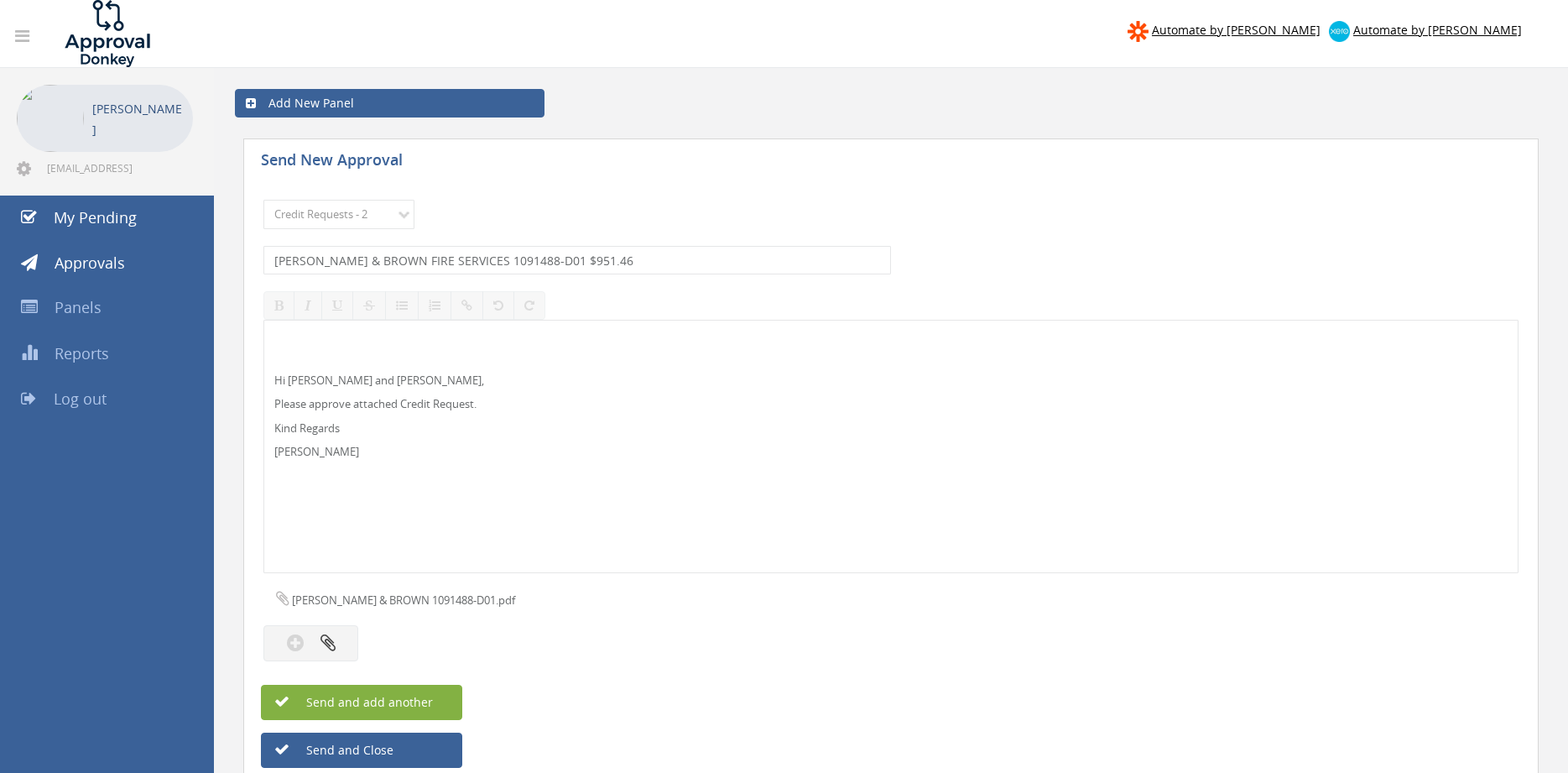
click at [435, 705] on button "Send and add another" at bounding box center [361, 702] width 201 height 35
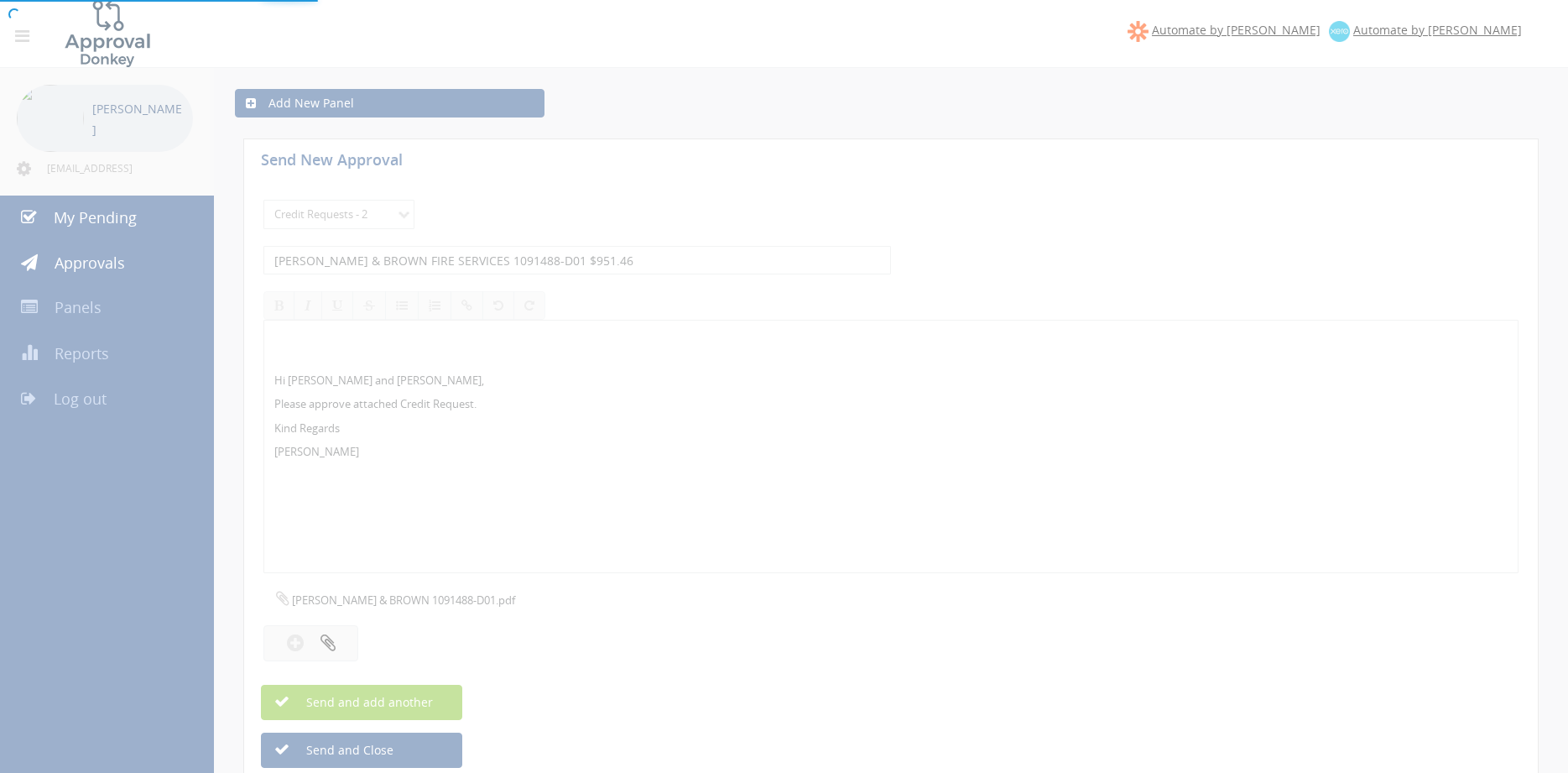
select select
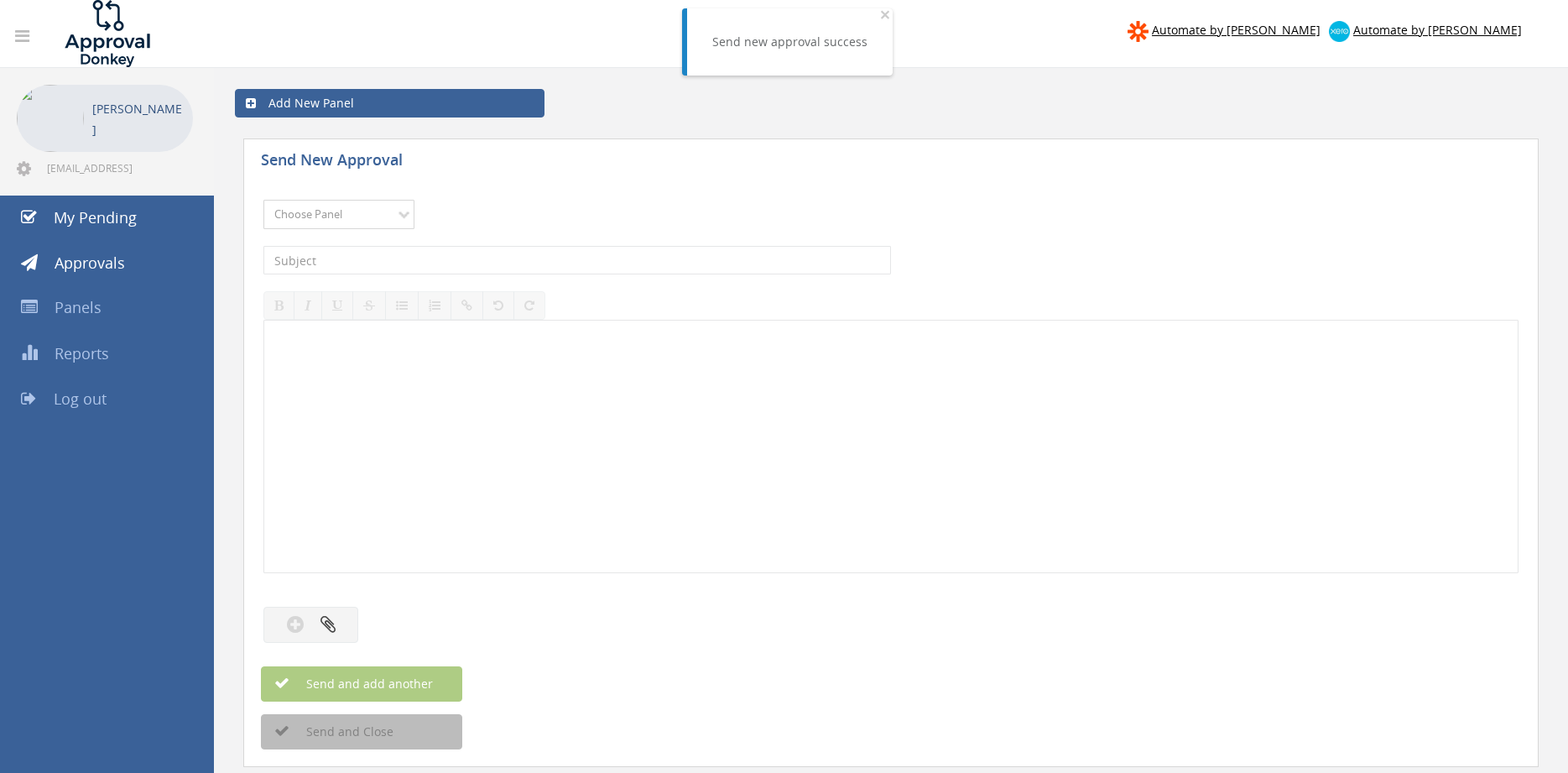
click at [263, 200] on select "Choose Panel Alarm Credits RG - 3 NZ Utilities Cable and SAI Global NZ Alarms-1…" at bounding box center [339, 214] width 151 height 30
select select "9739"
click option "Credit Requests - 2" at bounding box center [0, 0] width 0 height 0
click at [452, 262] on input "text" at bounding box center [577, 261] width 628 height 29
type input "GUARDIAN SAFETY SOLUTIONS 1090028-D01 $107.12"
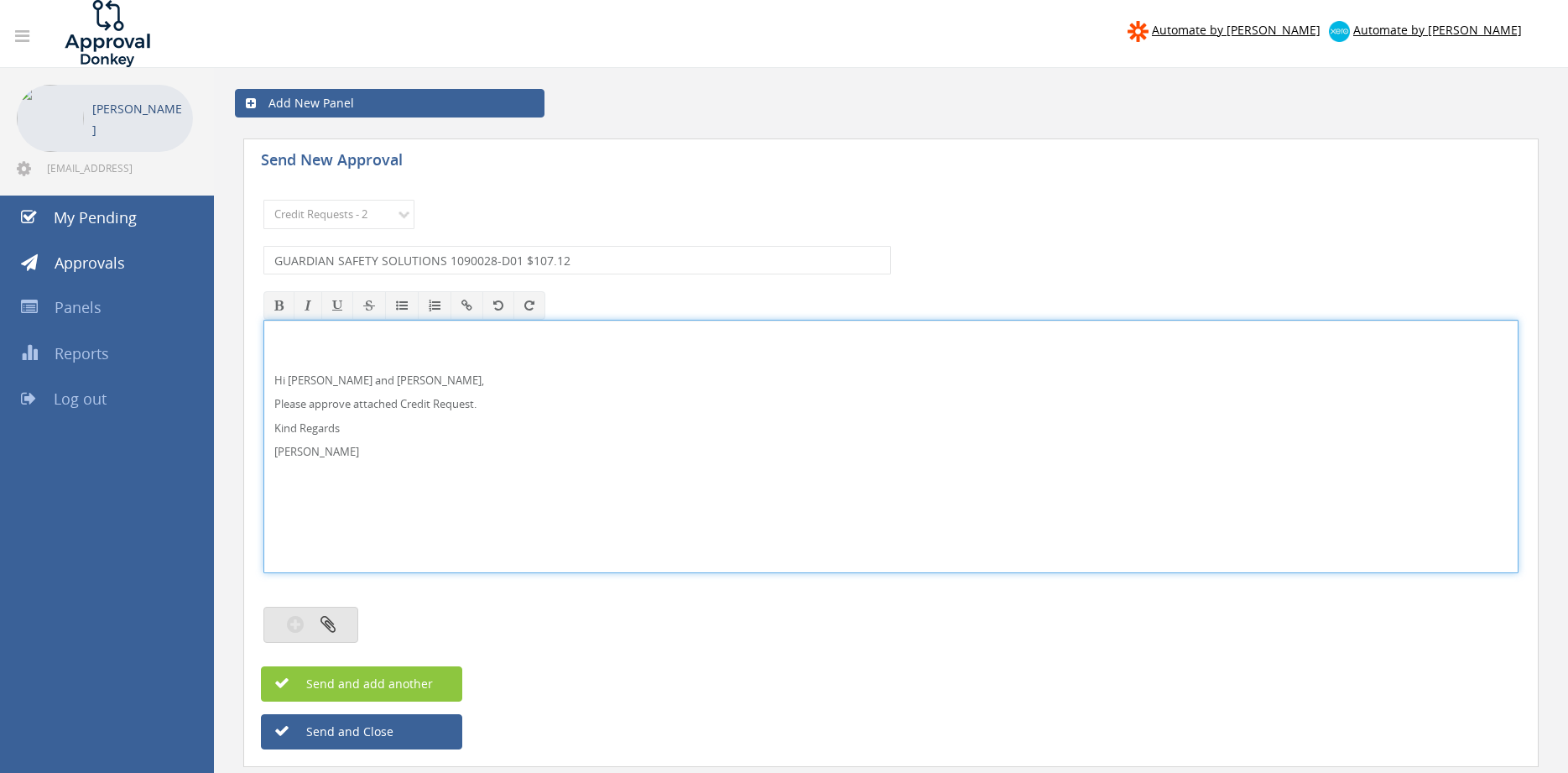
click at [332, 623] on icon "button" at bounding box center [328, 624] width 15 height 19
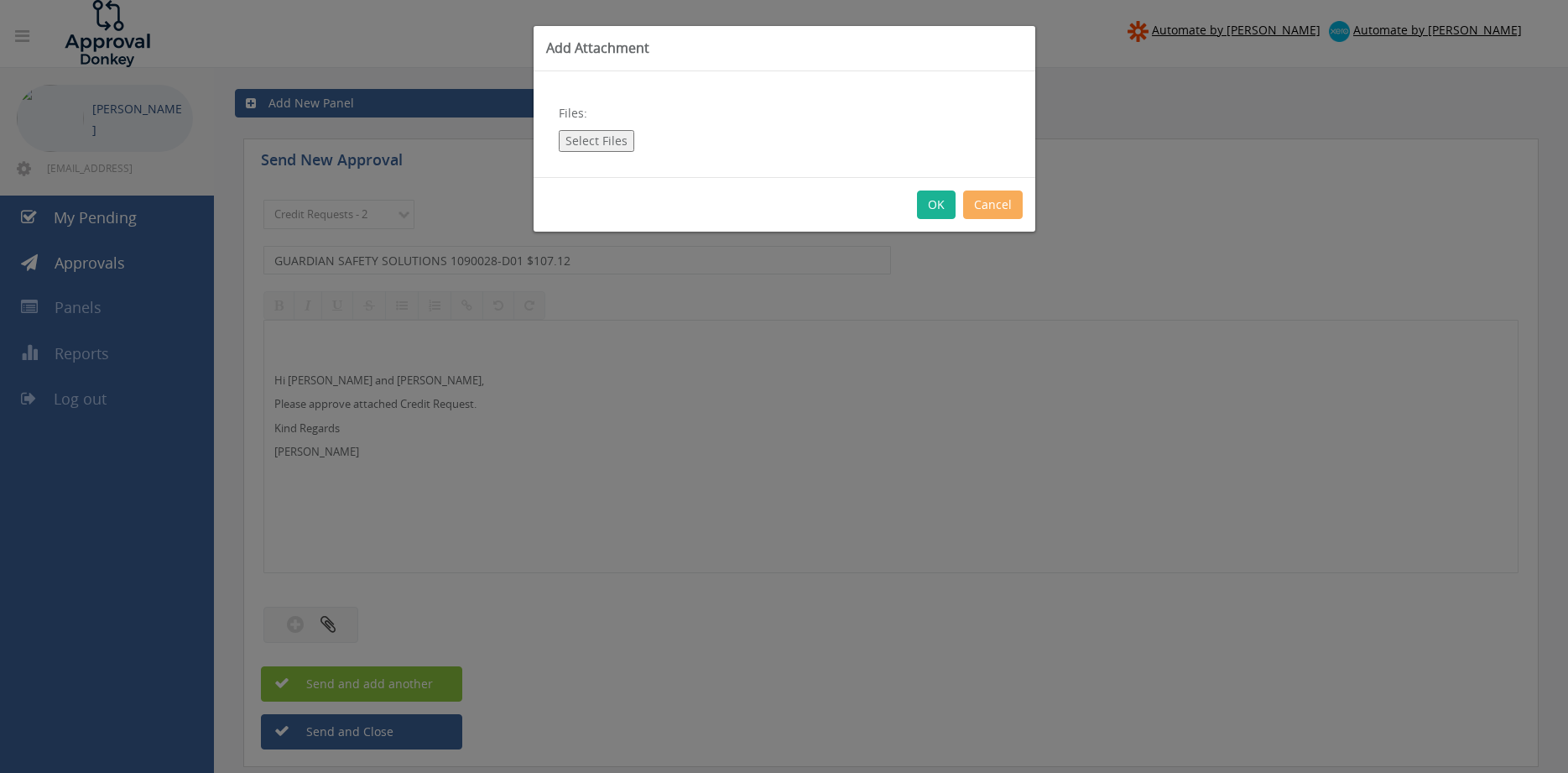
click at [597, 140] on button "Select Files" at bounding box center [597, 141] width 75 height 22
type input "C:\fakepath\GUARDIAN SAFETY SOLUTIONS 1090028-D01.pdf"
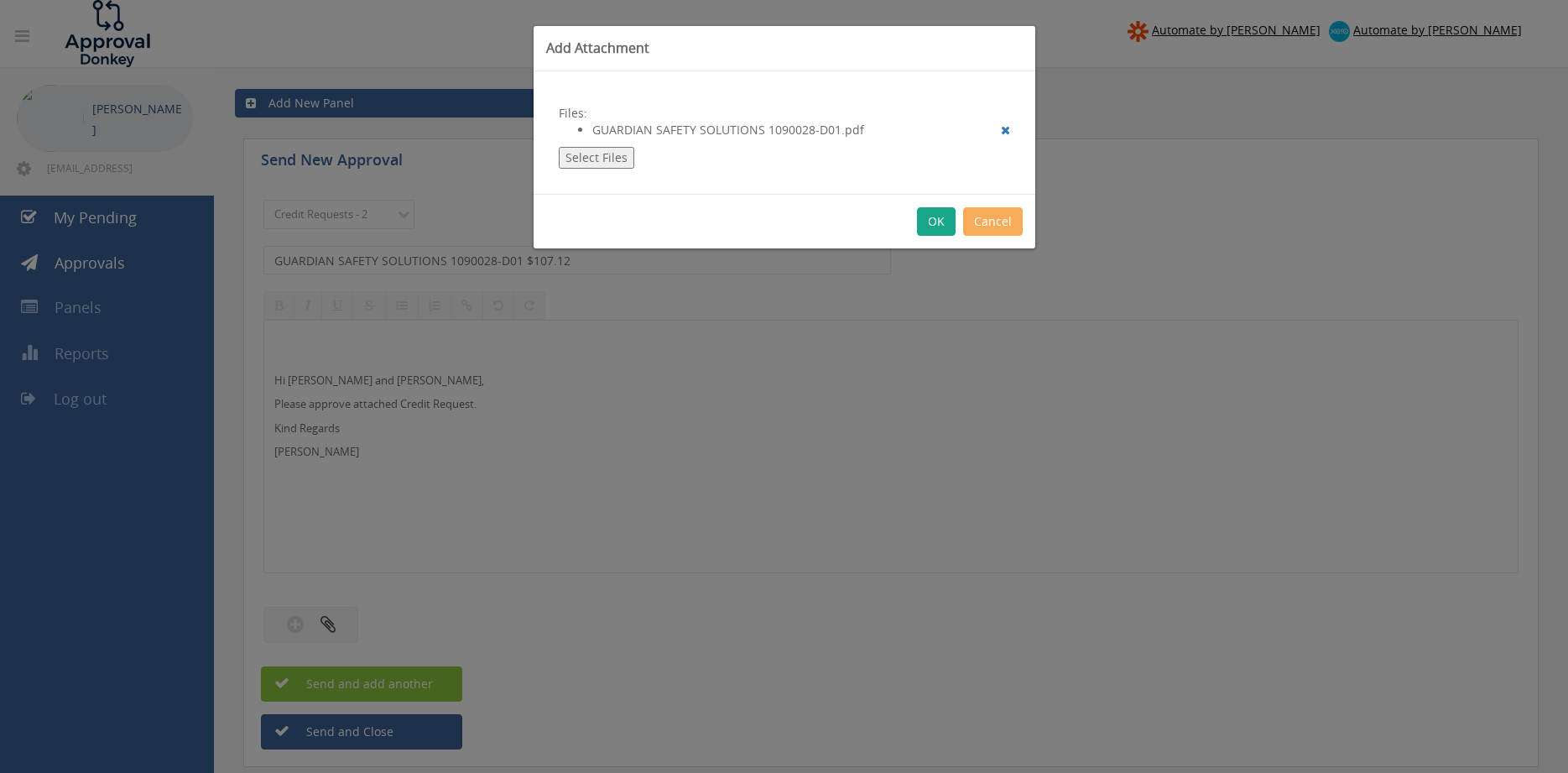
click at [926, 218] on button "OK" at bounding box center [936, 222] width 39 height 29
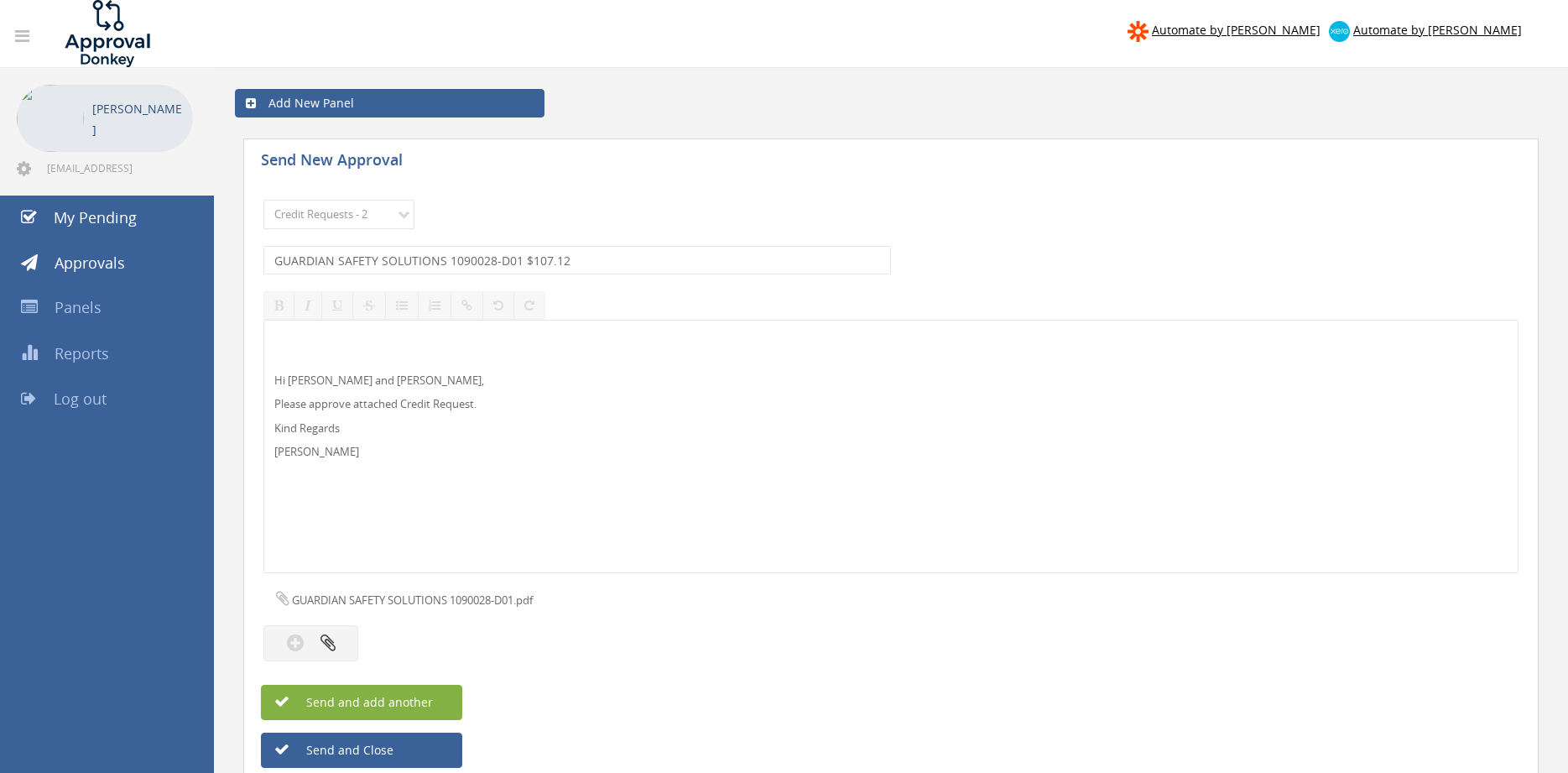
click at [433, 698] on button "Send and add another" at bounding box center [361, 702] width 201 height 35
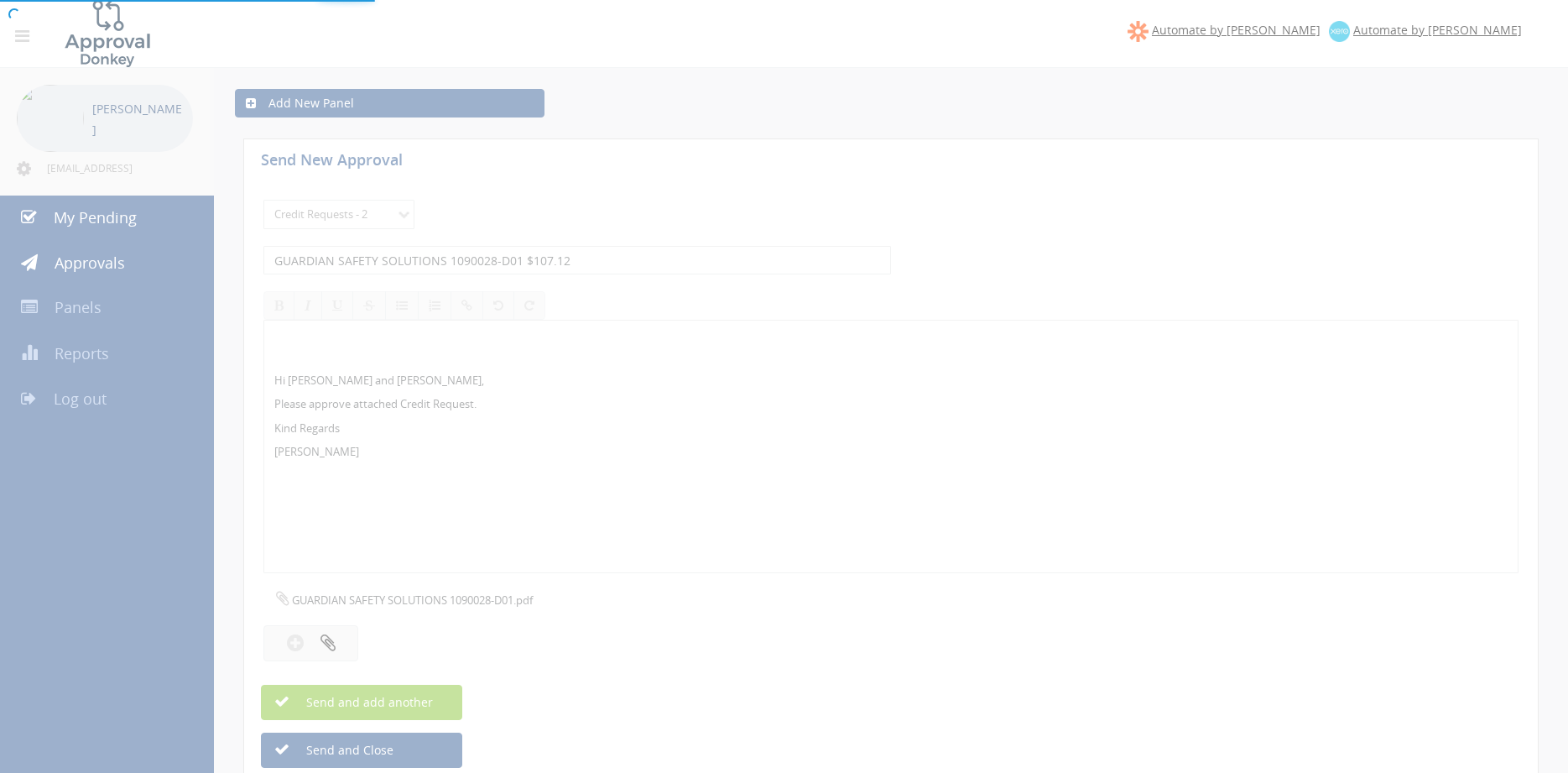
select select
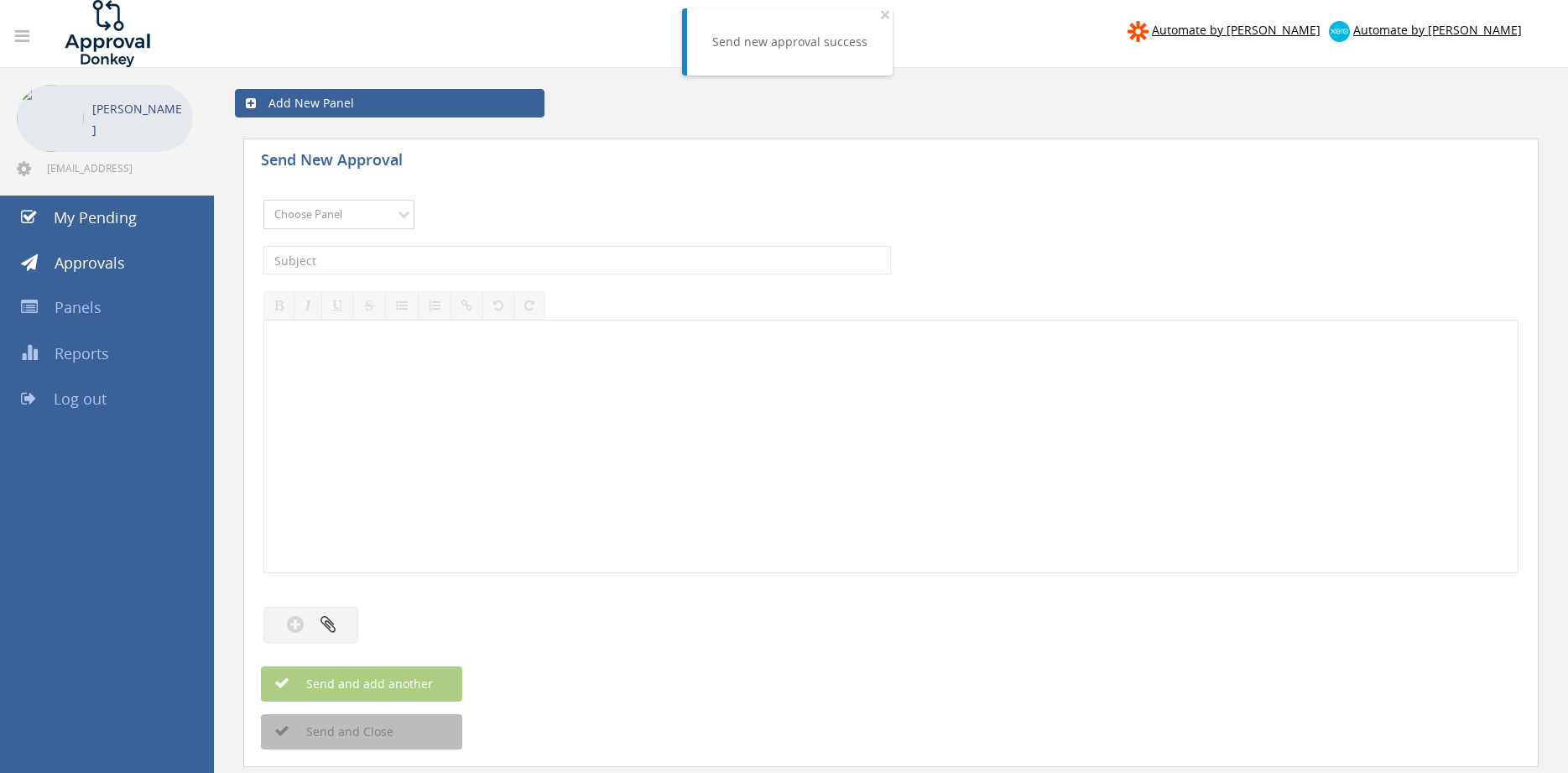
click at [263, 200] on select "Choose Panel Alarm Credits RG - 3 NZ Utilities Cable and SAI Global NZ Alarms-1…" at bounding box center [339, 214] width 151 height 30
select select "9739"
click option "Credit Requests - 2" at bounding box center [0, 0] width 0 height 0
click at [447, 268] on input "text" at bounding box center [577, 261] width 628 height 29
type input "FEMS 1071343-D01 $573.41"
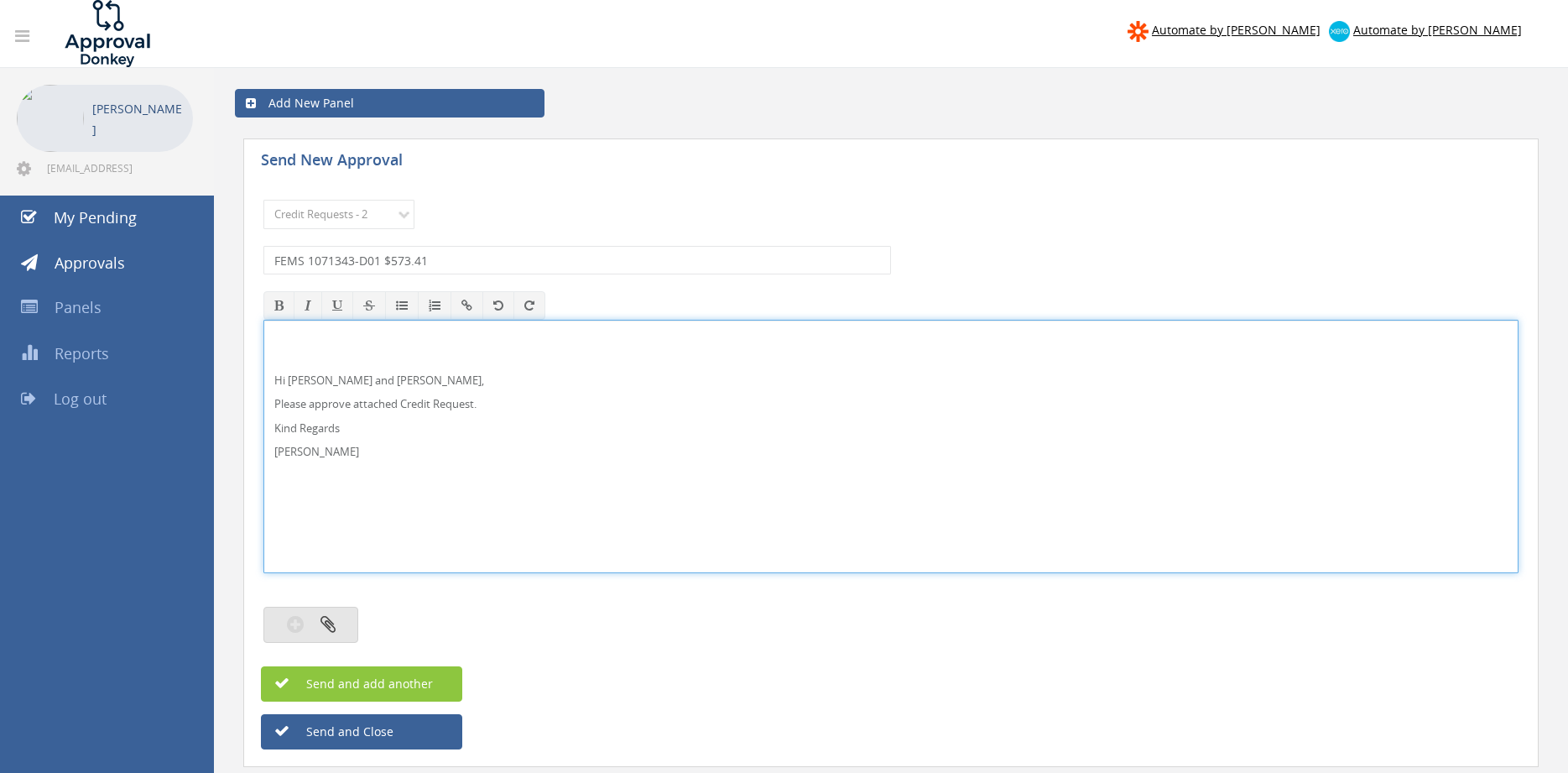
click at [347, 623] on button "button" at bounding box center [311, 625] width 95 height 36
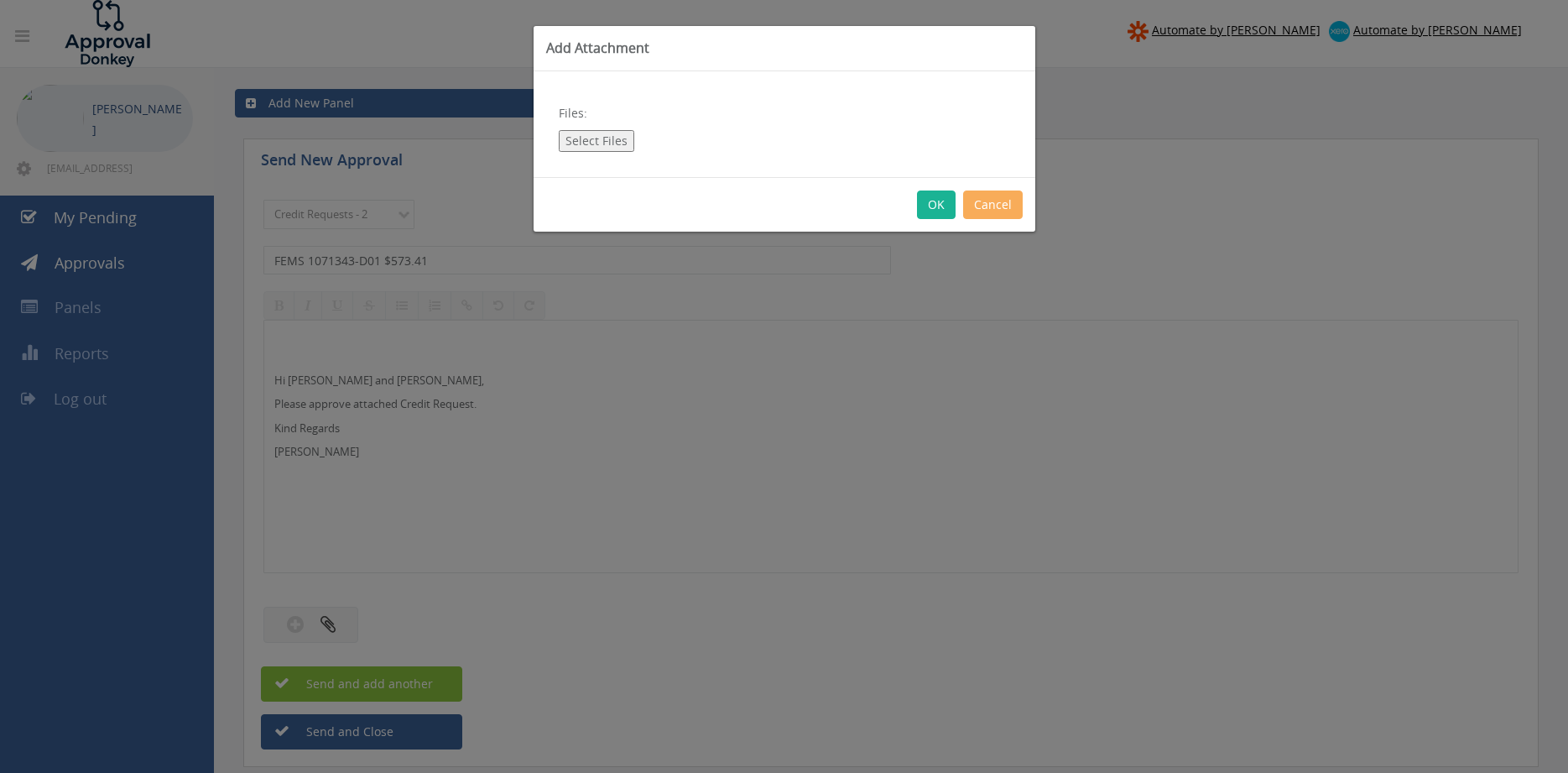
click at [598, 147] on button "Select Files" at bounding box center [597, 141] width 75 height 22
type input "C:\fakepath\FEMS 1071343-D01.pdf"
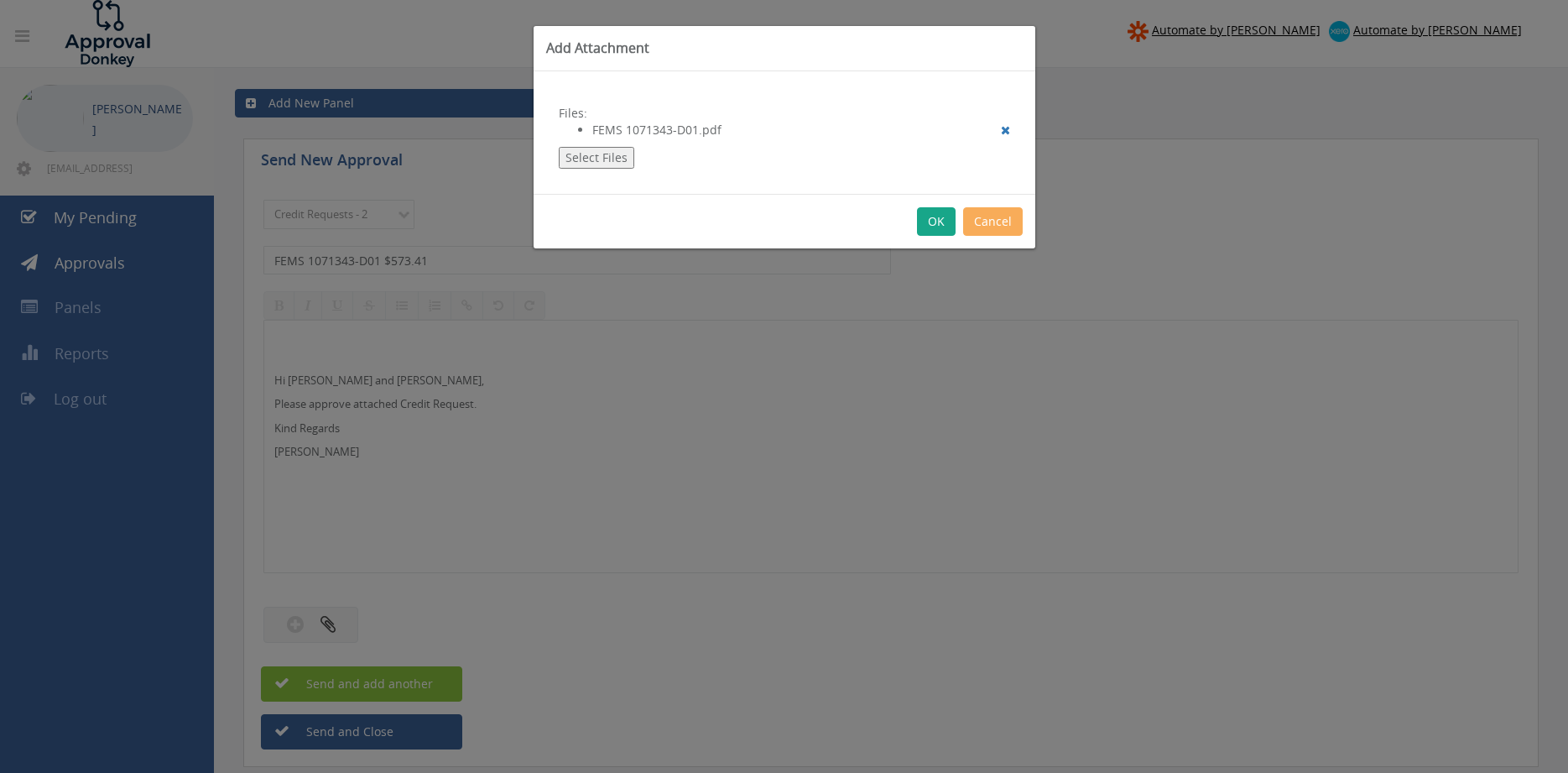
click at [937, 219] on button "OK" at bounding box center [936, 222] width 39 height 29
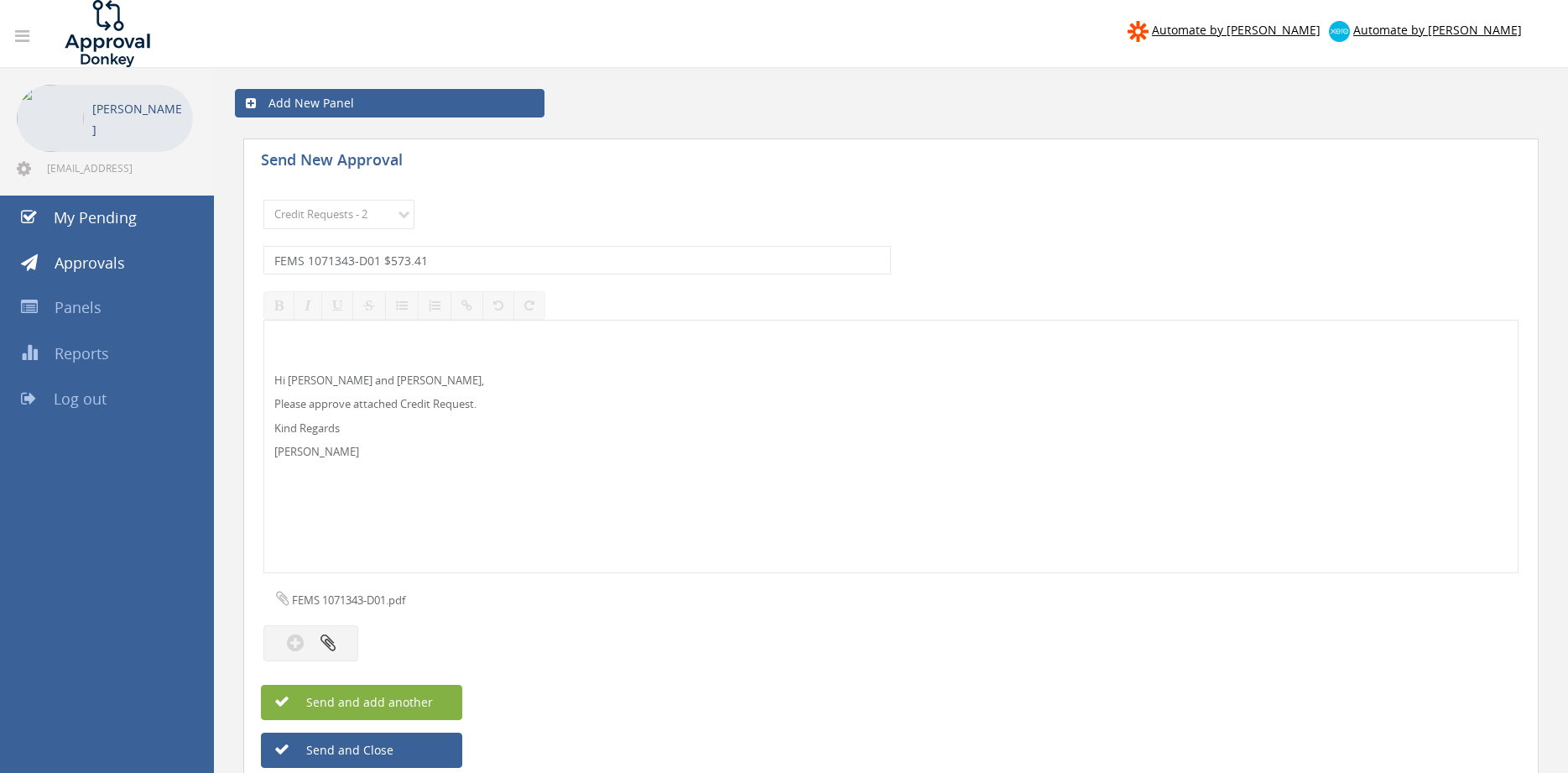
click at [439, 698] on button "Send and add another" at bounding box center [361, 702] width 201 height 35
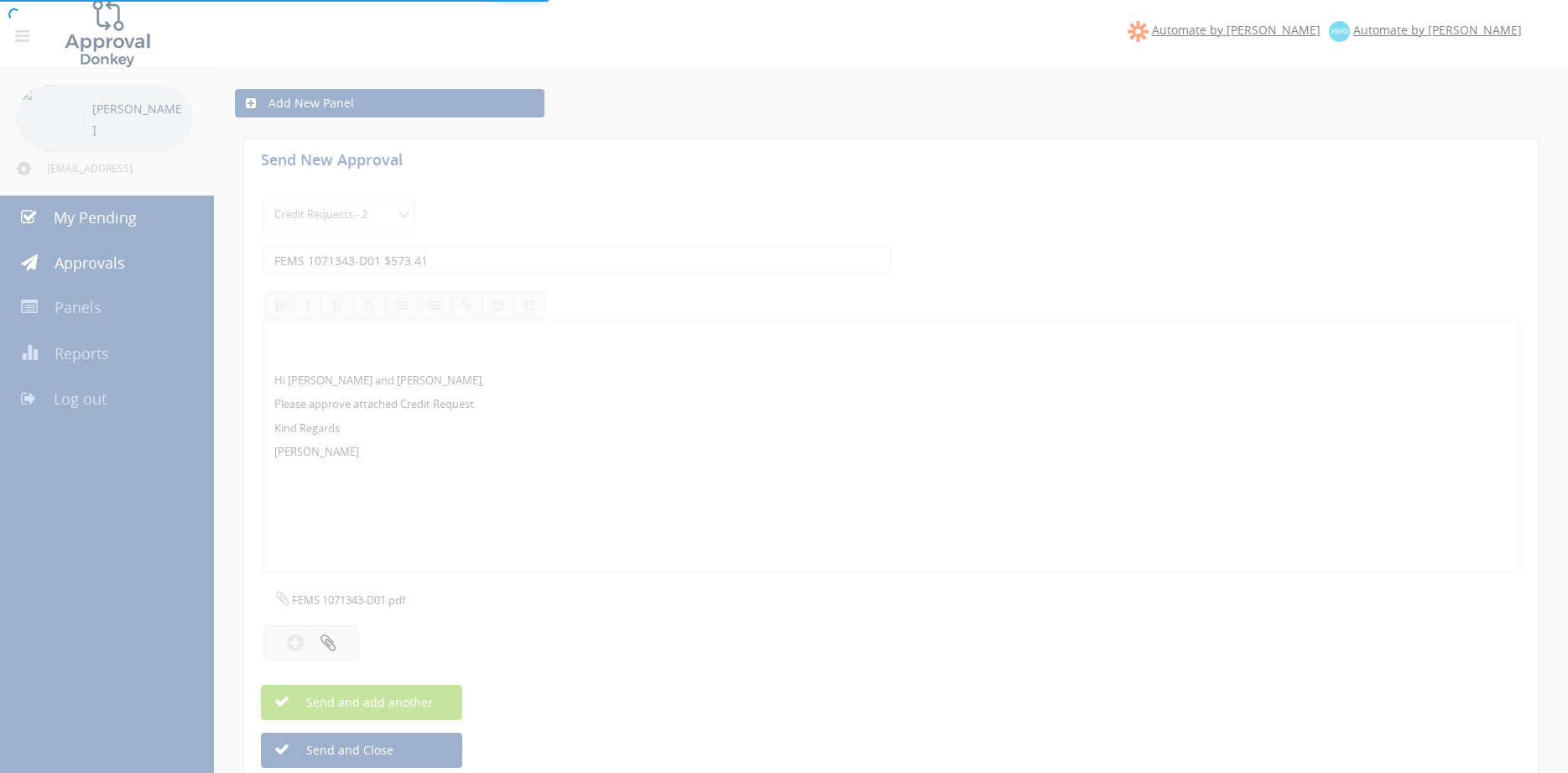
select select
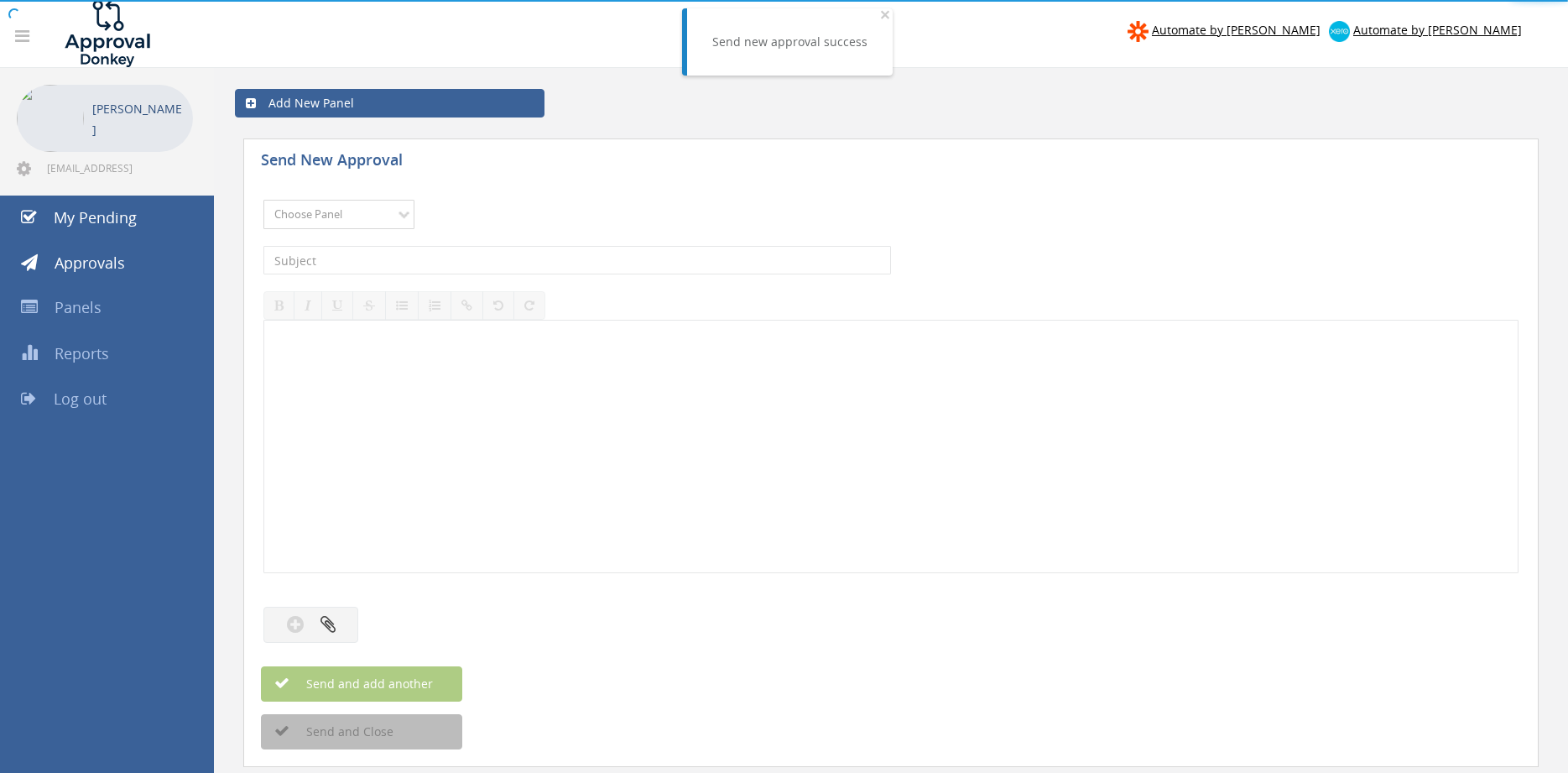
click at [263, 200] on select "Choose Panel Alarm Credits RG - 3 NZ Utilities Cable and SAI Global NZ Alarms-1…" at bounding box center [339, 214] width 151 height 30
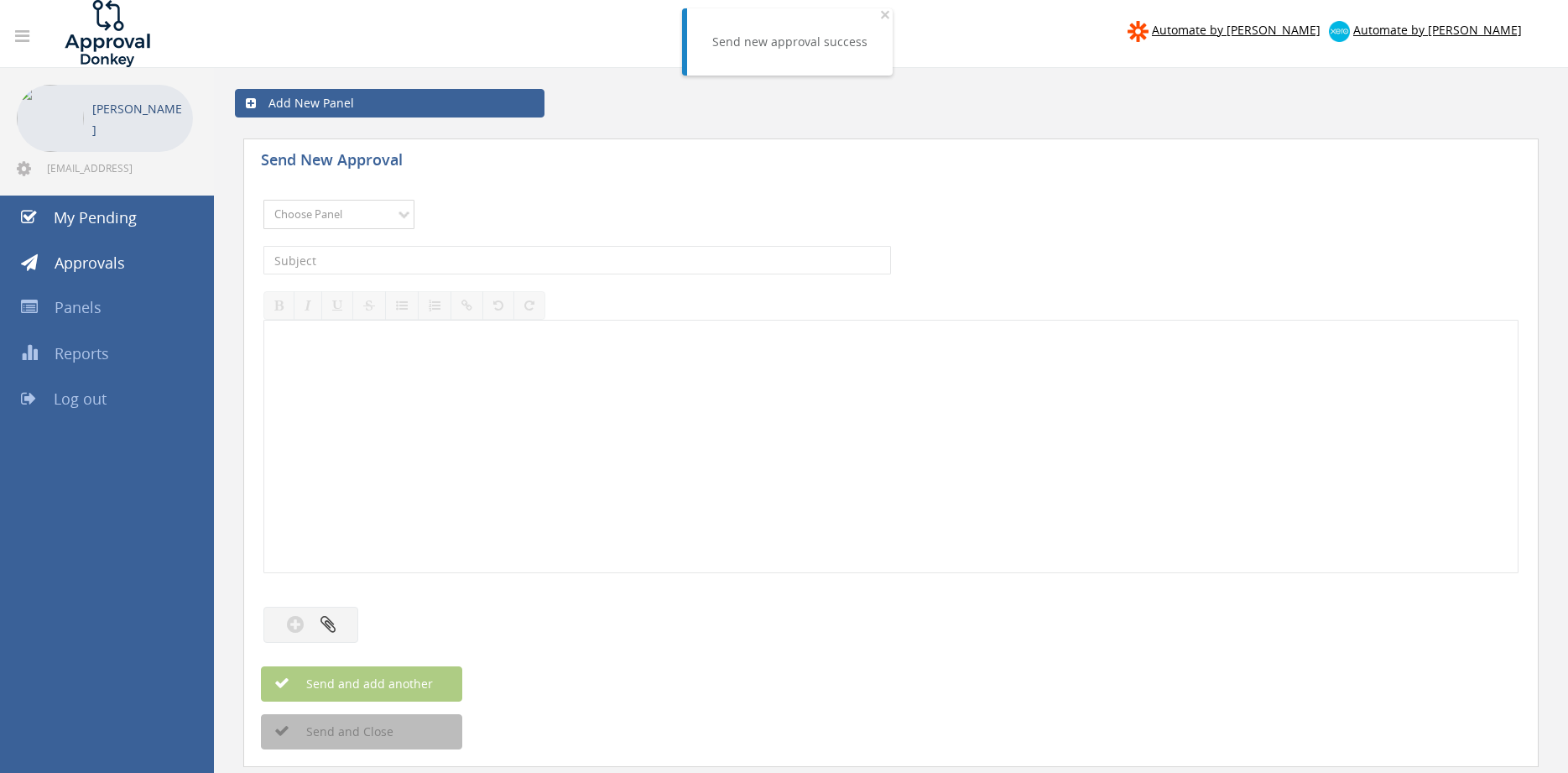
select select "9739"
click option "Credit Requests - 2" at bounding box center [0, 0] width 0 height 0
click at [448, 260] on input "text" at bounding box center [577, 261] width 628 height 29
type input "ESA 1036245-D01 $478.41"
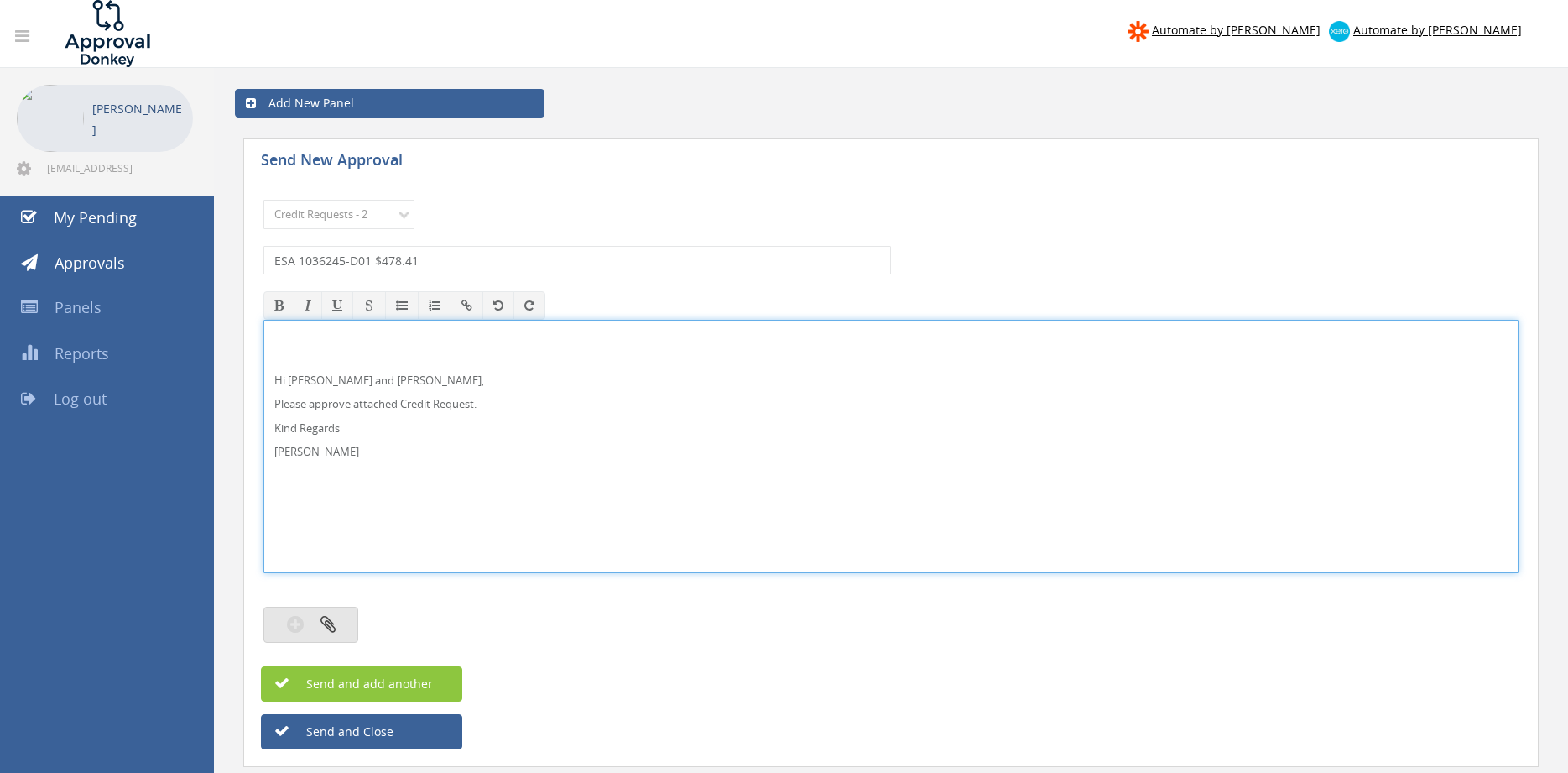
click at [345, 623] on button "button" at bounding box center [311, 625] width 95 height 36
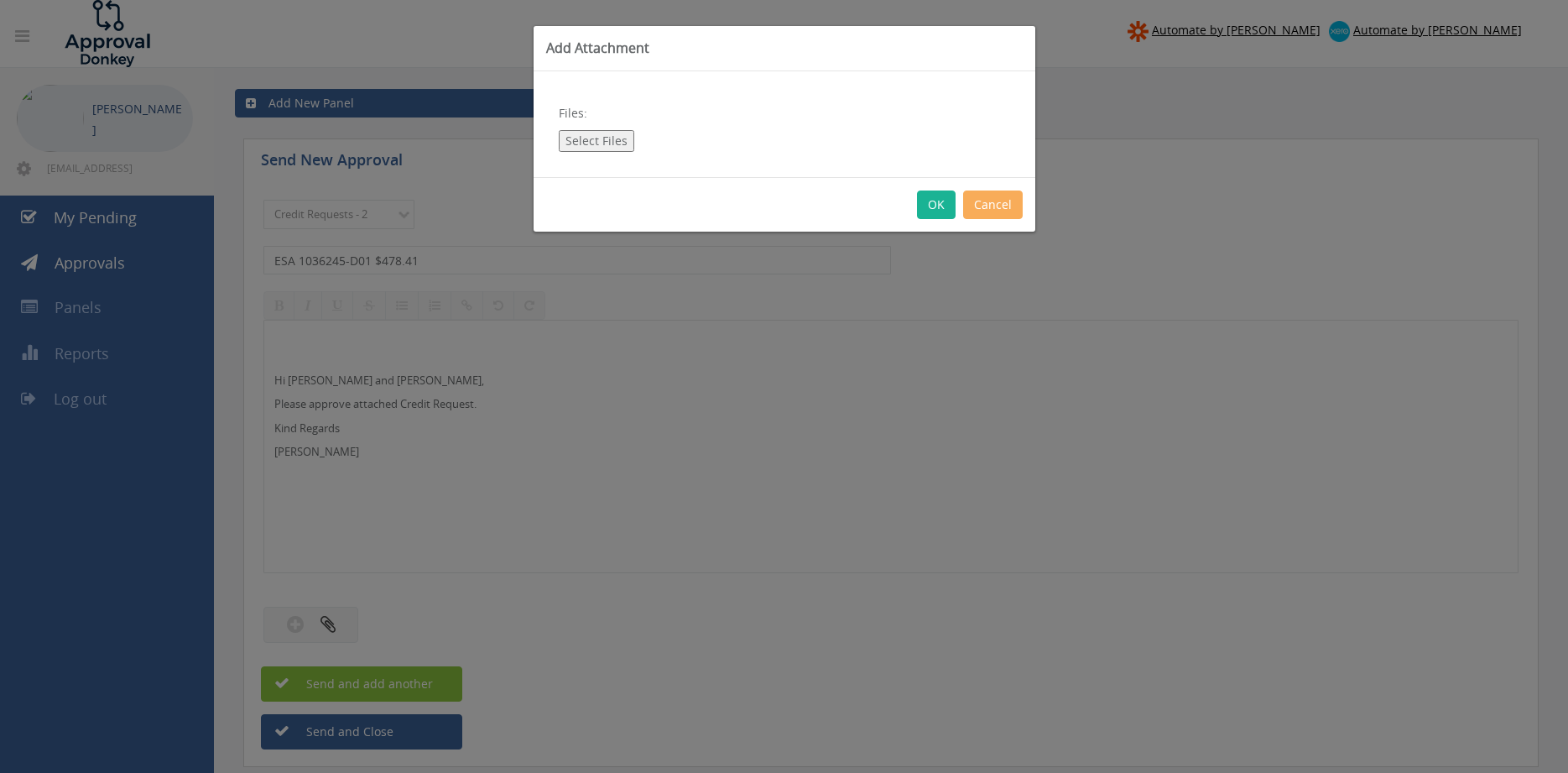
click at [605, 139] on button "Select Files" at bounding box center [597, 141] width 75 height 22
type input "C:\fakepath\ESA 1036245-D01.pdf"
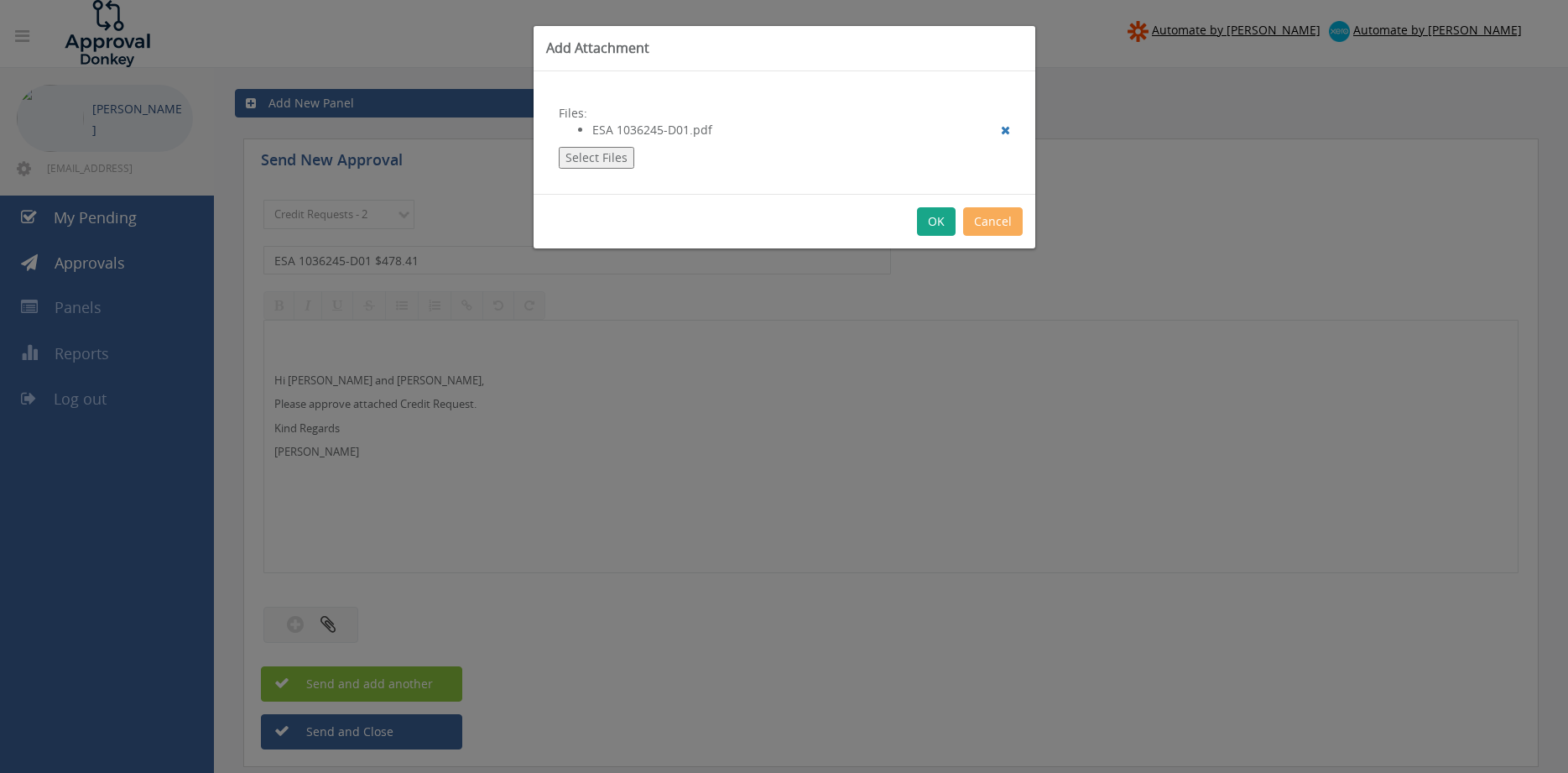
click at [927, 213] on button "OK" at bounding box center [936, 222] width 39 height 29
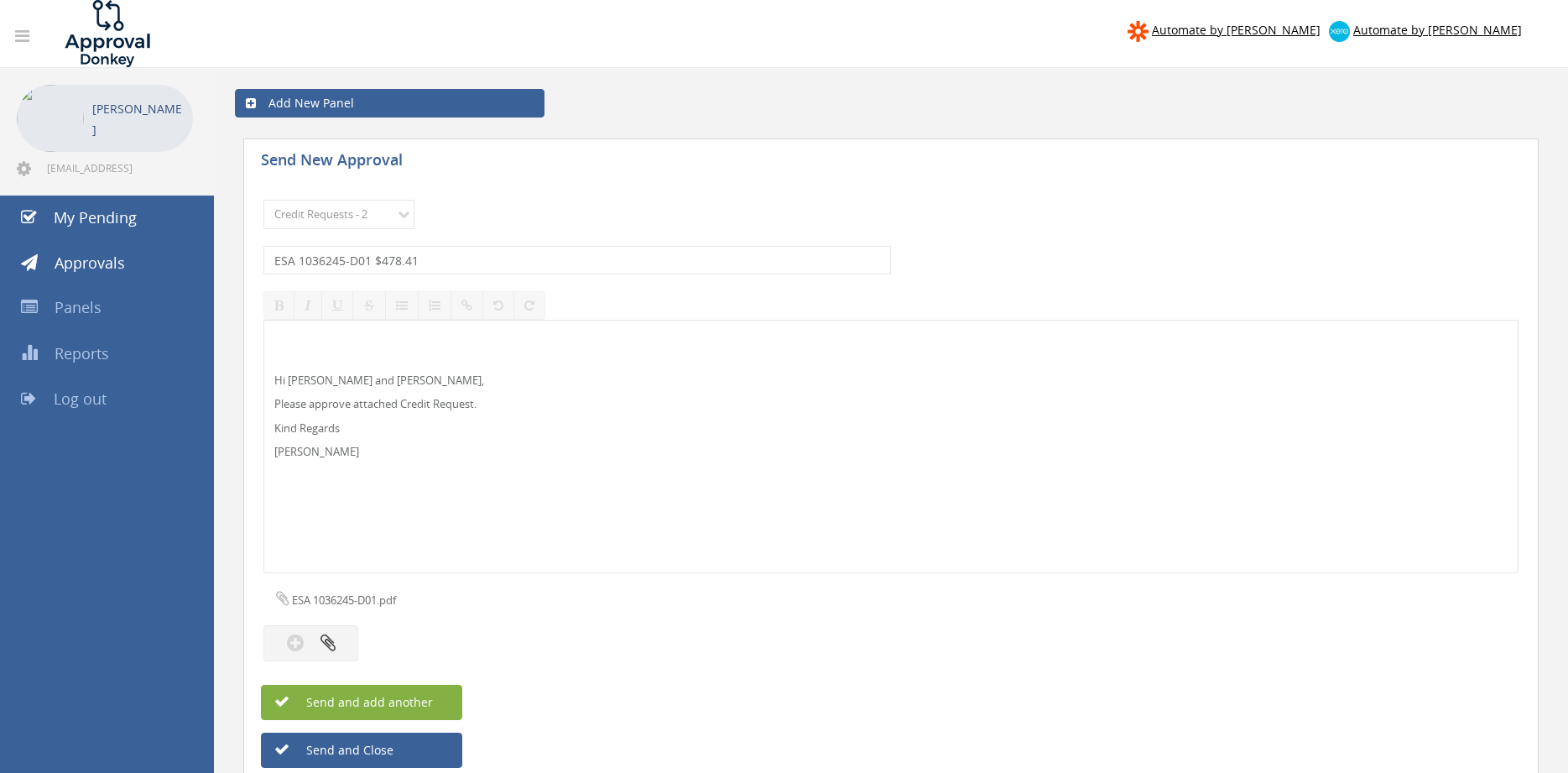
click at [403, 697] on span "Send and add another" at bounding box center [351, 702] width 163 height 16
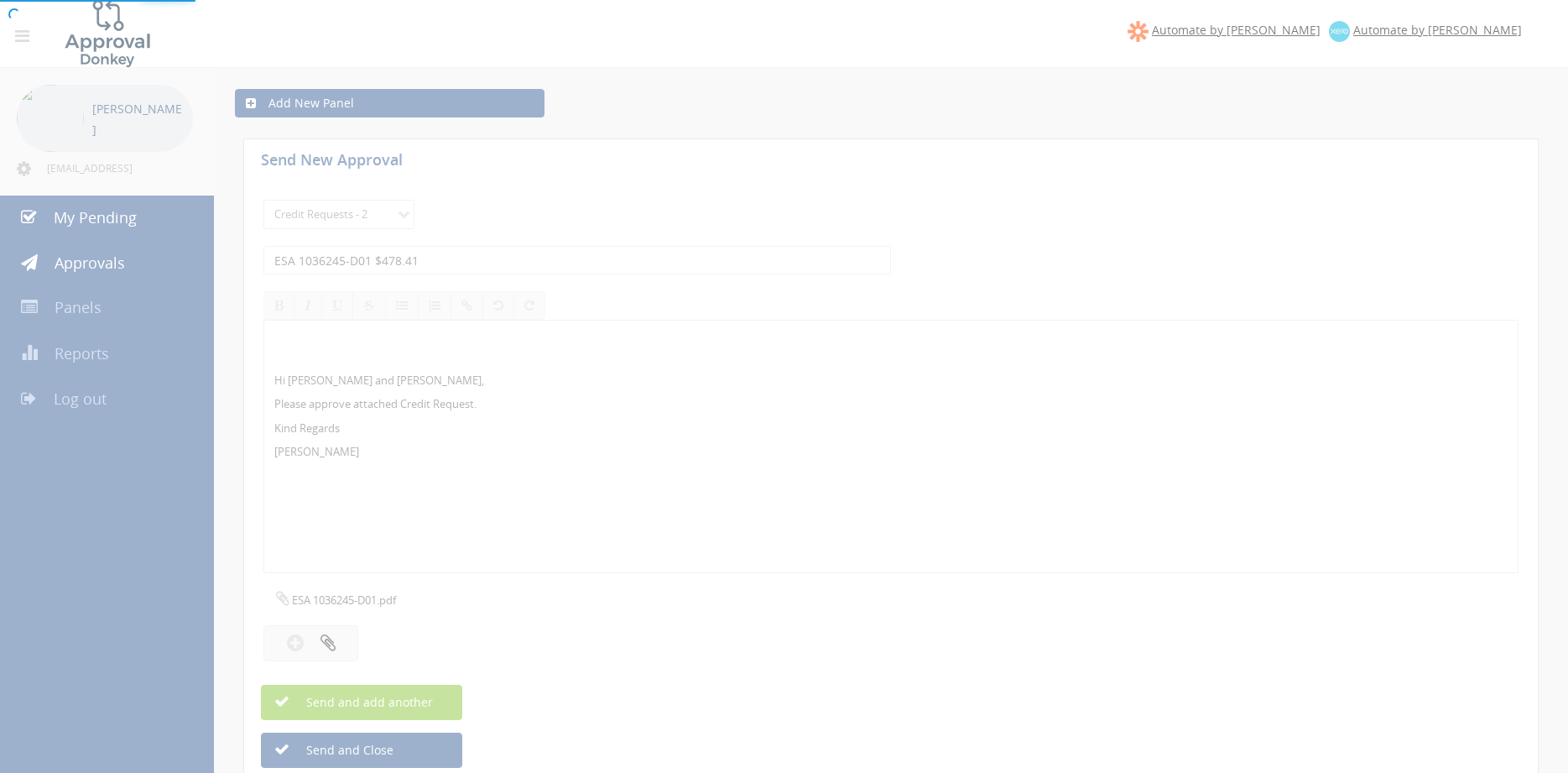
select select
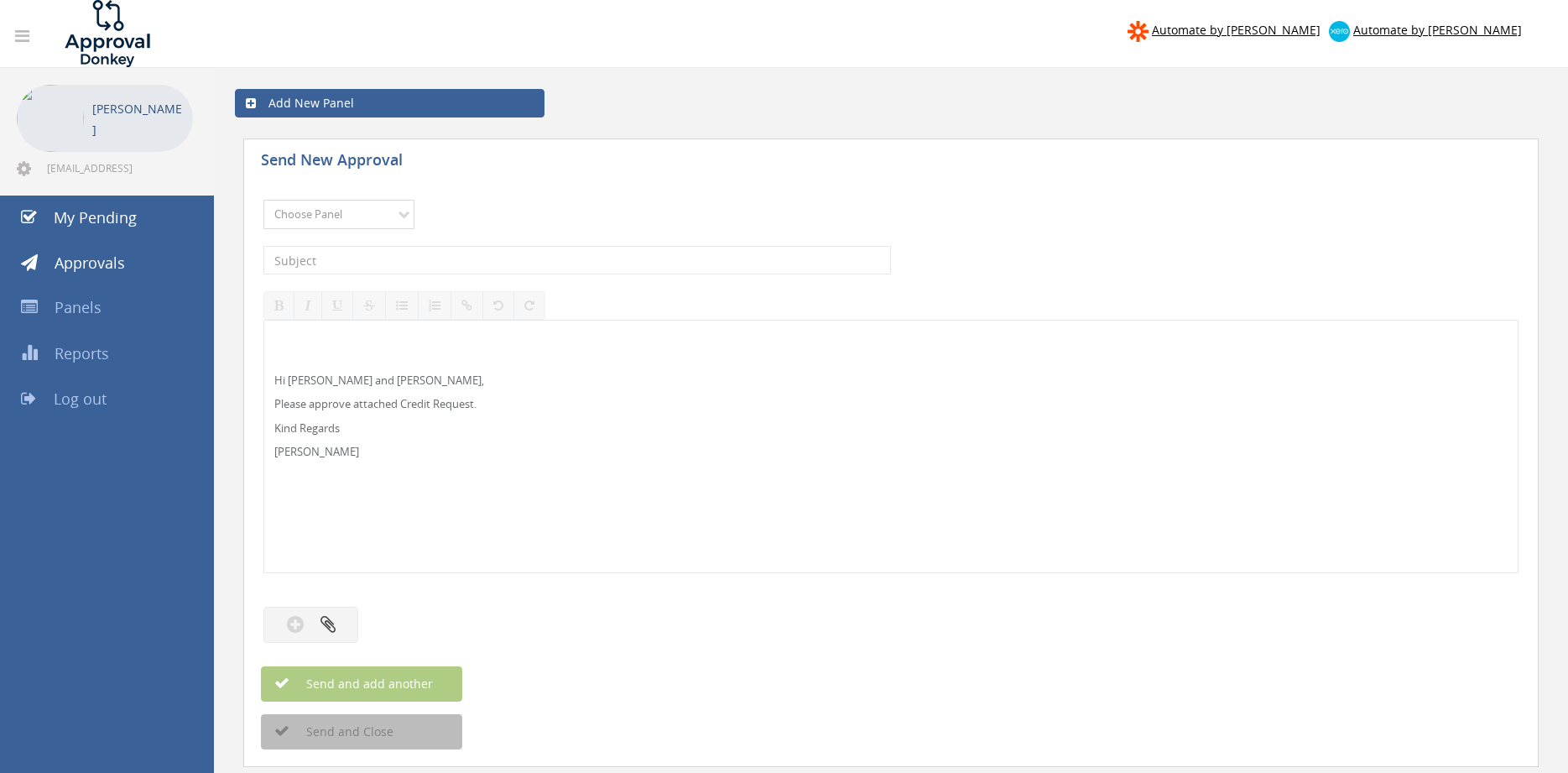
select select "13141"
click option "NZ Utilities" at bounding box center [0, 0] width 0 height 0
click at [359, 259] on input "text" at bounding box center [577, 261] width 628 height 29
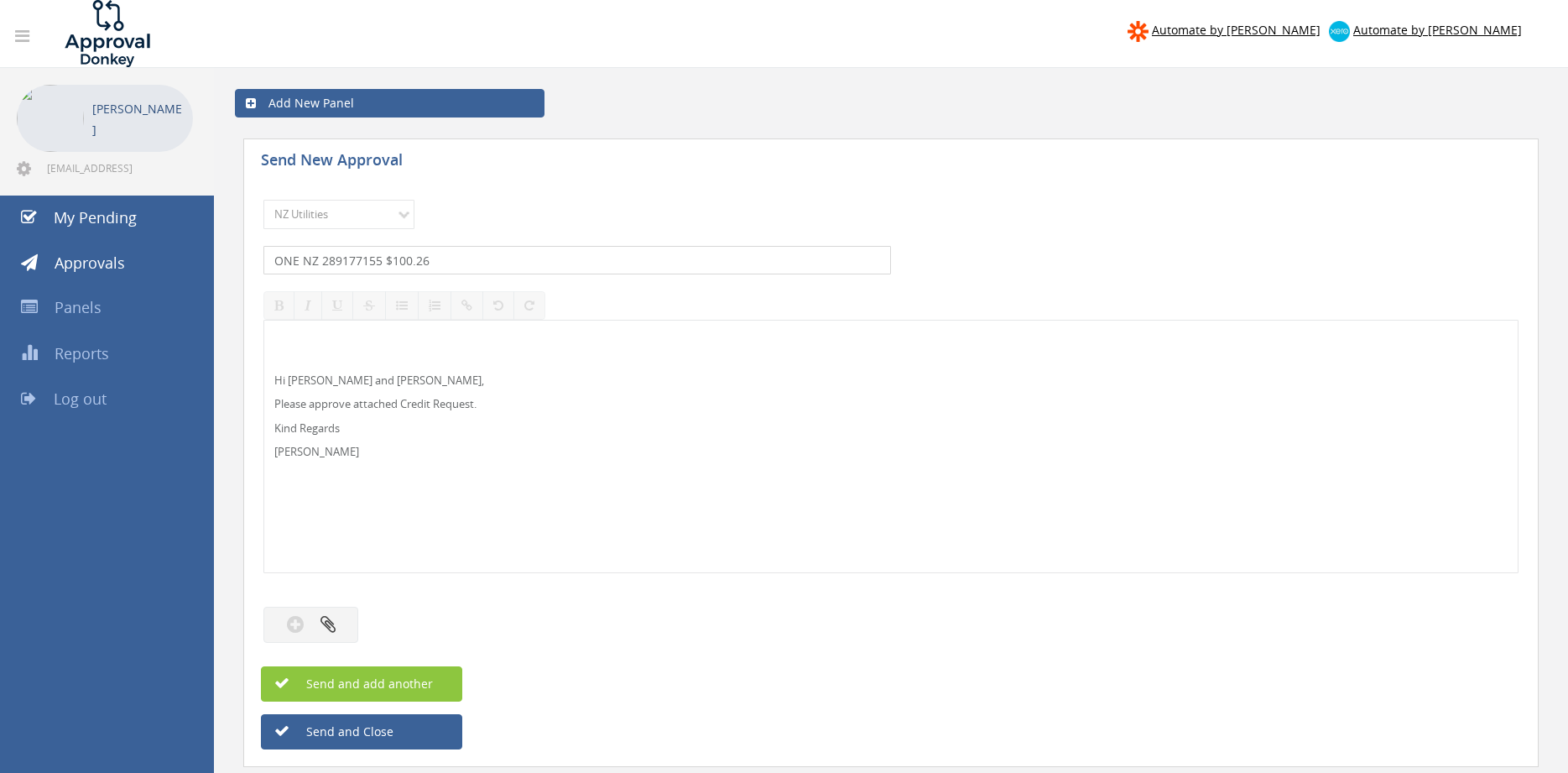
type input "ONE NZ 289177155 $100.26"
drag, startPoint x: 286, startPoint y: 253, endPoint x: 242, endPoint y: 253, distance: 44.0
click at [263, 253] on input "ONE NZ 289177155 $100.26" at bounding box center [577, 261] width 628 height 29
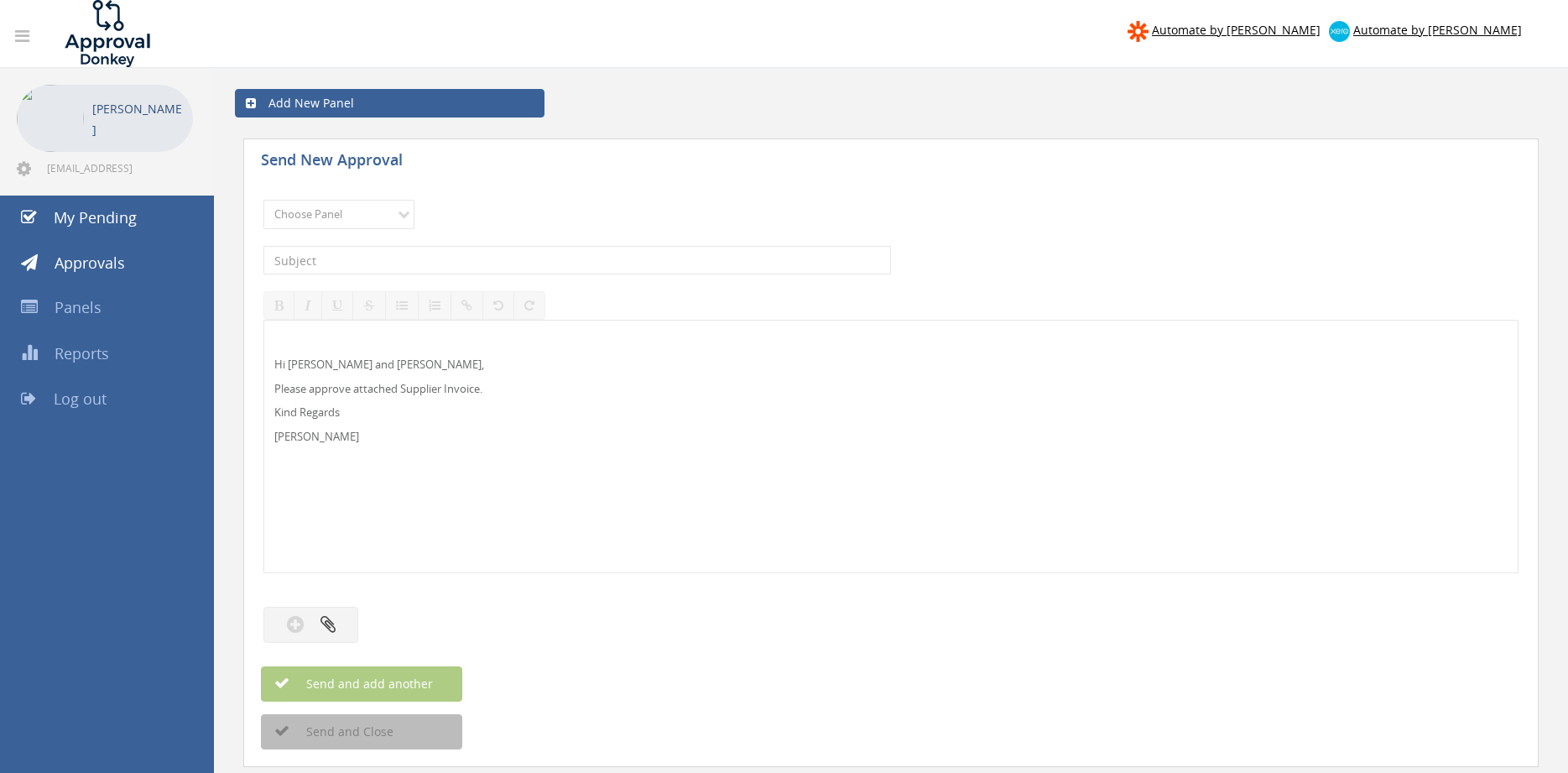
select select "13141"
click option "NZ Utilities" at bounding box center [0, 0] width 0 height 0
click at [326, 259] on input "text" at bounding box center [577, 261] width 628 height 29
paste input "ONE NZ 289177155 $100.26"
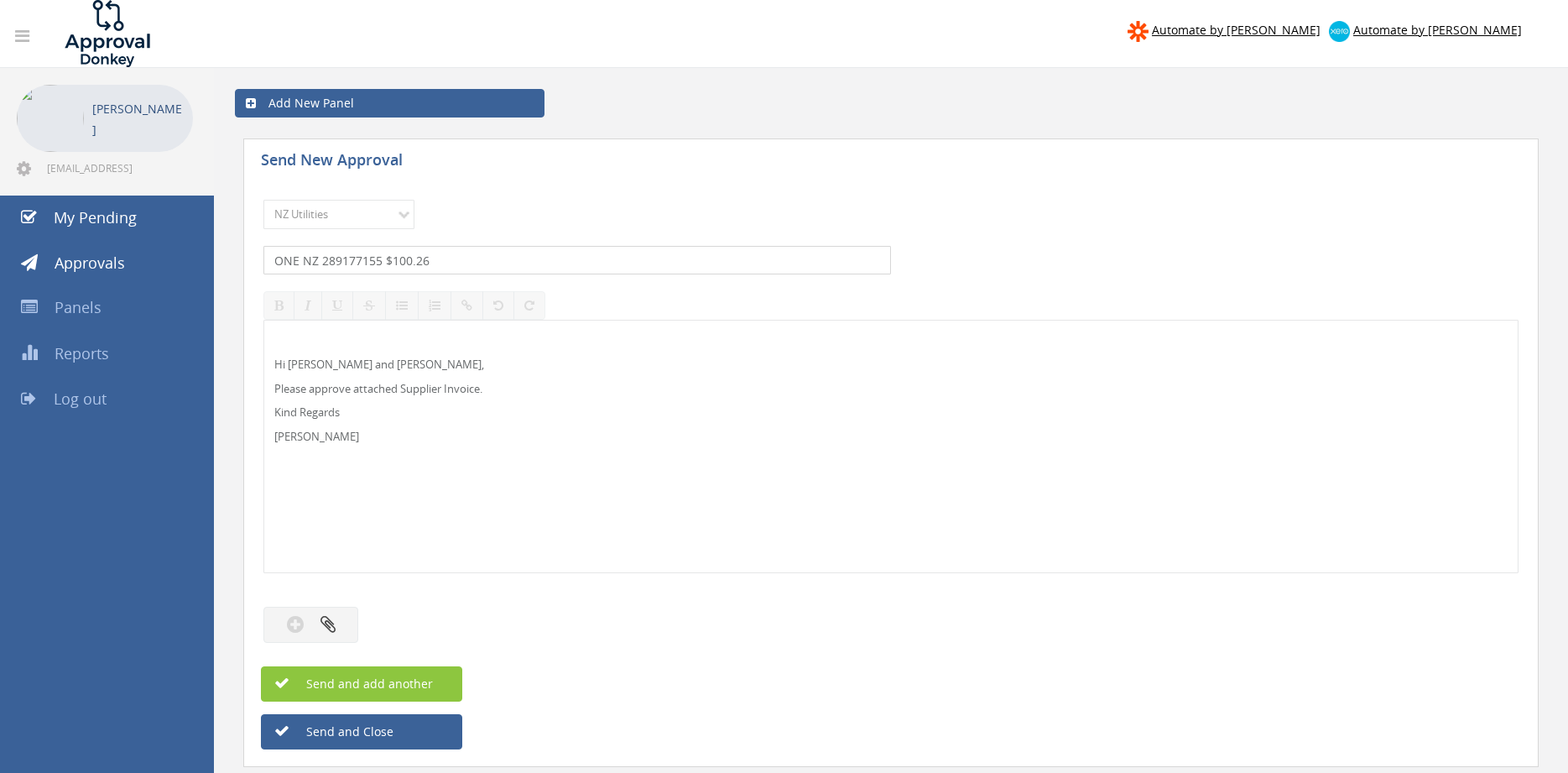
type input "ONE NZ 289177155 $100.26"
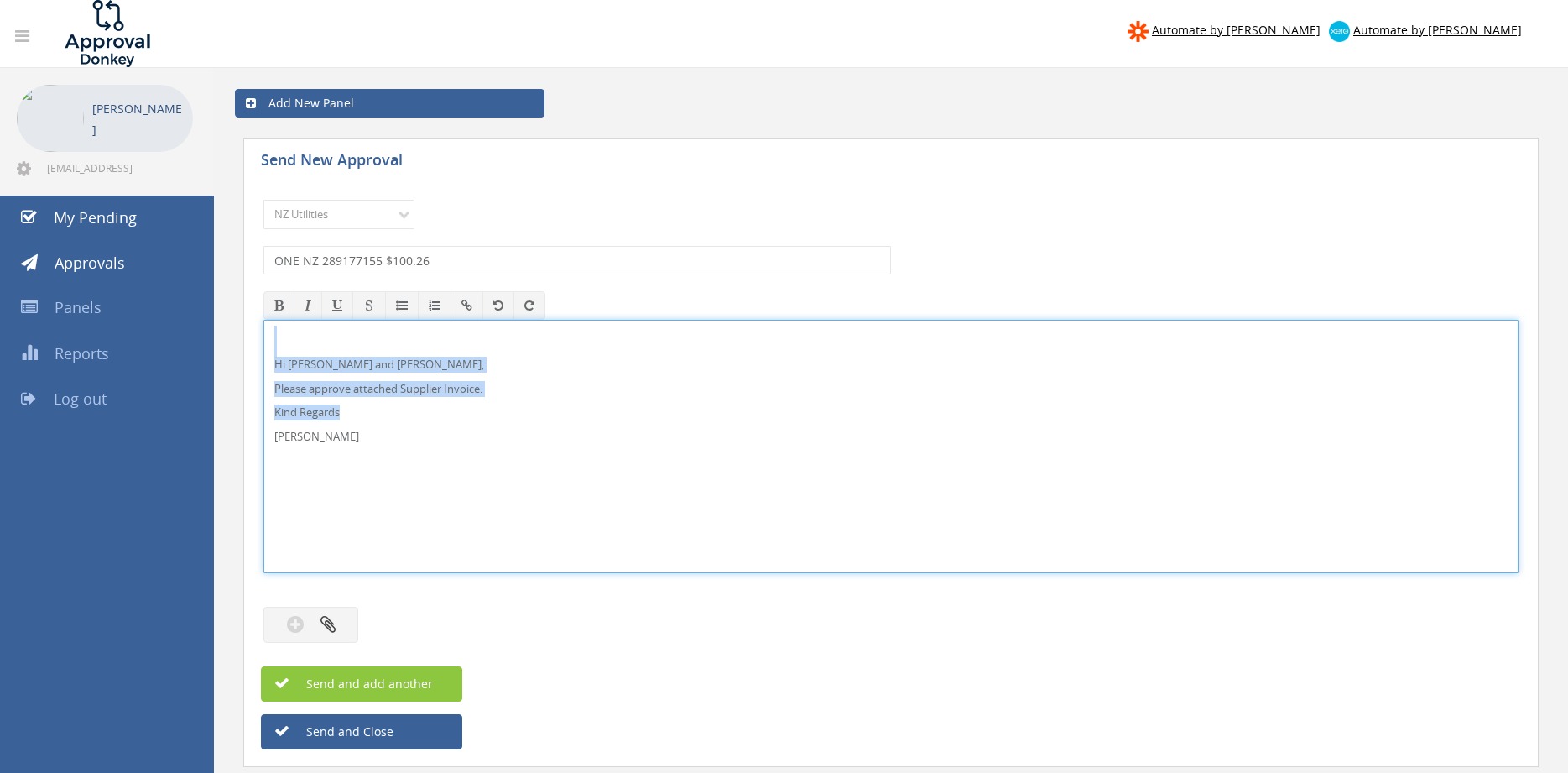
drag, startPoint x: 247, startPoint y: 385, endPoint x: 285, endPoint y: 370, distance: 40.9
click at [263, 332] on div "Hi [PERSON_NAME] and [PERSON_NAME], Please approve attached Supplier Invoice. K…" at bounding box center [890, 447] width 1255 height 253
copy div "Hi [PERSON_NAME] and [PERSON_NAME], Please approve attached Supplier Invoice. K…"
click at [337, 628] on button "button" at bounding box center [311, 625] width 95 height 36
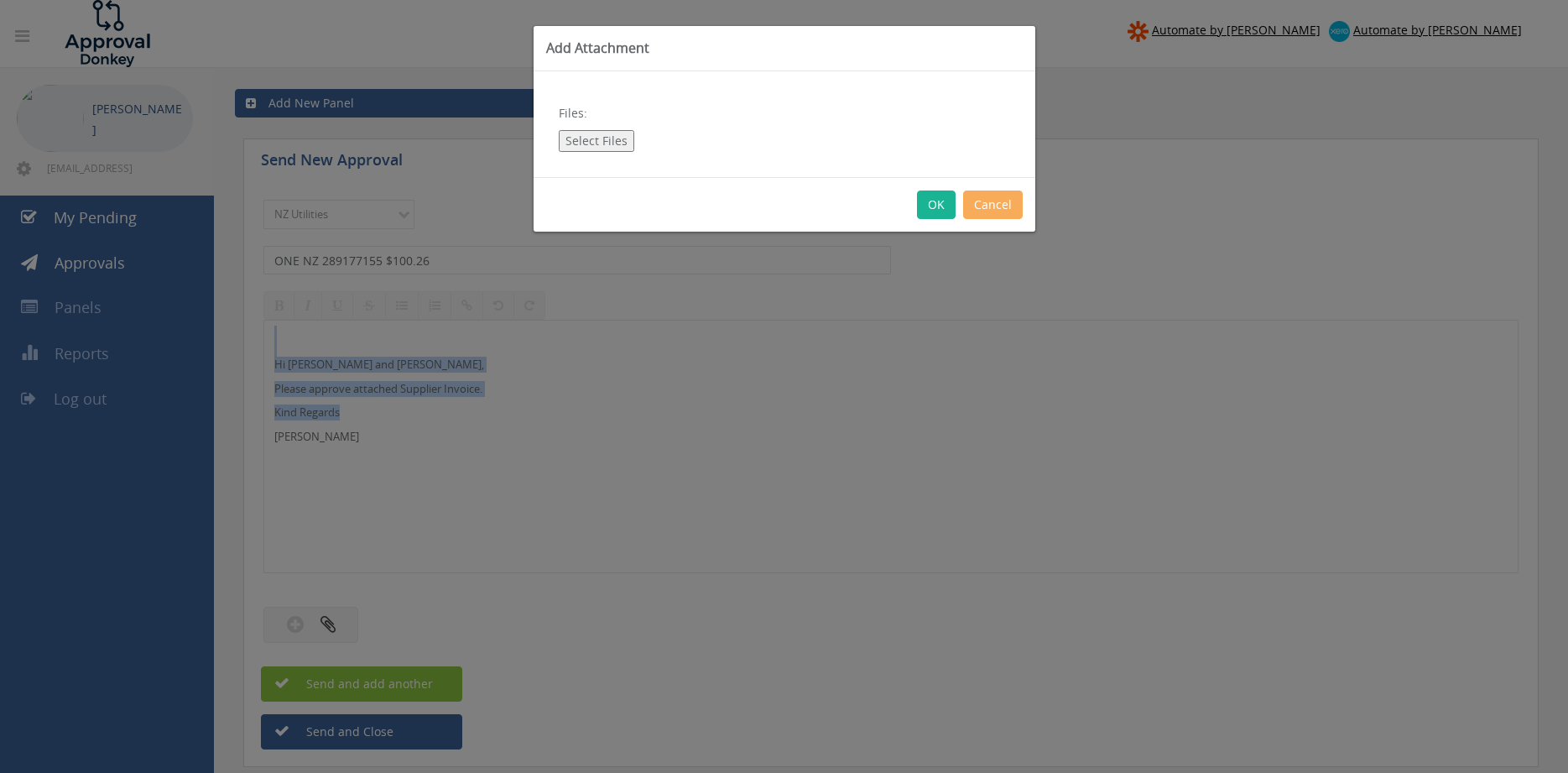
click at [603, 141] on button "Select Files" at bounding box center [597, 141] width 75 height 22
type input "C:\fakepath\ONE NZ 289177155 [DATE].pdf"
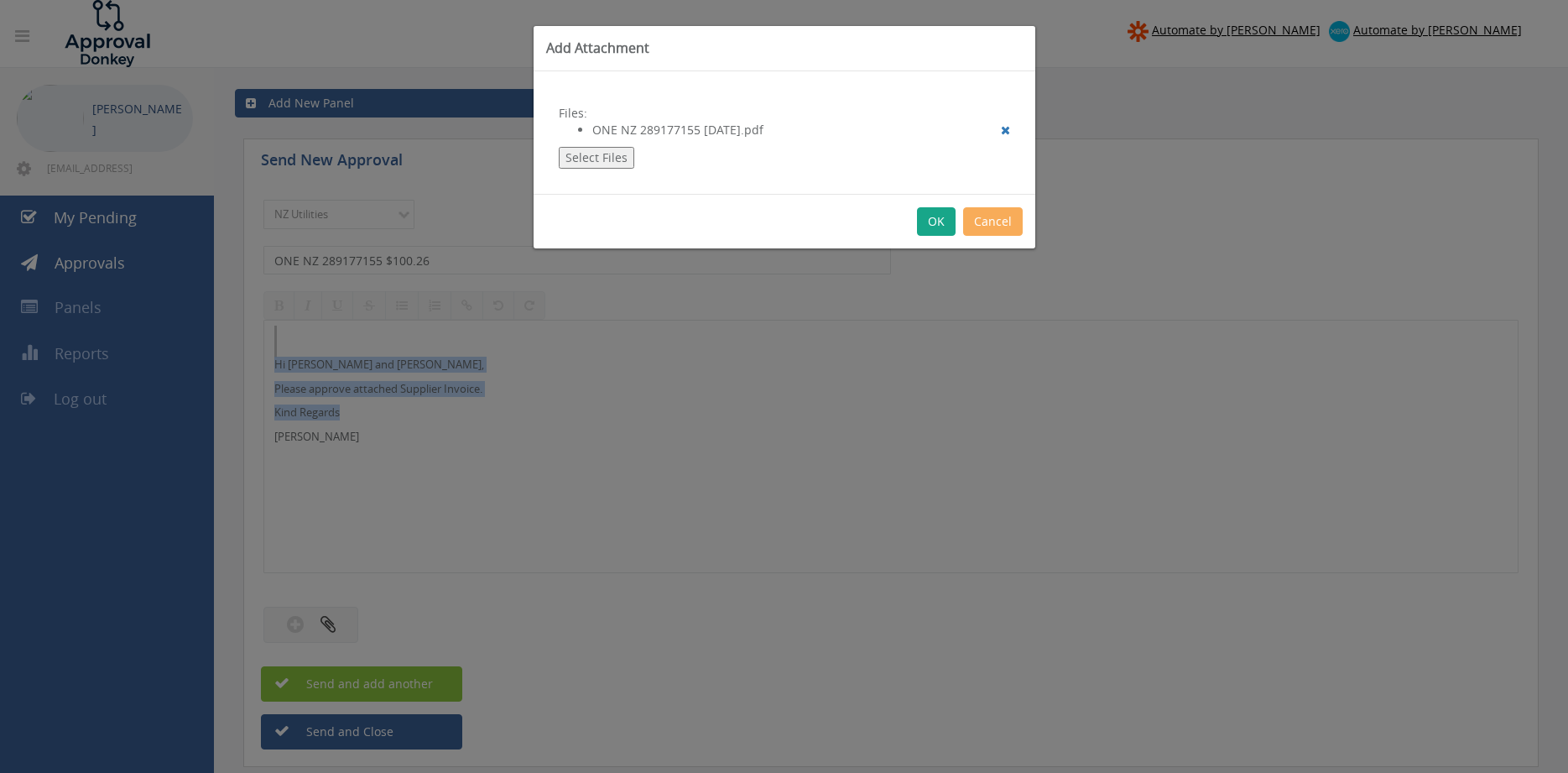
click at [932, 226] on button "OK" at bounding box center [936, 222] width 39 height 29
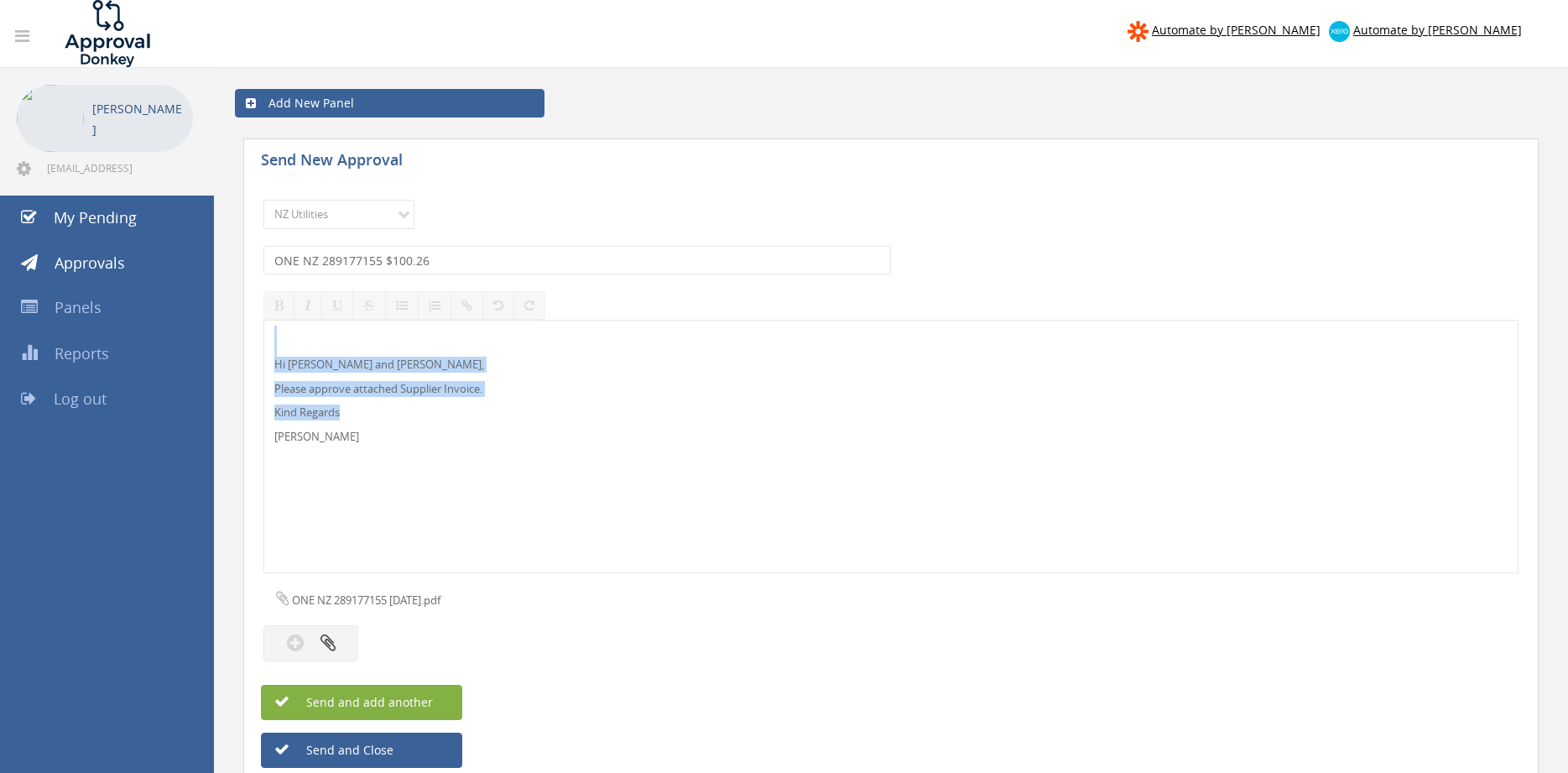
click at [430, 701] on span "Send and add another" at bounding box center [351, 702] width 163 height 16
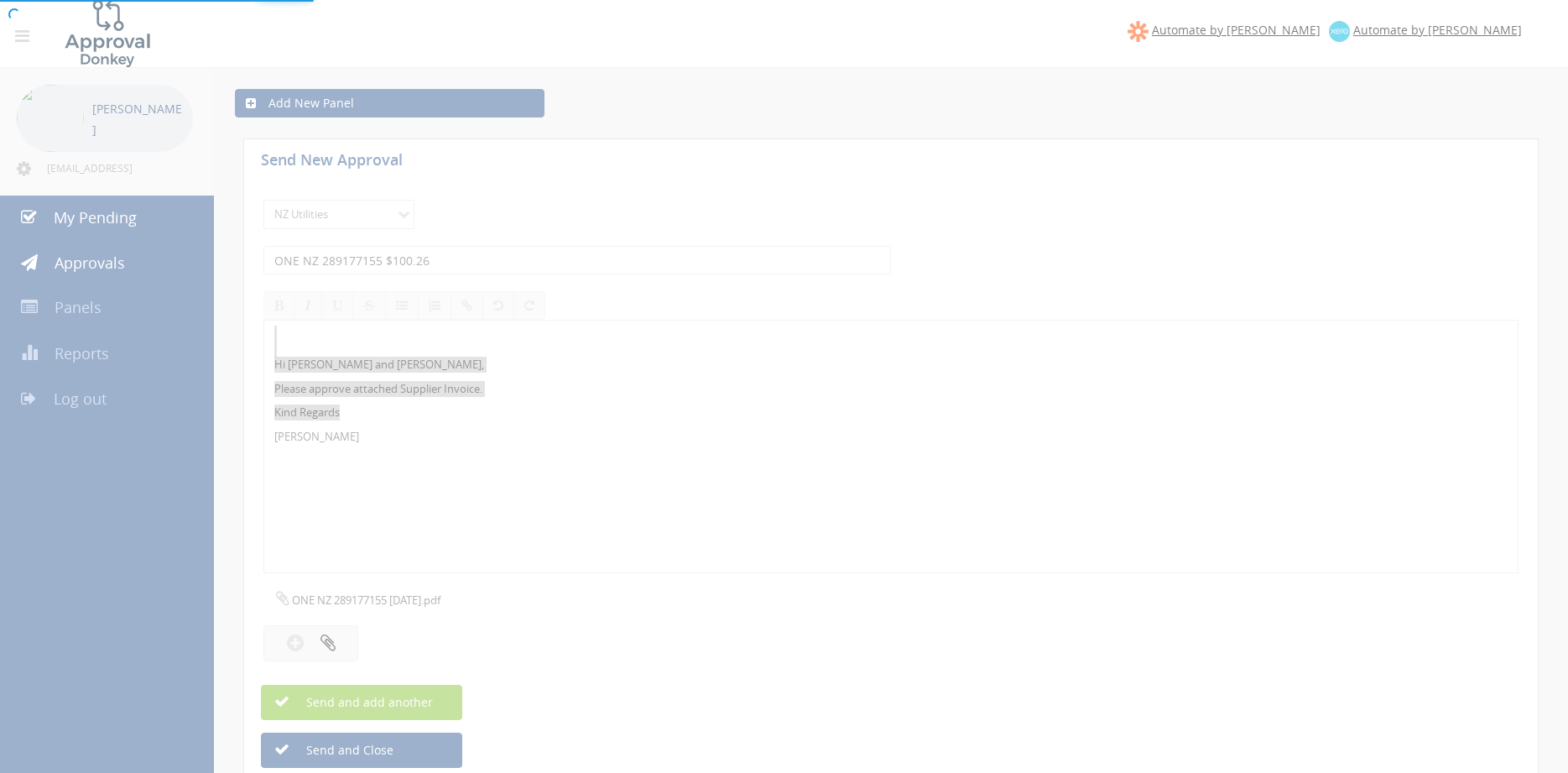
select select
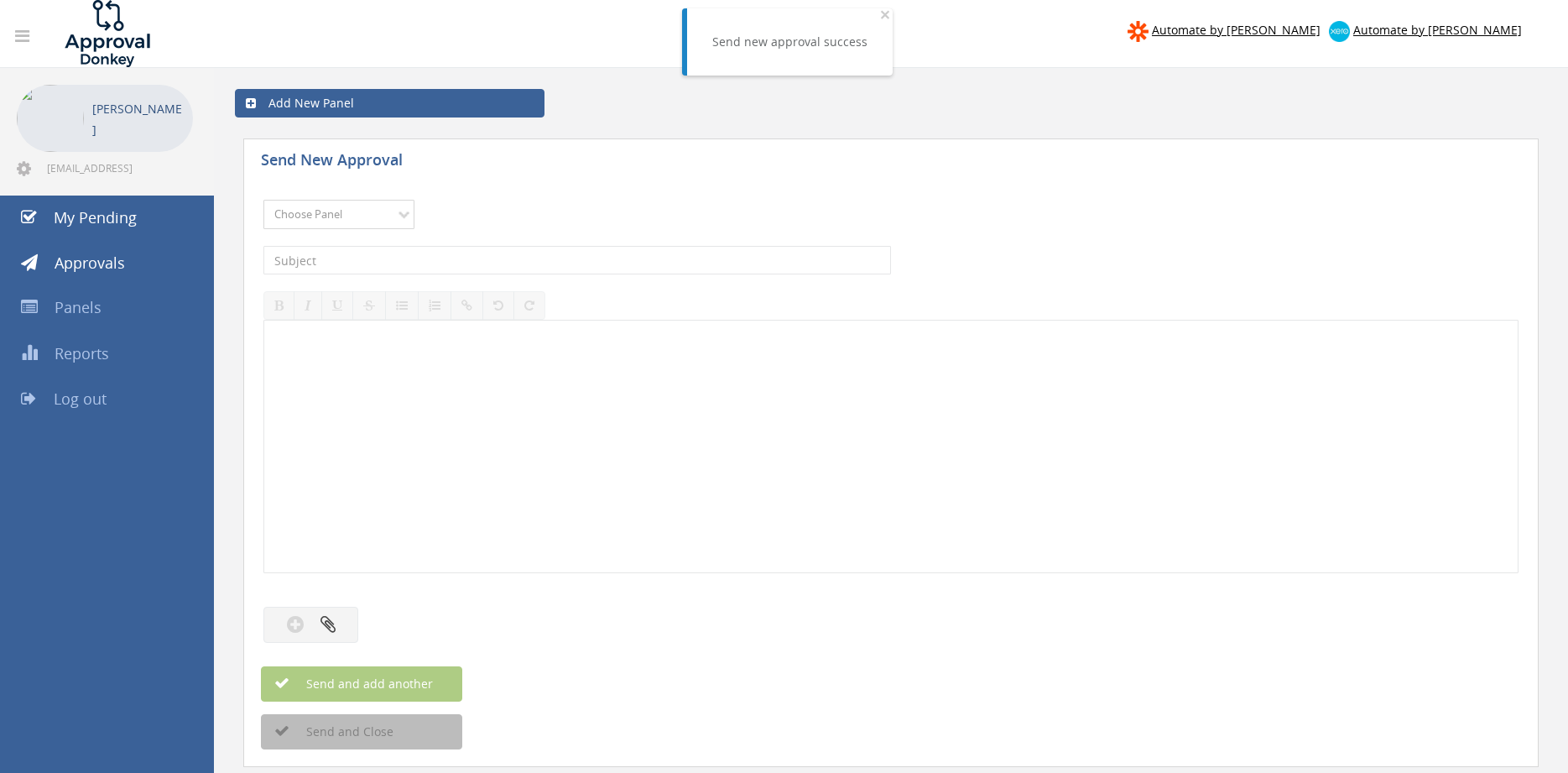
click at [263, 200] on select "Choose Panel Alarm Credits RG - 3 NZ Utilities Cable and SAI Global NZ Alarms-1…" at bounding box center [339, 214] width 151 height 30
select select "13141"
click option "NZ Utilities" at bounding box center [0, 0] width 0 height 0
click at [368, 255] on input "text" at bounding box center [577, 261] width 628 height 29
type input "g"
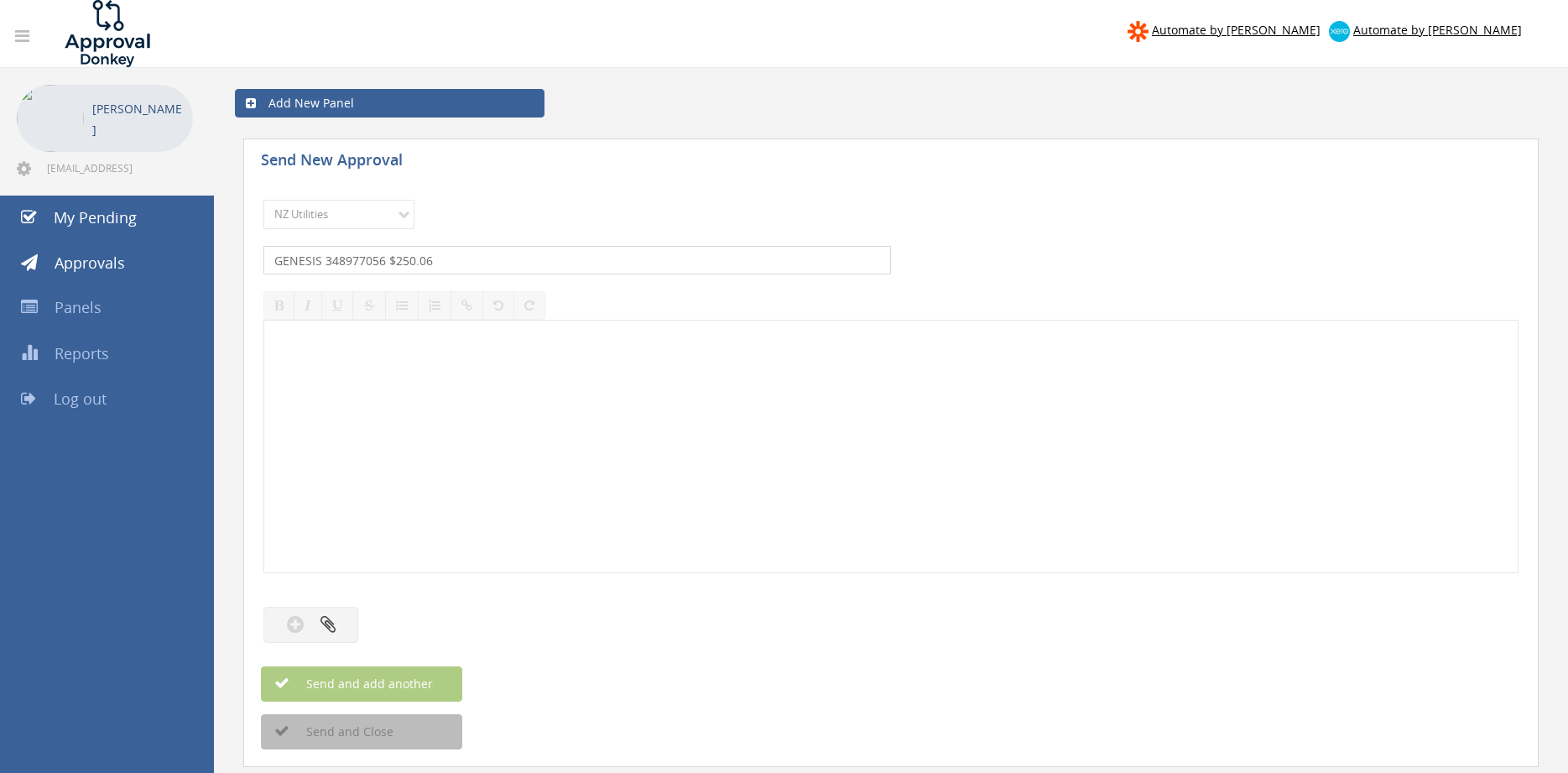
type input "GENESIS 348977056 $250.06"
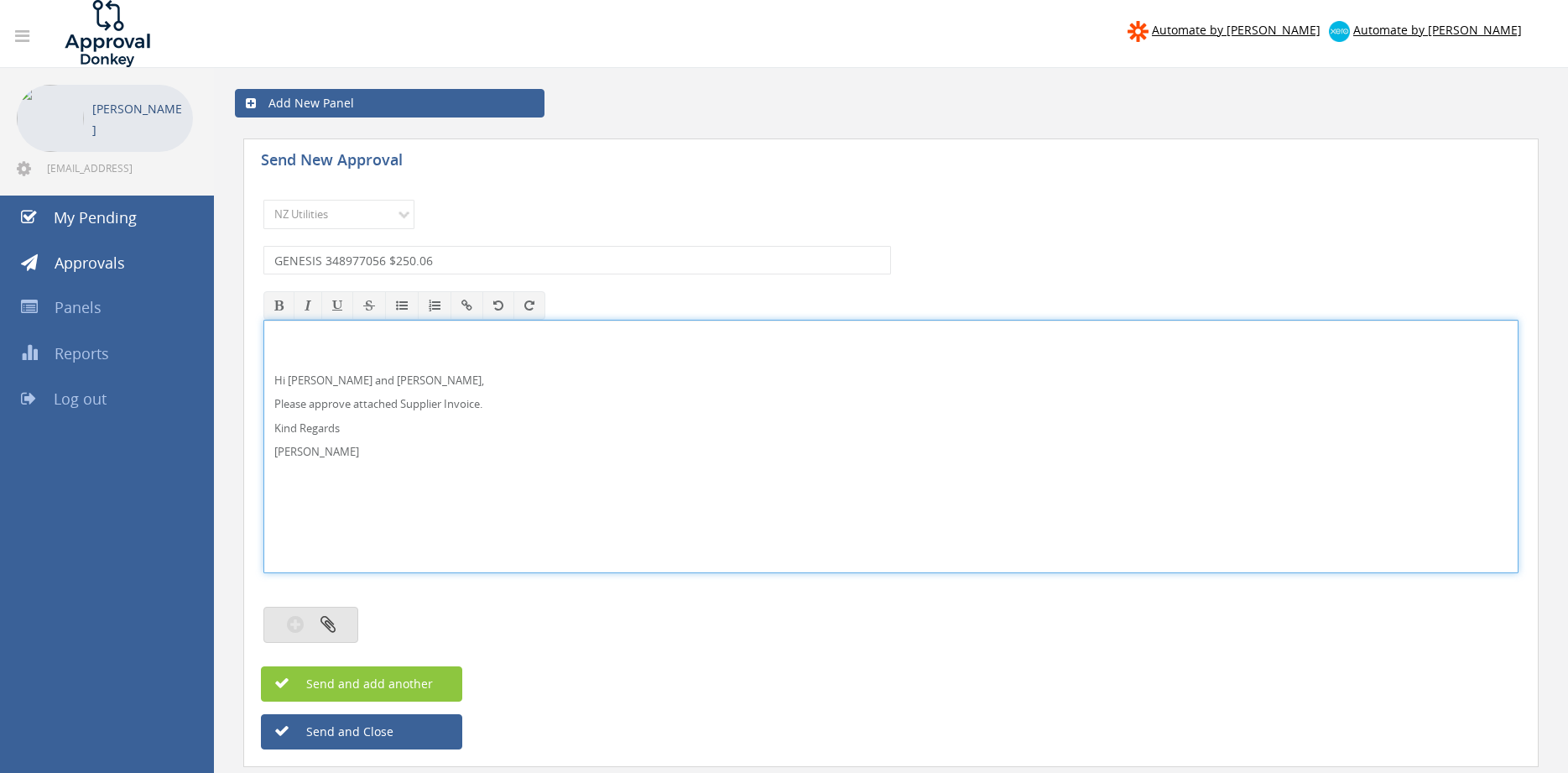
click at [327, 620] on icon "button" at bounding box center [328, 624] width 15 height 19
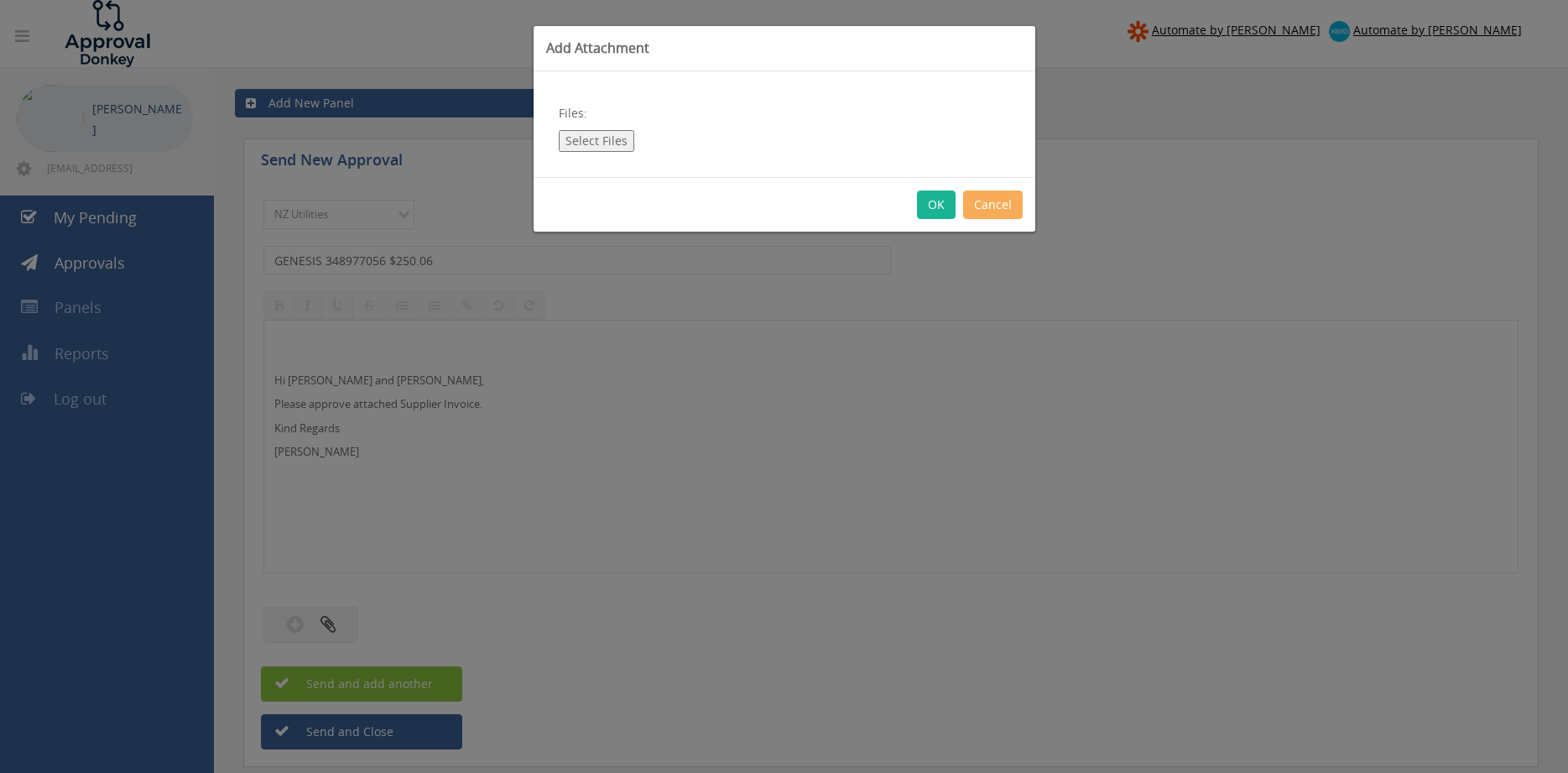
click at [599, 147] on button "Select Files" at bounding box center [597, 141] width 75 height 22
type input "C:\fakepath\GENESIS 8804074510_348977056 15.08.25.pdf"
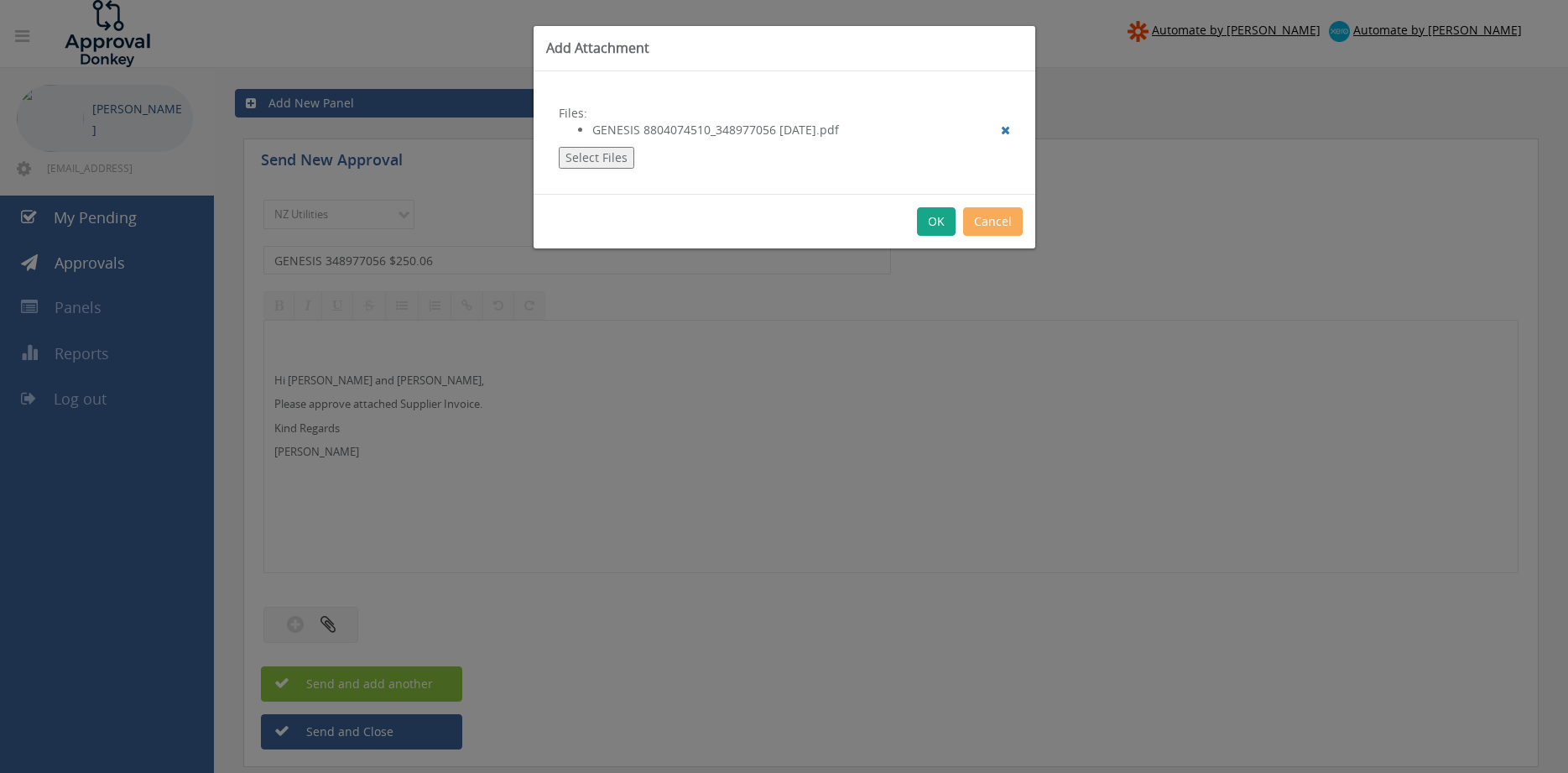
click at [930, 222] on button "OK" at bounding box center [936, 222] width 39 height 29
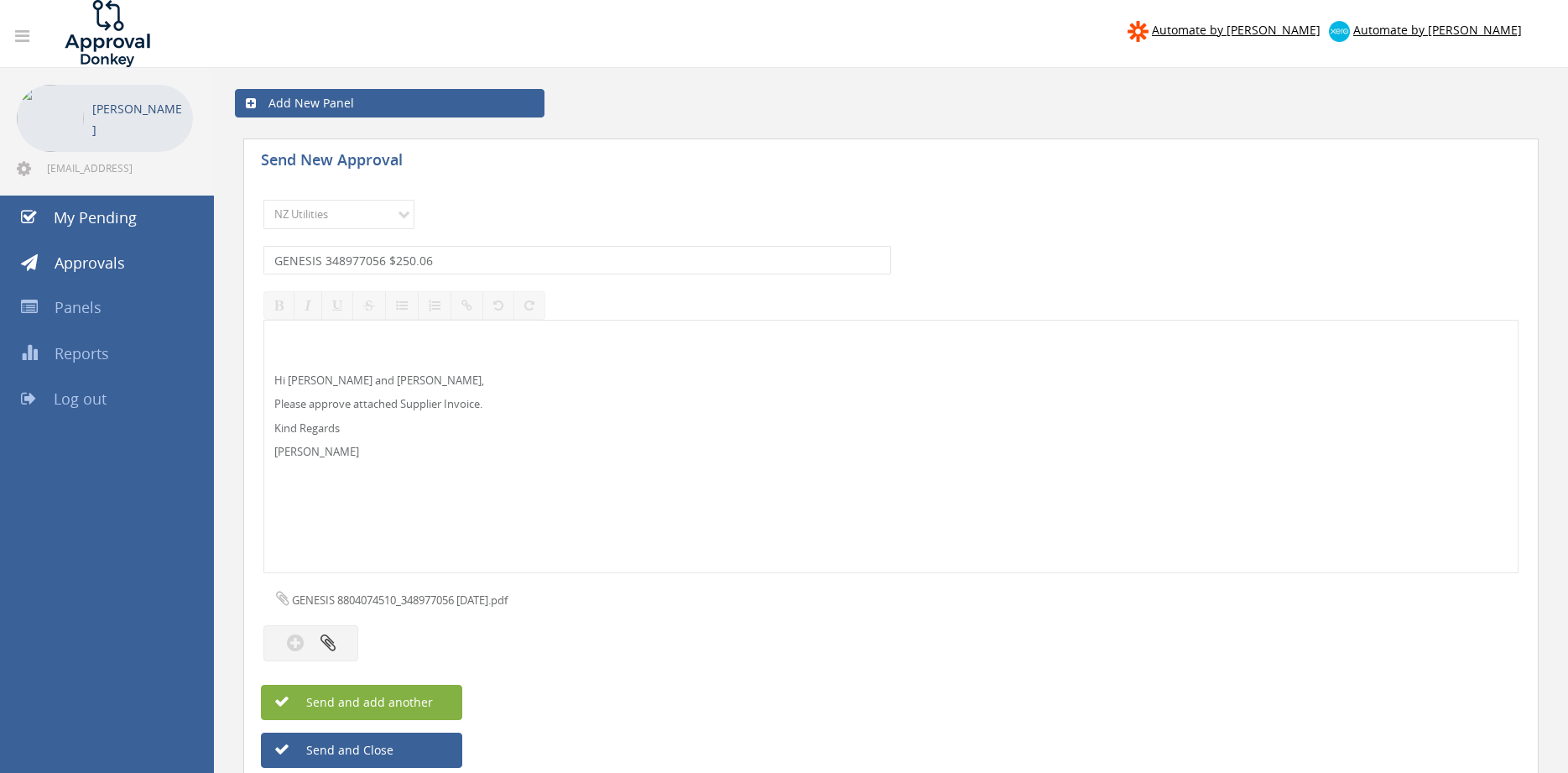
click at [435, 695] on button "Send and add another" at bounding box center [361, 702] width 201 height 35
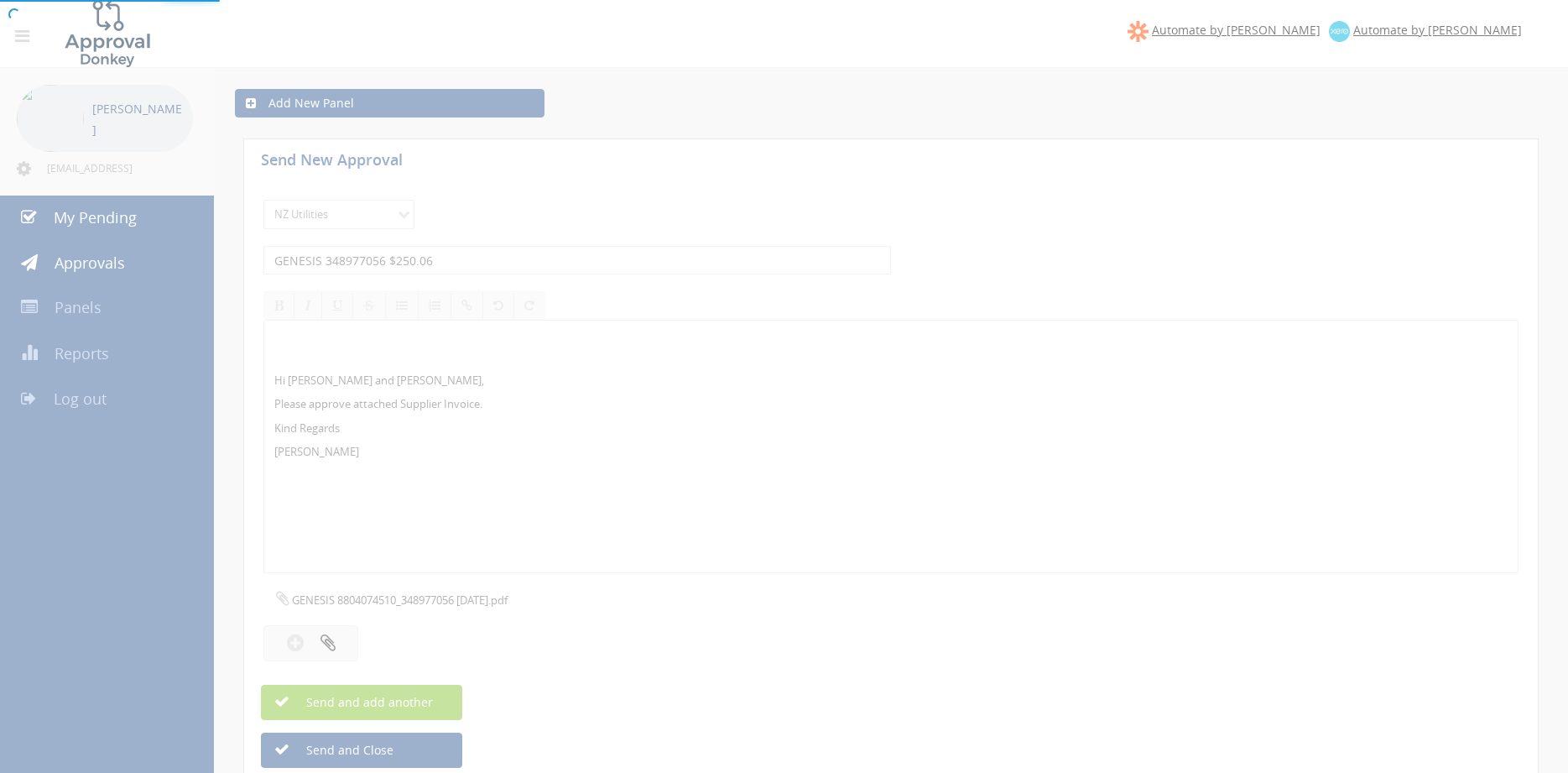
select select
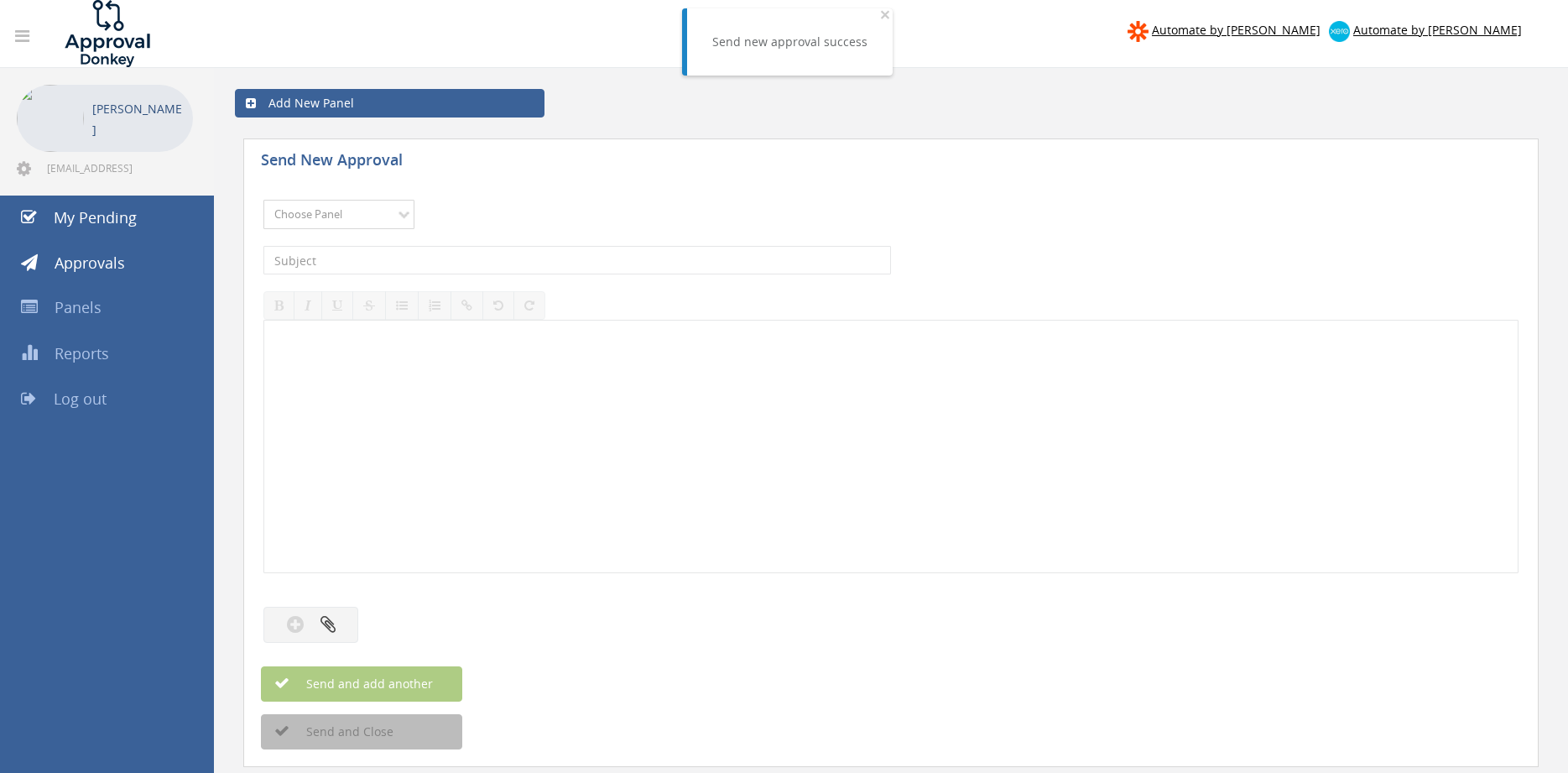
select select "13141"
click option "NZ Utilities" at bounding box center [0, 0] width 0 height 0
click at [351, 257] on input "text" at bounding box center [577, 261] width 628 height 29
type input "GENESIS 348977047 $618.84"
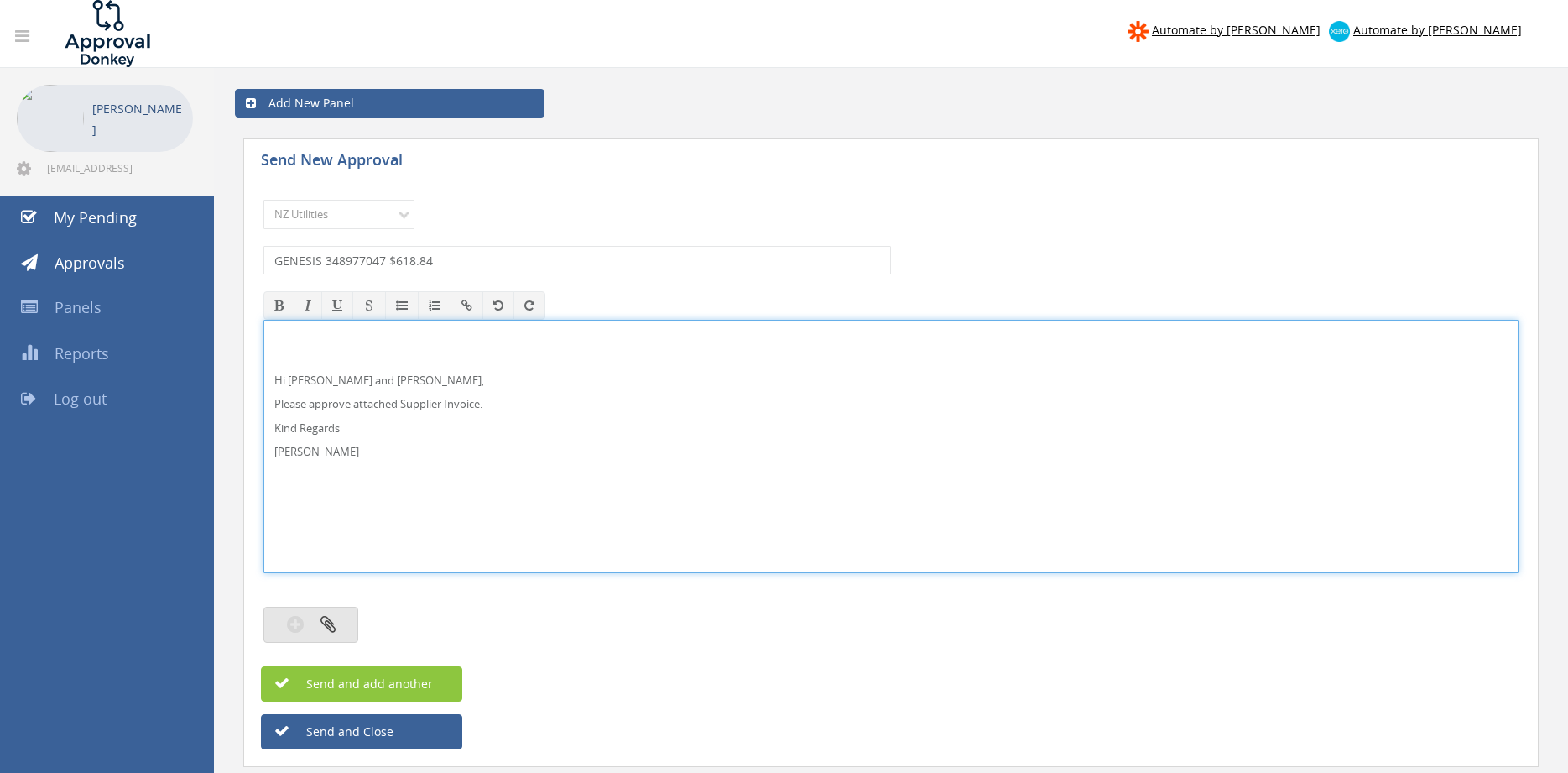
click at [338, 620] on button "button" at bounding box center [311, 625] width 95 height 36
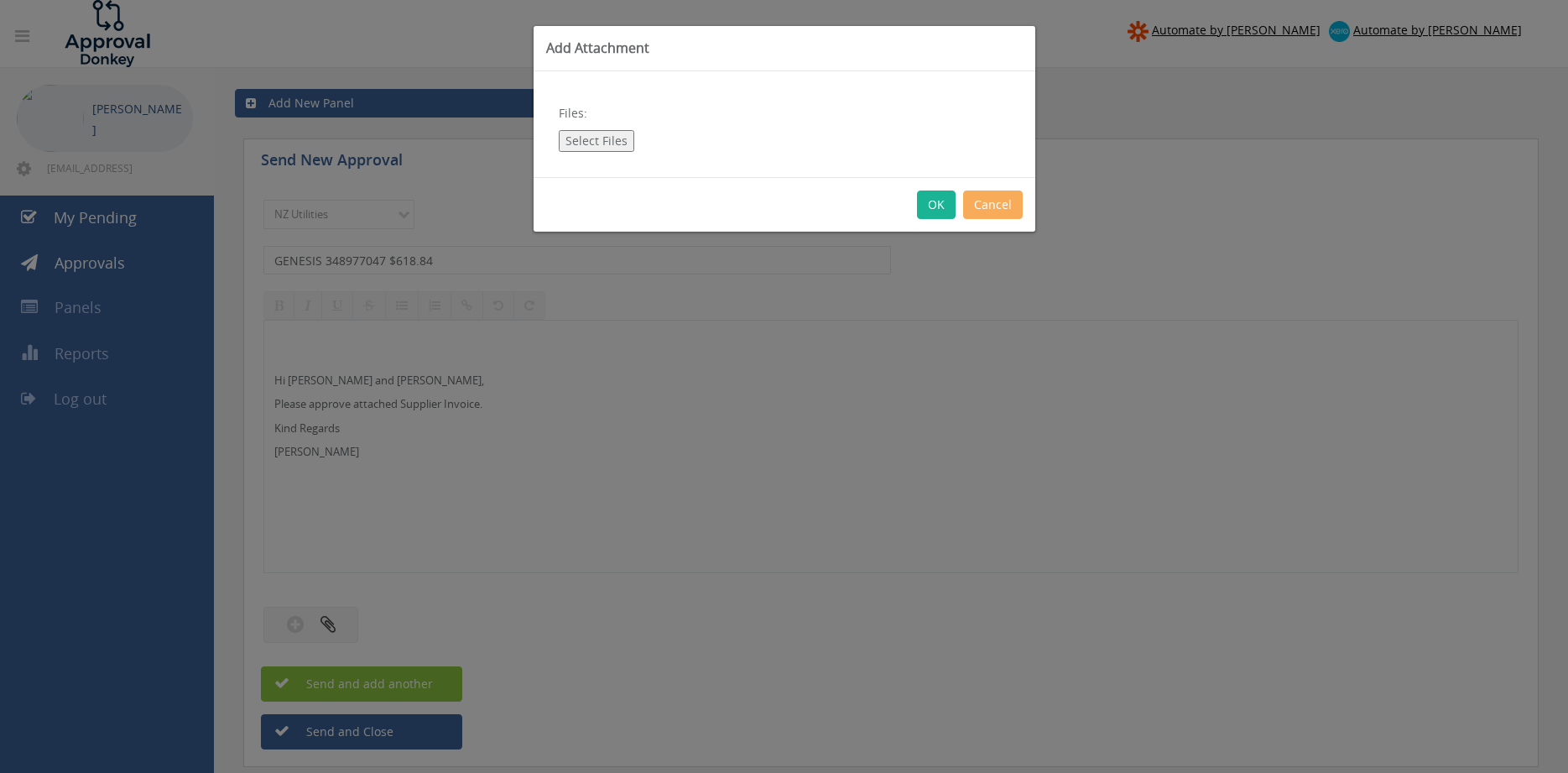
click at [600, 144] on button "Select Files" at bounding box center [597, 141] width 75 height 22
type input "C:\fakepath\GENESIS 8804074201_348977047 15.08.25.pdf"
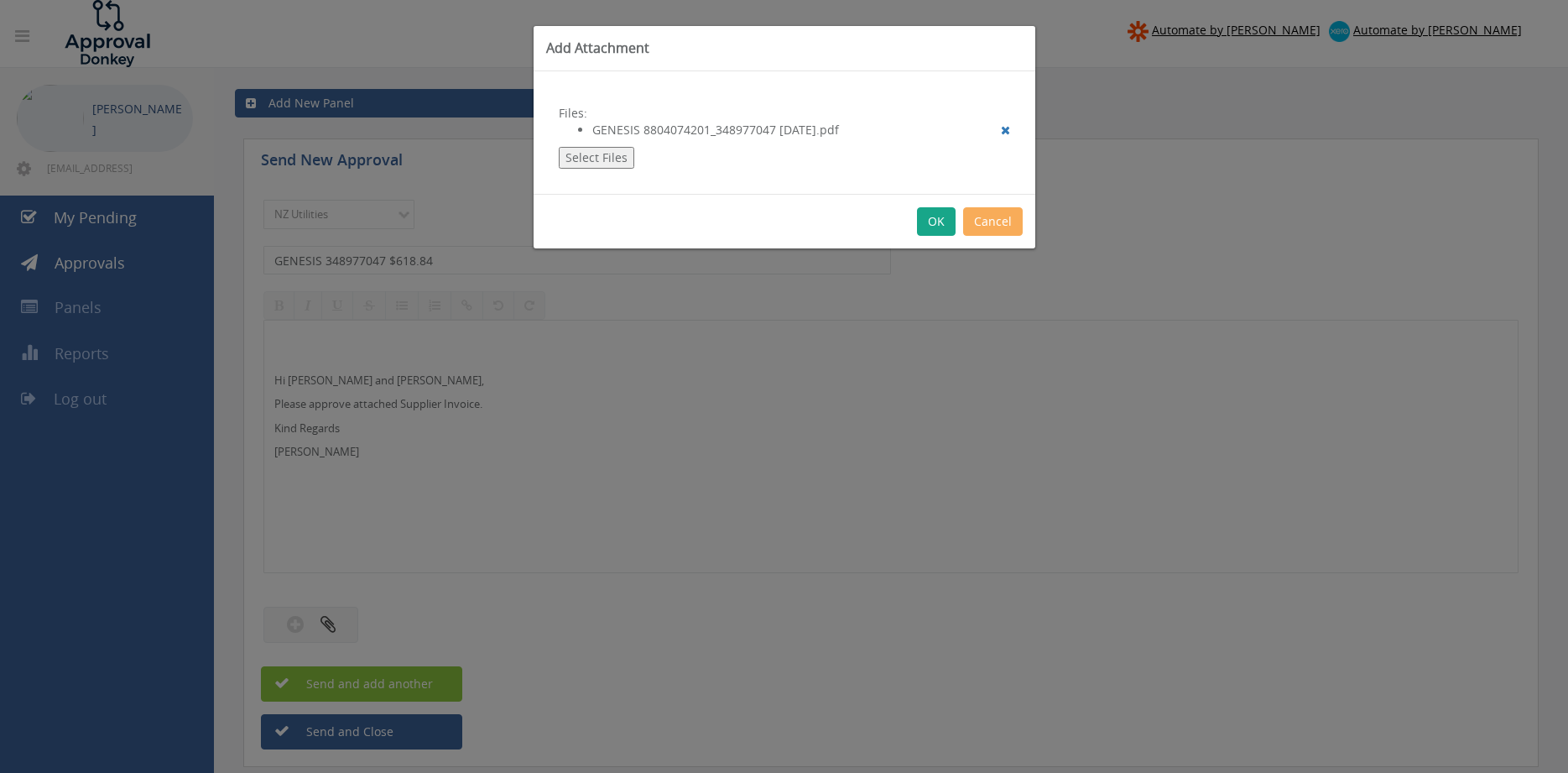
click at [937, 224] on button "OK" at bounding box center [936, 222] width 39 height 29
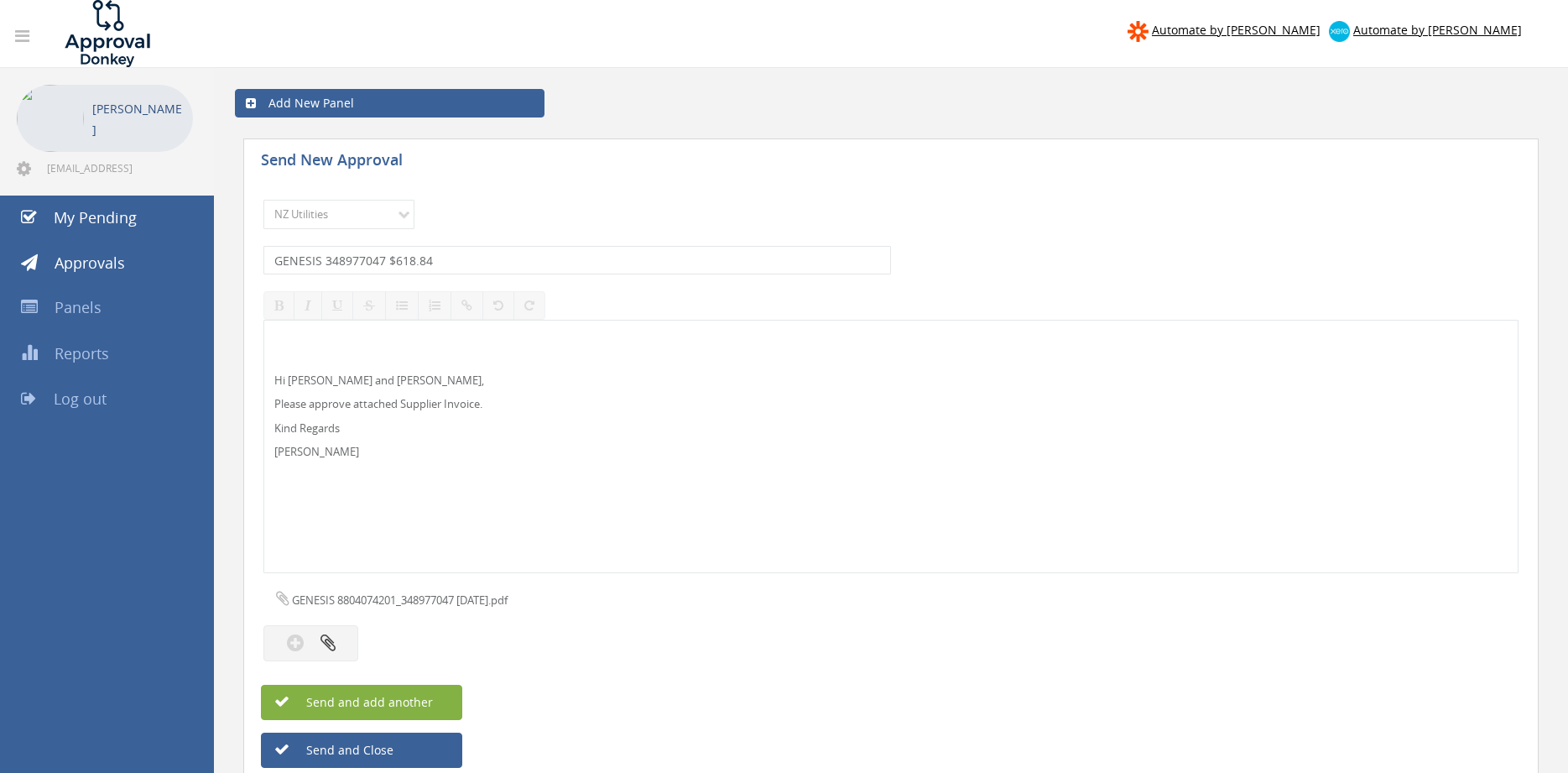
click at [447, 706] on button "Send and add another" at bounding box center [361, 702] width 201 height 35
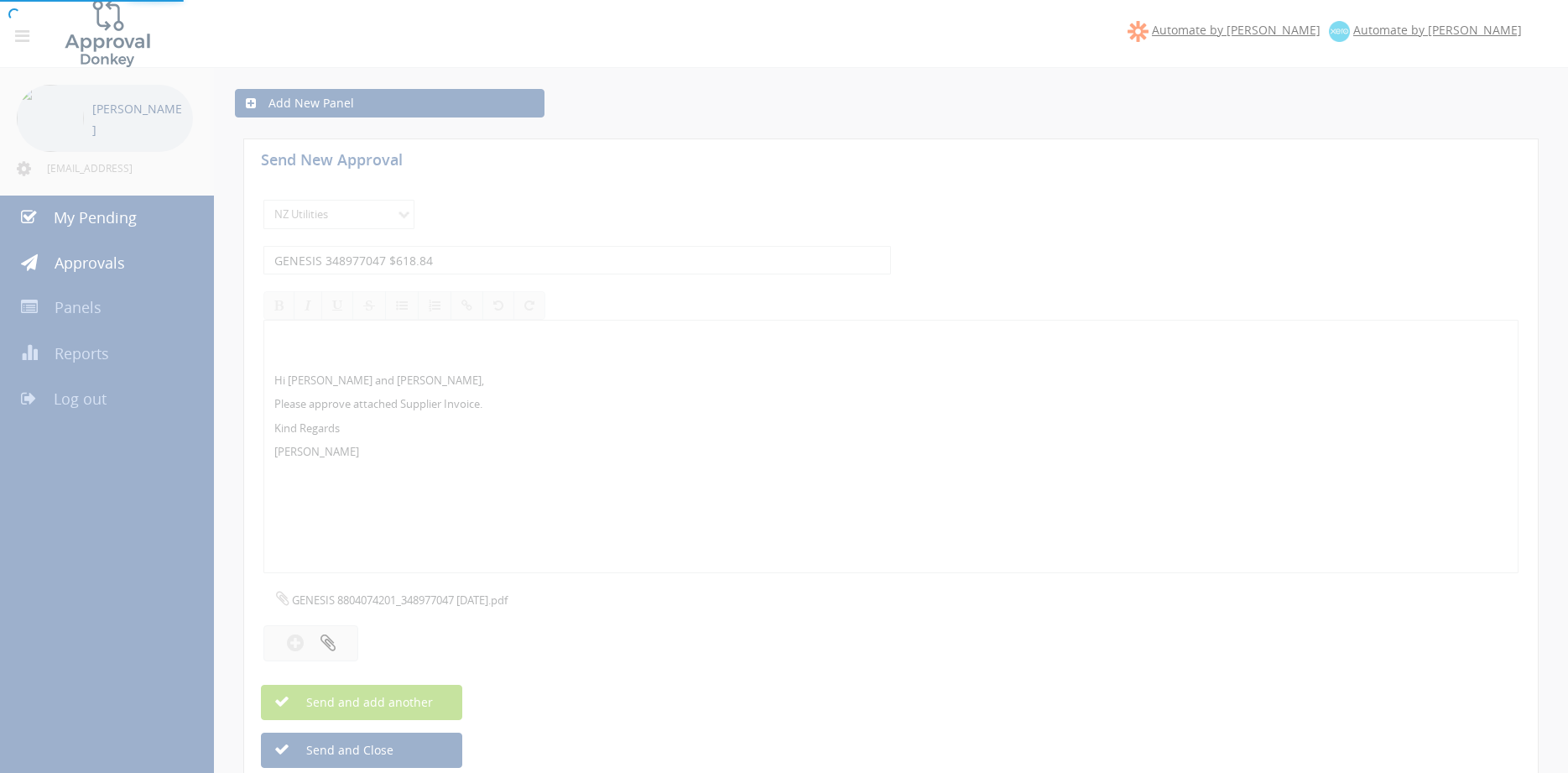
select select
